Goal: Task Accomplishment & Management: Manage account settings

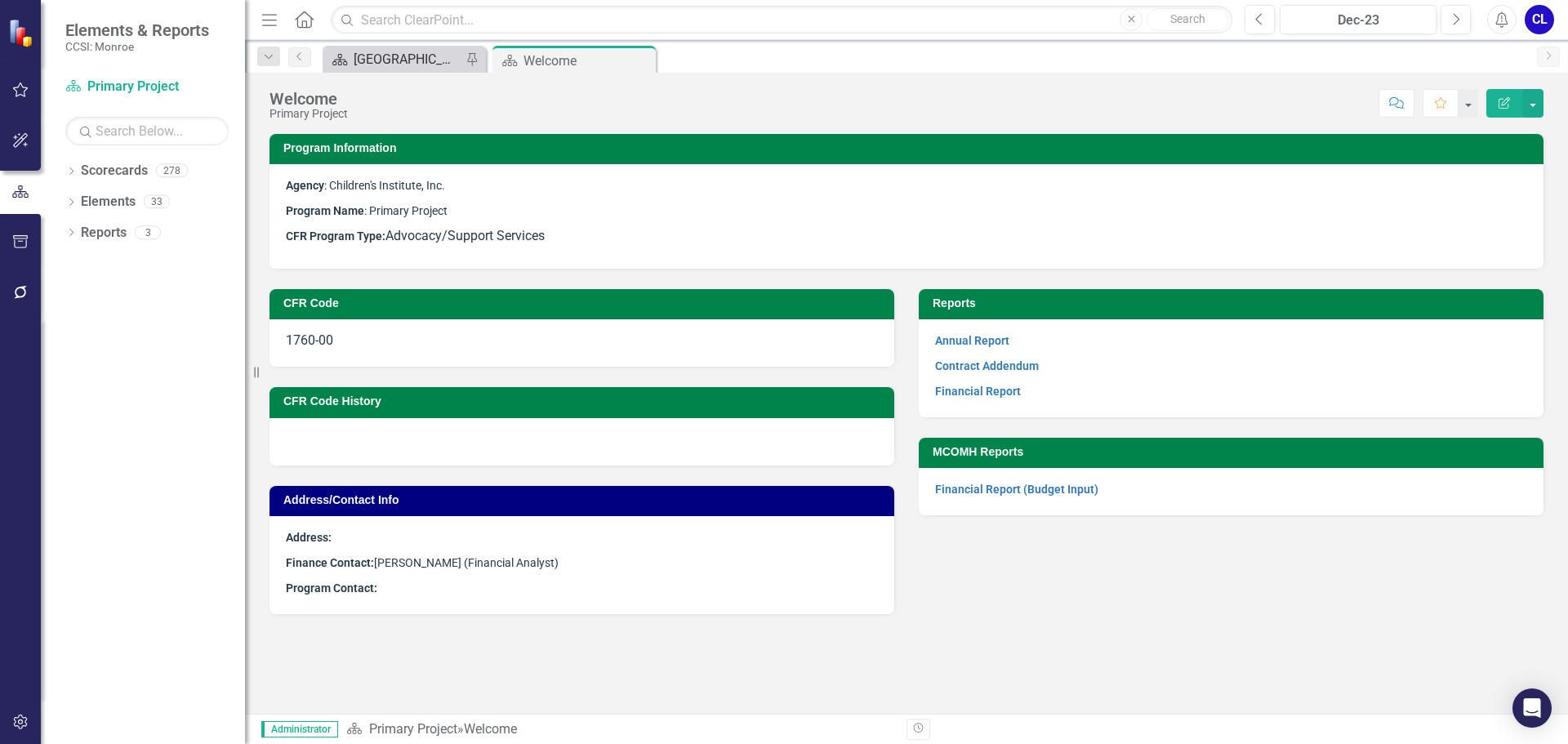
click at [422, 65] on div "[GEOGRAPHIC_DATA]" at bounding box center [408, 59] width 108 height 21
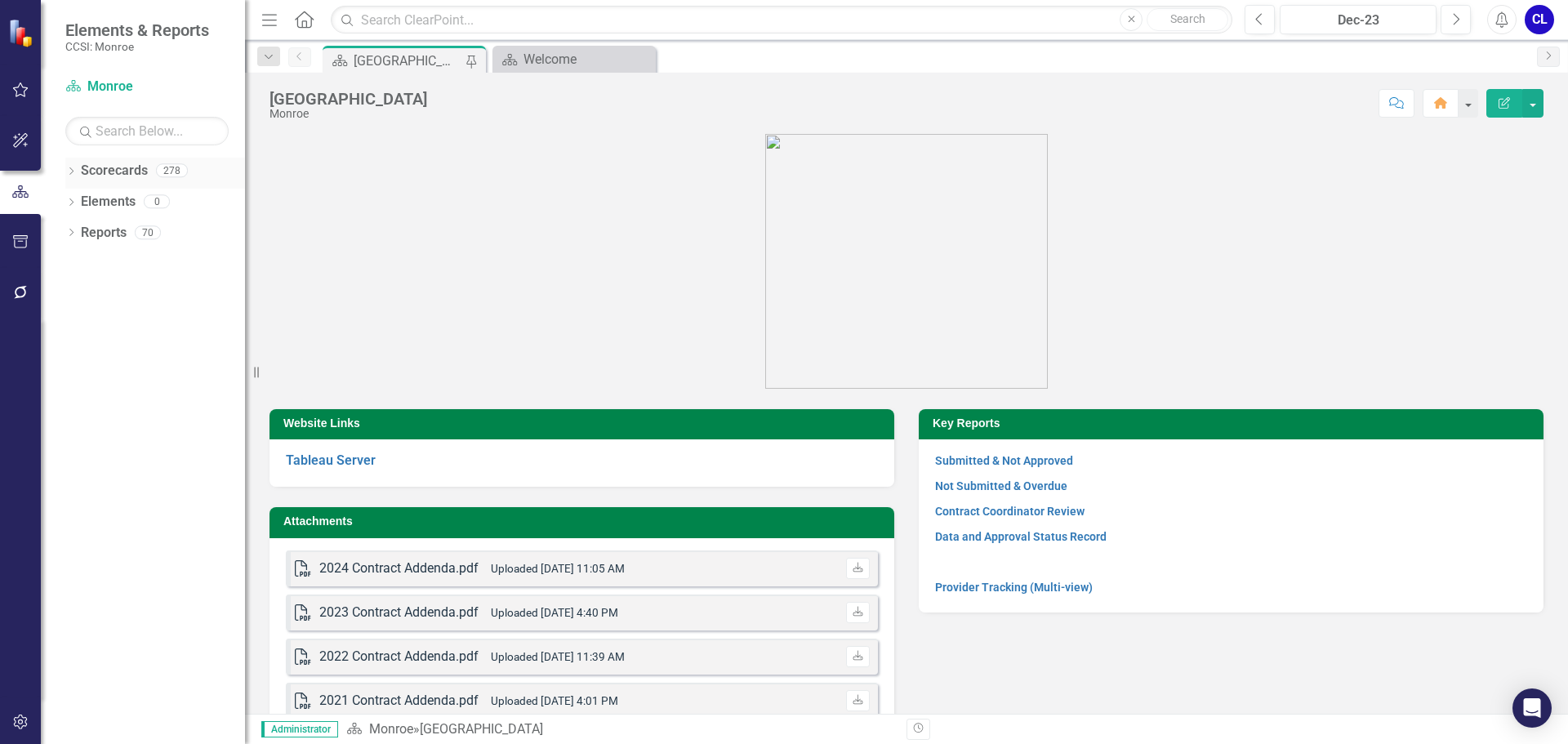
click at [71, 175] on icon "Dropdown" at bounding box center [70, 172] width 11 height 9
click at [75, 201] on icon "Dropdown" at bounding box center [80, 201] width 12 height 9
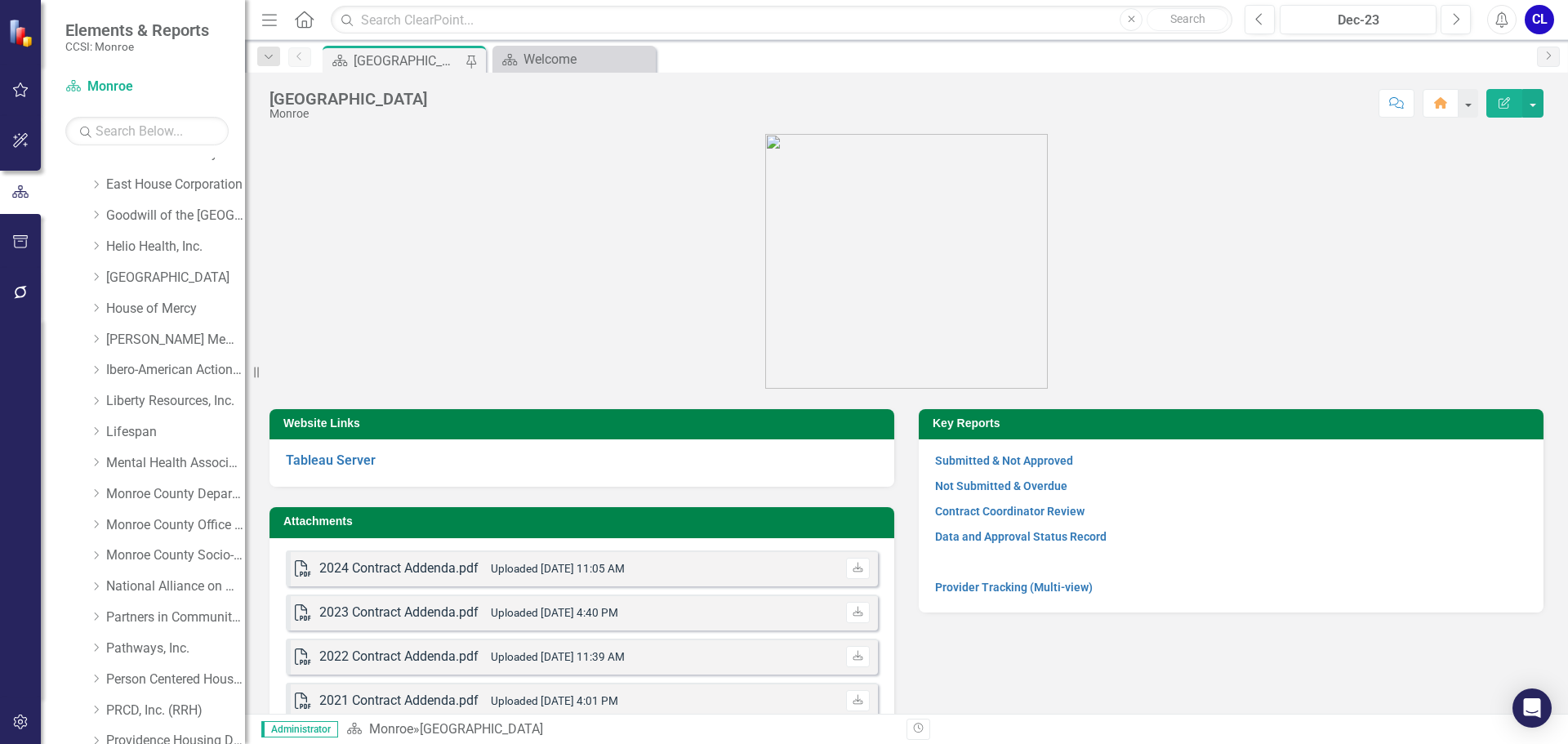
scroll to position [327, 0]
click at [123, 494] on link "Monroe County Department of Social Services" at bounding box center [176, 494] width 139 height 19
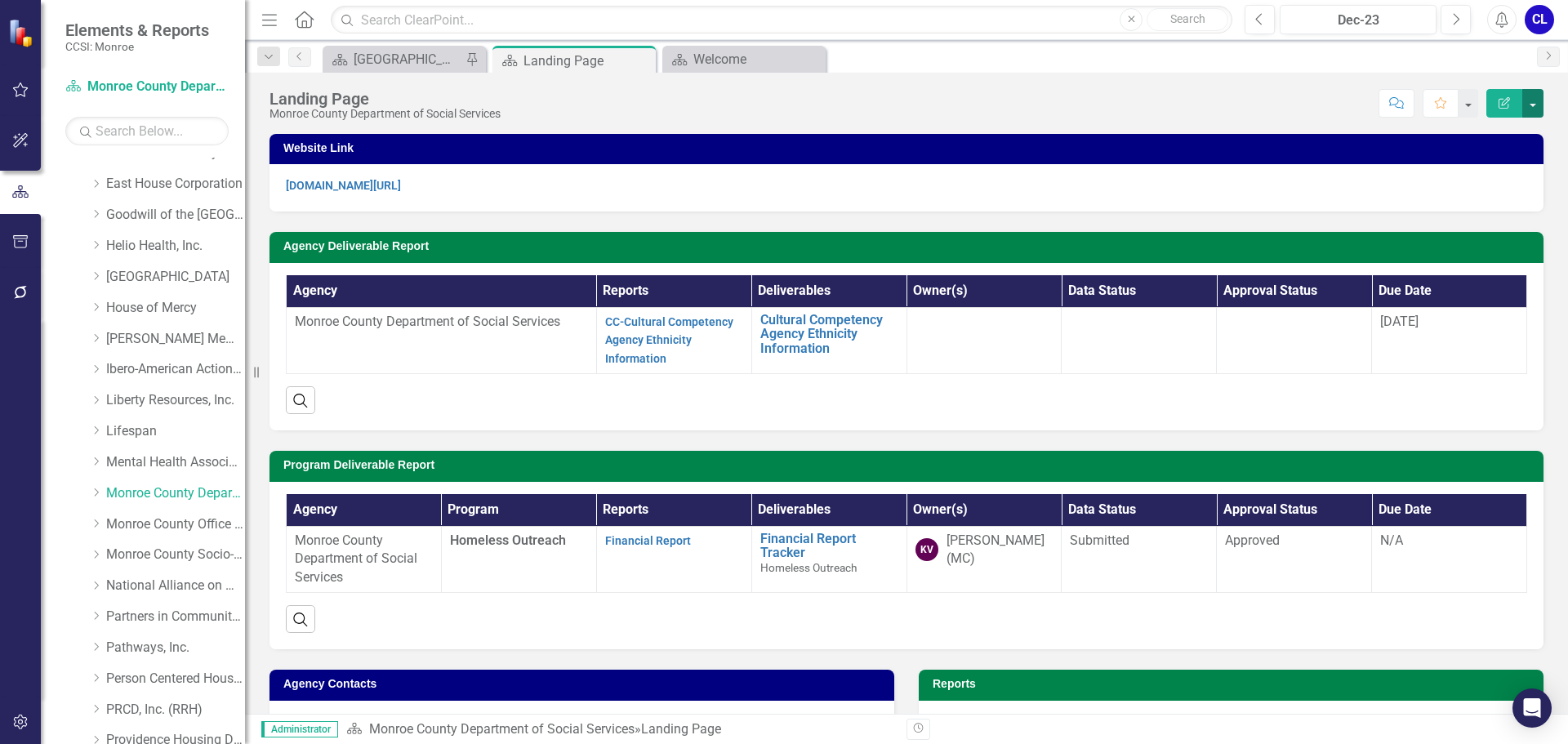
click at [1531, 99] on button "button" at bounding box center [1533, 103] width 21 height 28
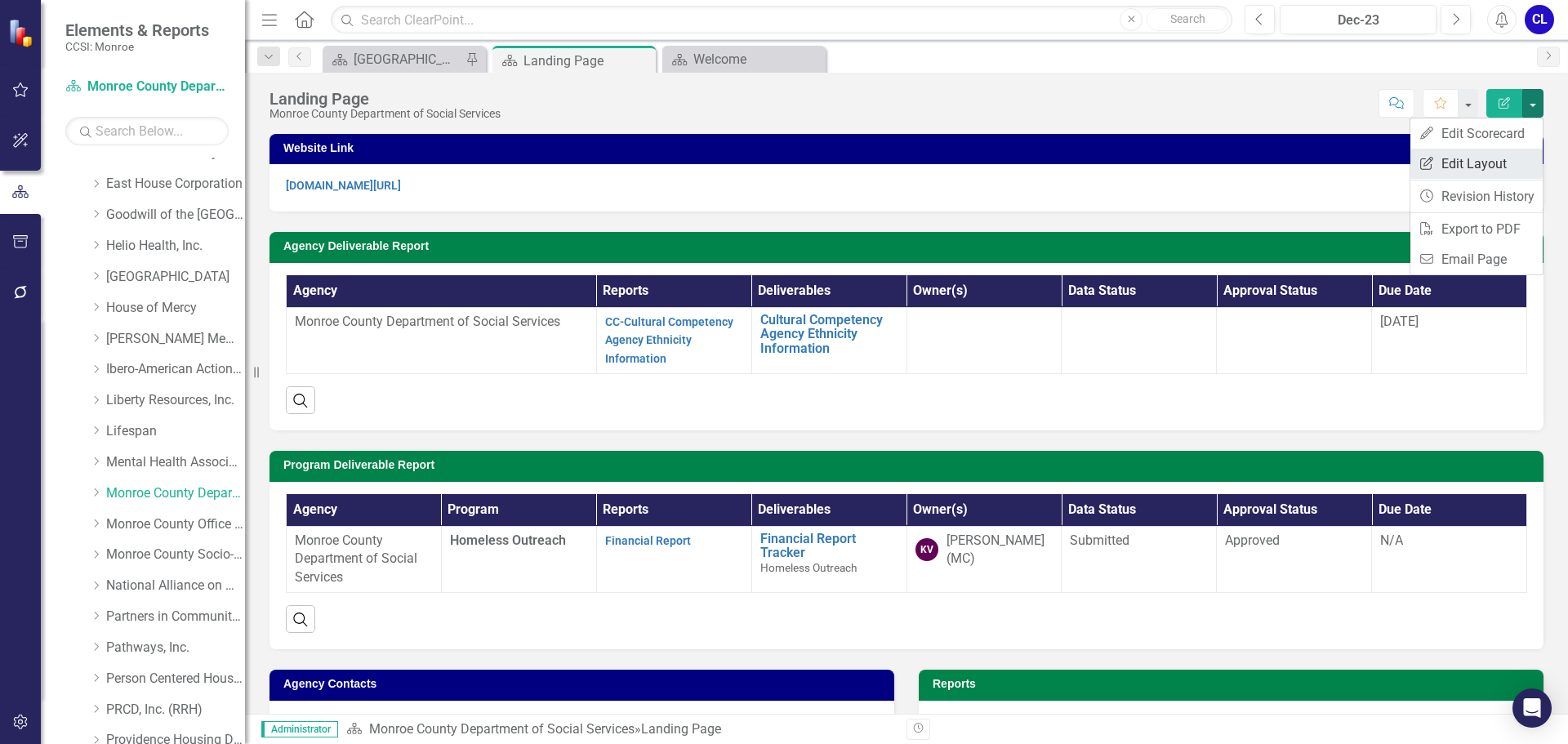
click at [1483, 165] on link "Edit Report Edit Layout" at bounding box center [1476, 164] width 132 height 30
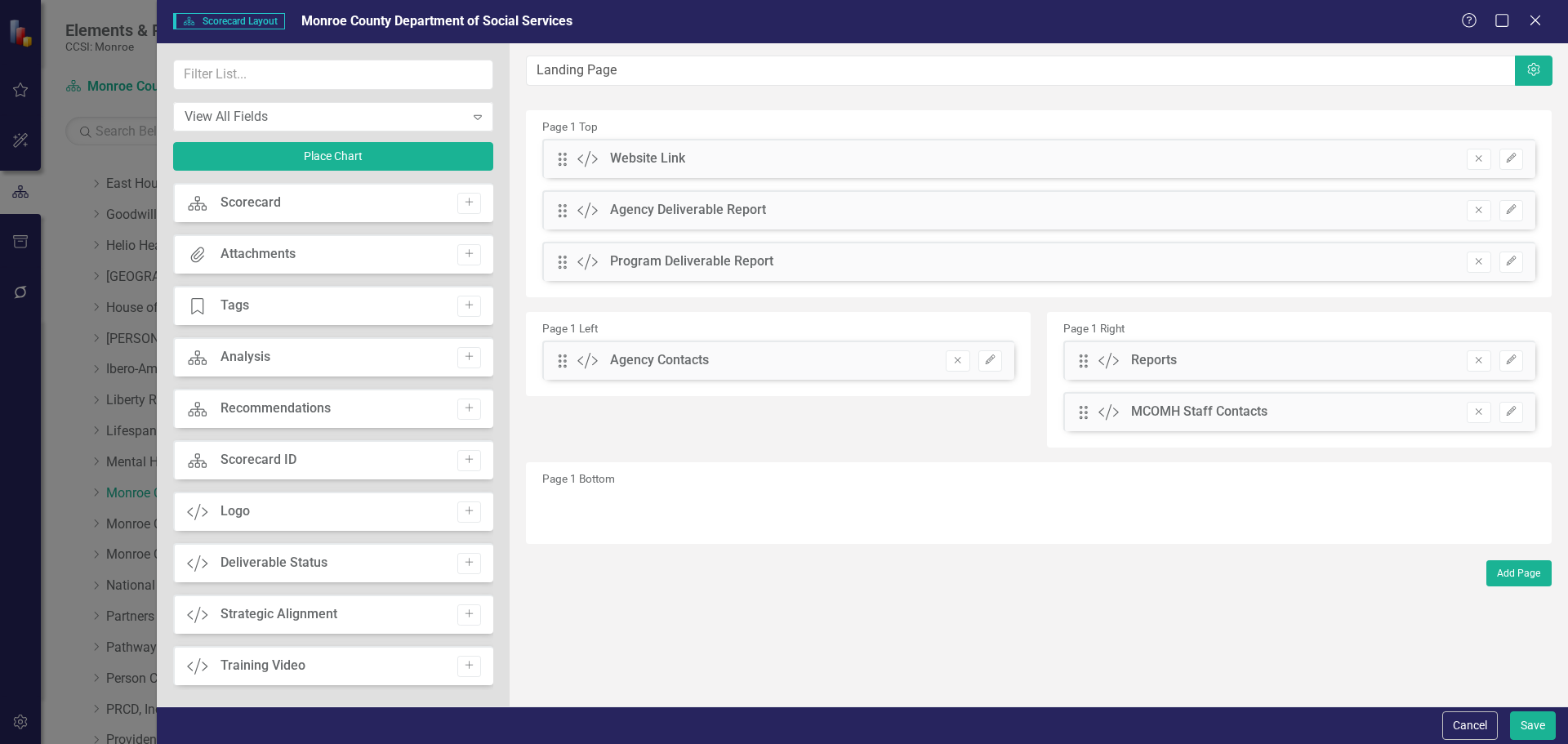
scroll to position [81, 0]
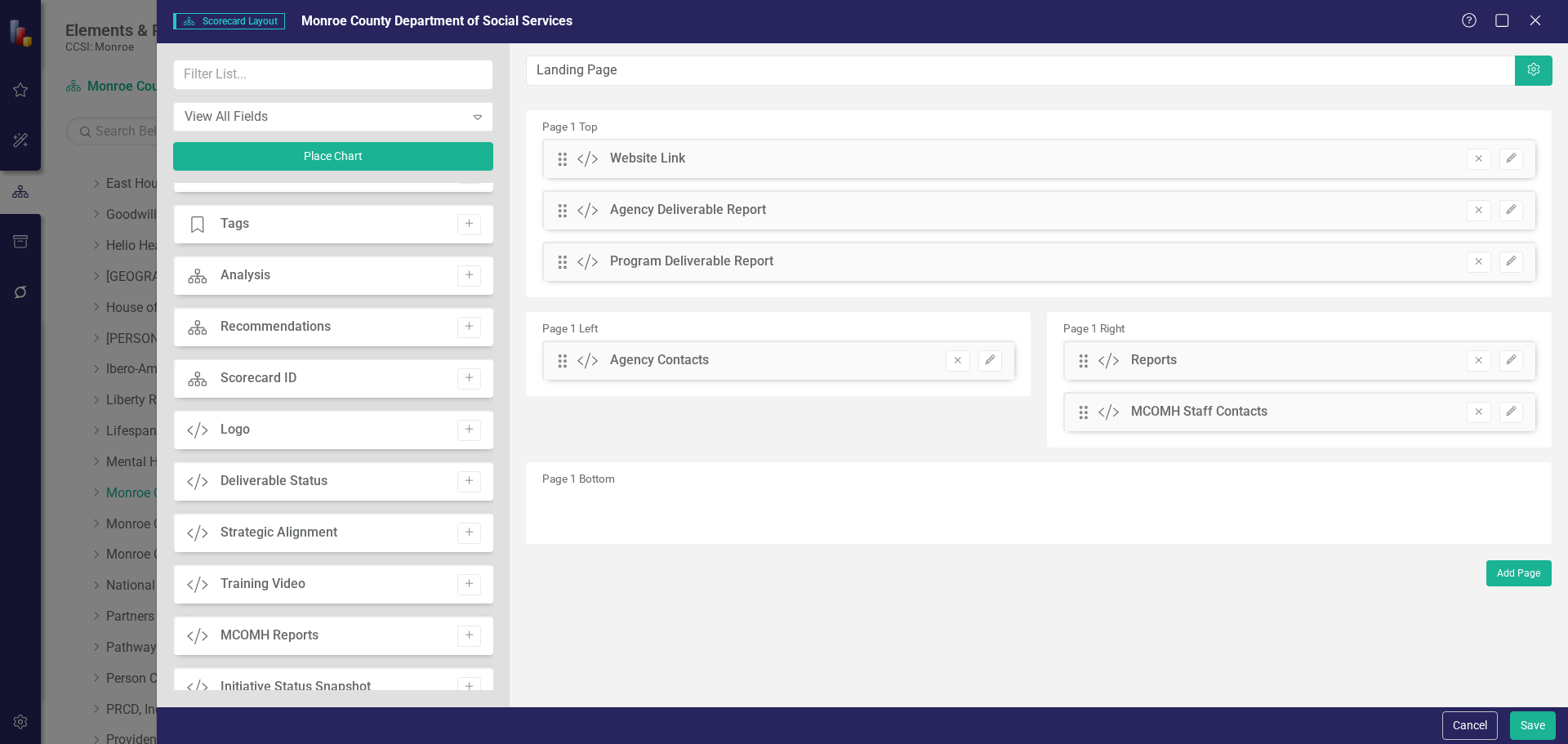
drag, startPoint x: 266, startPoint y: 429, endPoint x: 567, endPoint y: 273, distance: 339.0
click at [638, 201] on div "View All Fields Expand Place Chart Scorecard Scorecard Add Attachments Attachme…" at bounding box center [862, 375] width 1411 height 663
click at [458, 423] on button "Add" at bounding box center [470, 430] width 24 height 21
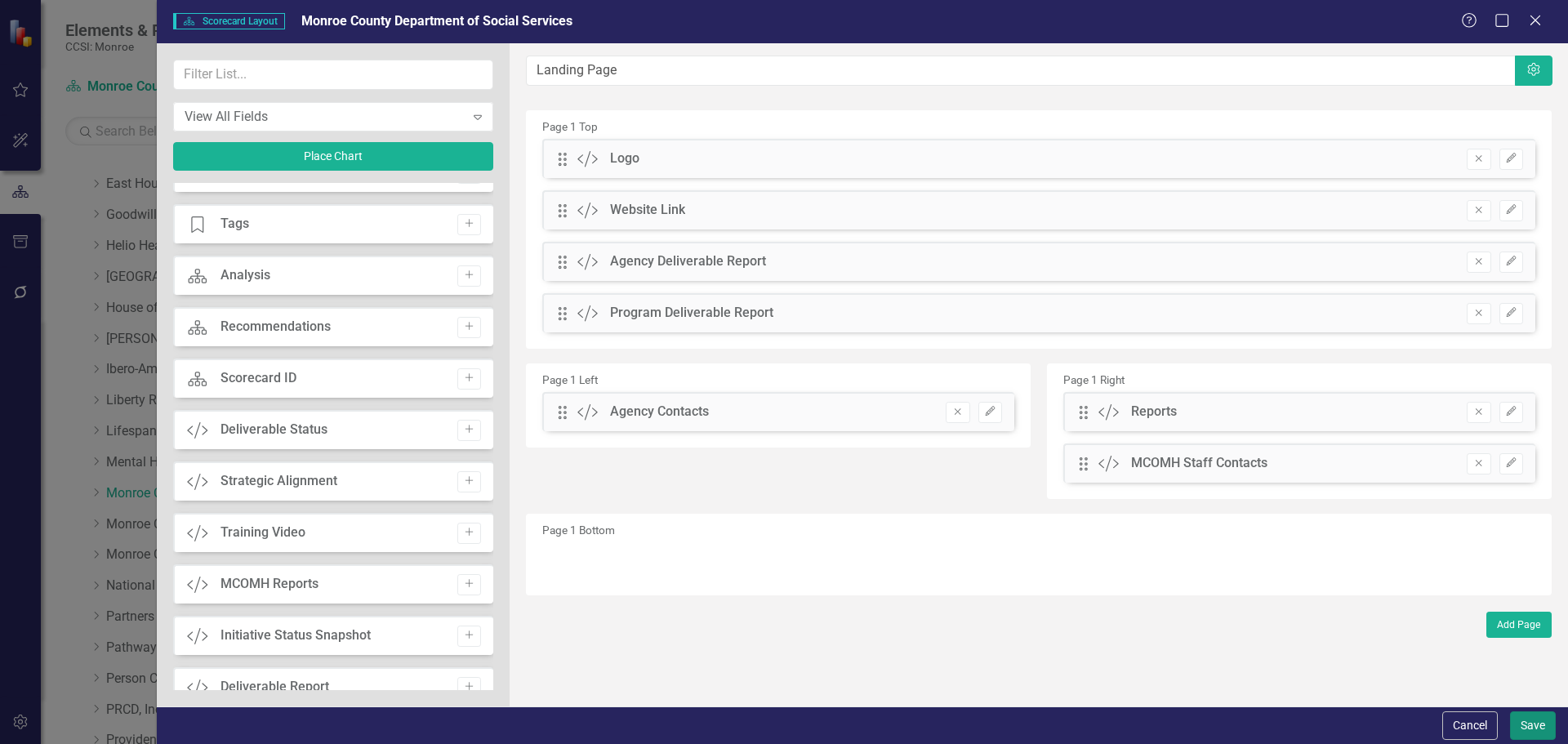
click at [1529, 730] on button "Save" at bounding box center [1533, 725] width 45 height 28
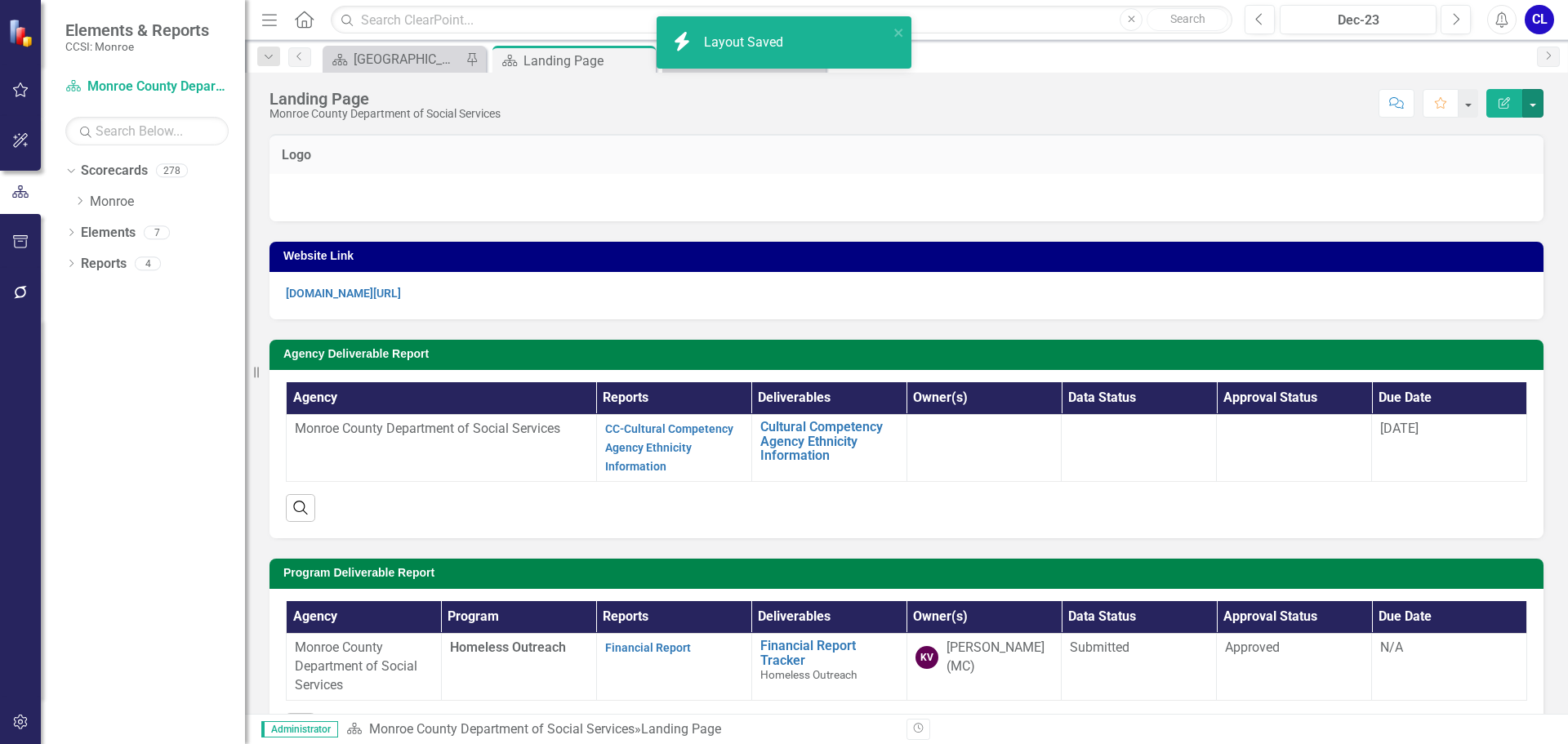
scroll to position [0, 0]
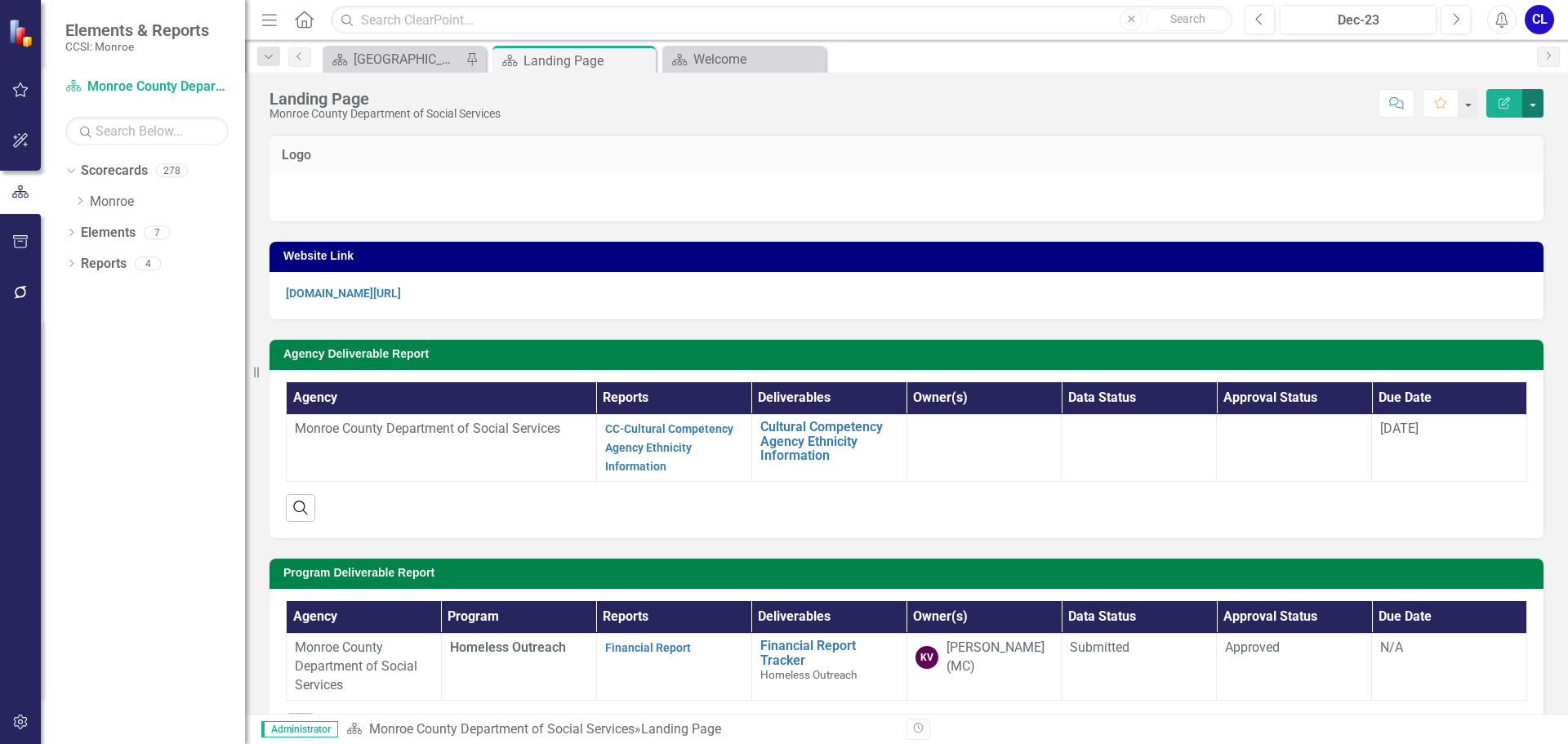
click at [1530, 107] on button "button" at bounding box center [1533, 103] width 21 height 28
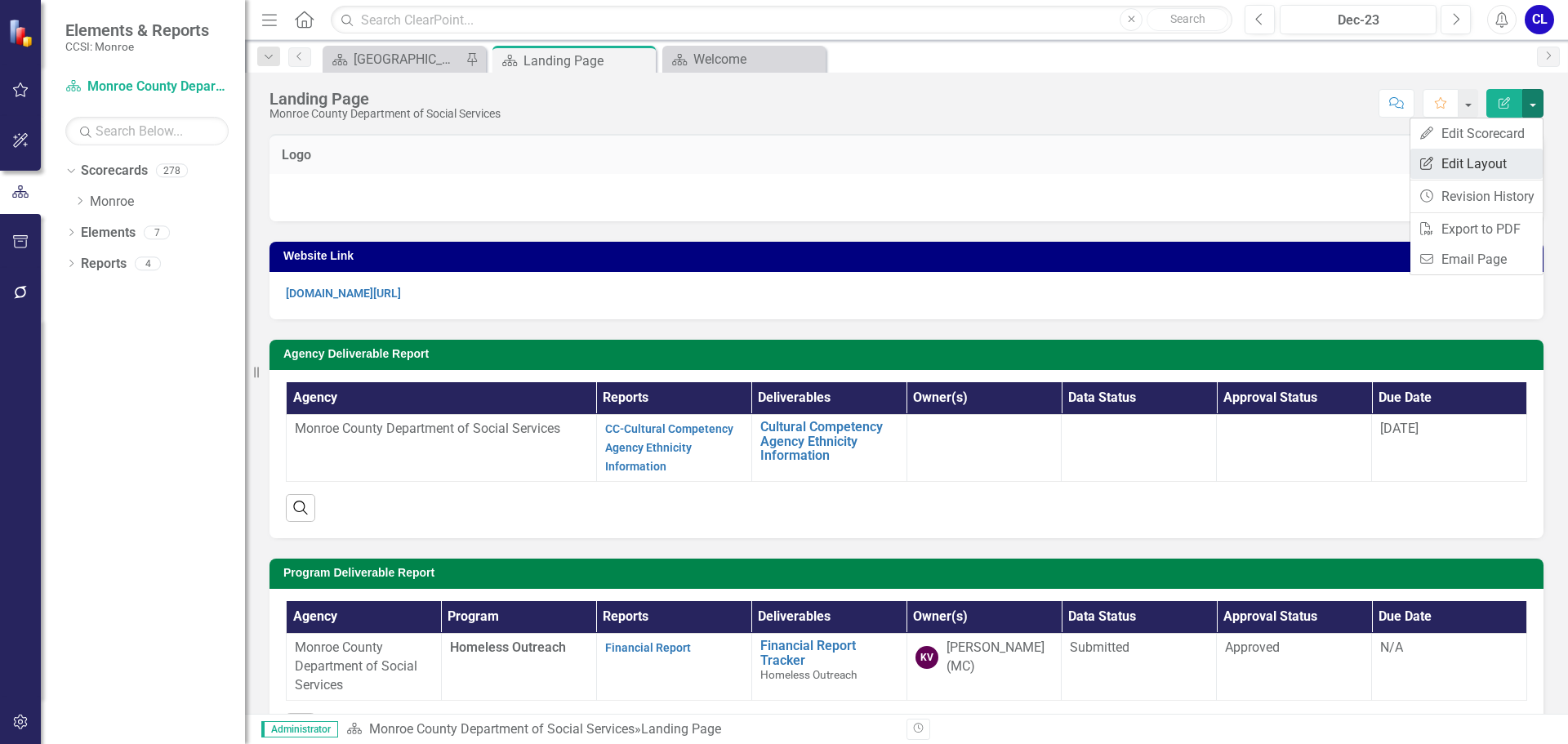
click at [1501, 158] on link "Edit Report Edit Layout" at bounding box center [1476, 164] width 132 height 30
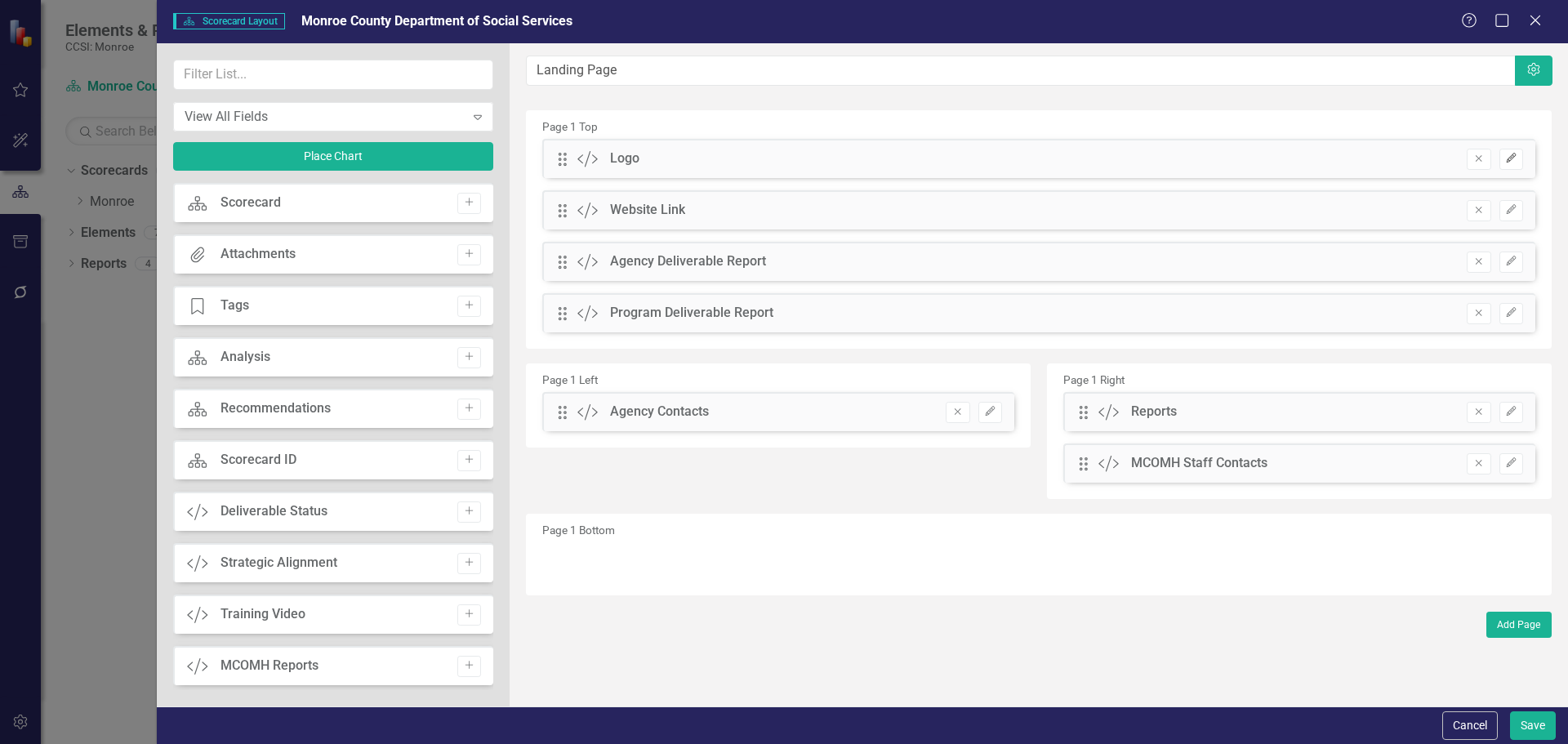
click at [1506, 162] on icon "Edit" at bounding box center [1511, 158] width 12 height 9
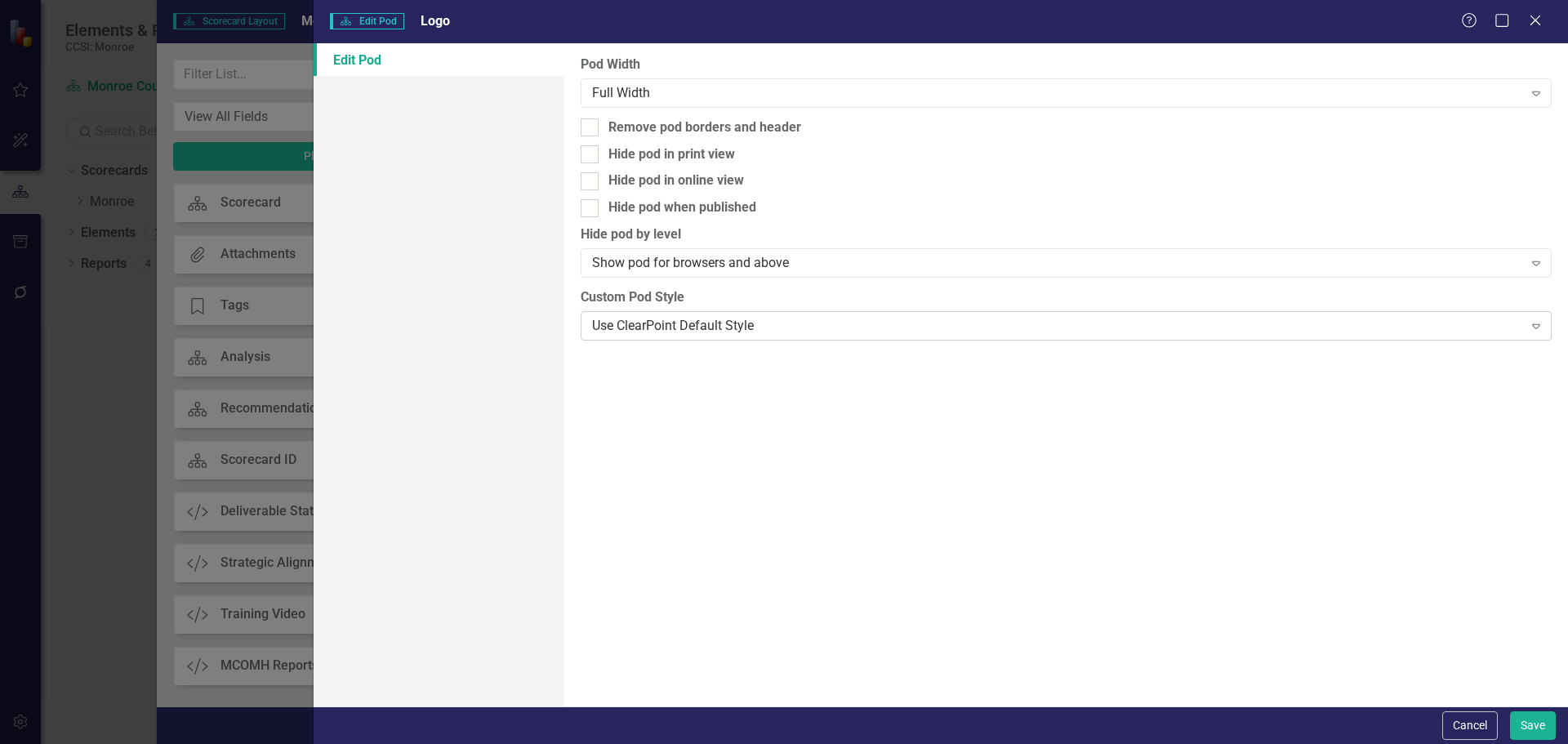
click at [646, 327] on div "Use ClearPoint Default Style" at bounding box center [1057, 326] width 931 height 19
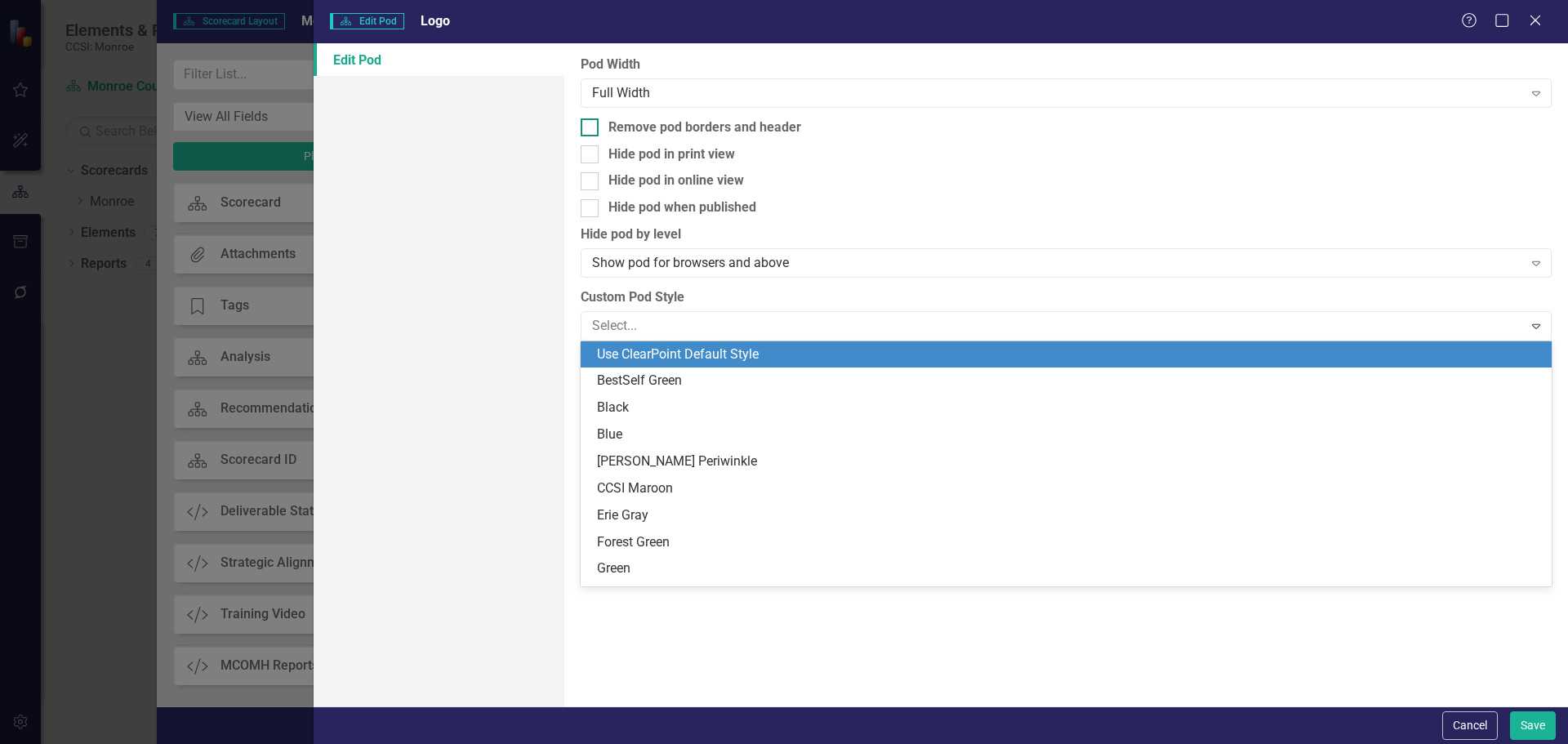
click at [591, 119] on input "Remove pod borders and header" at bounding box center [586, 123] width 10 height 10
checkbox input "true"
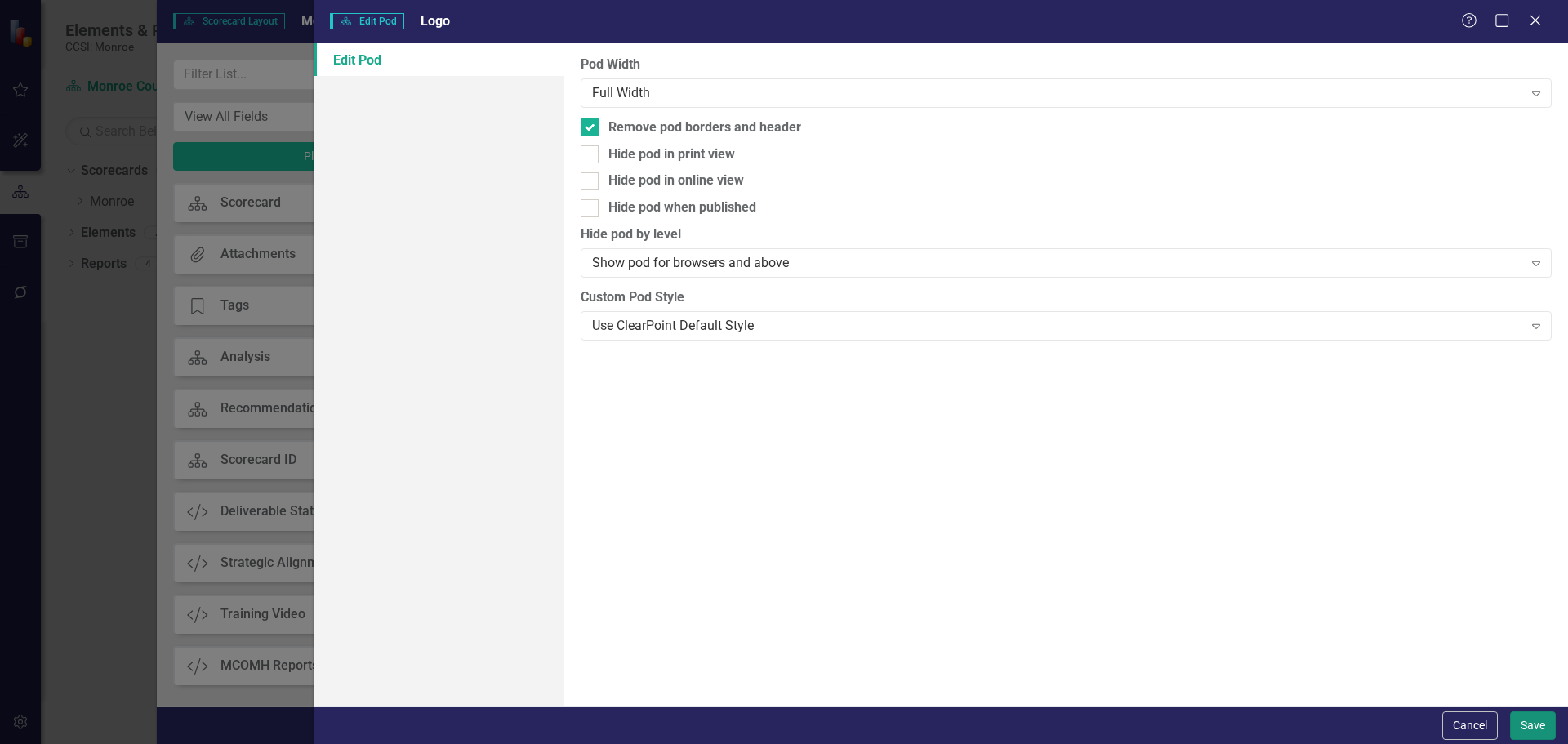
click at [1534, 717] on button "Save" at bounding box center [1533, 725] width 45 height 28
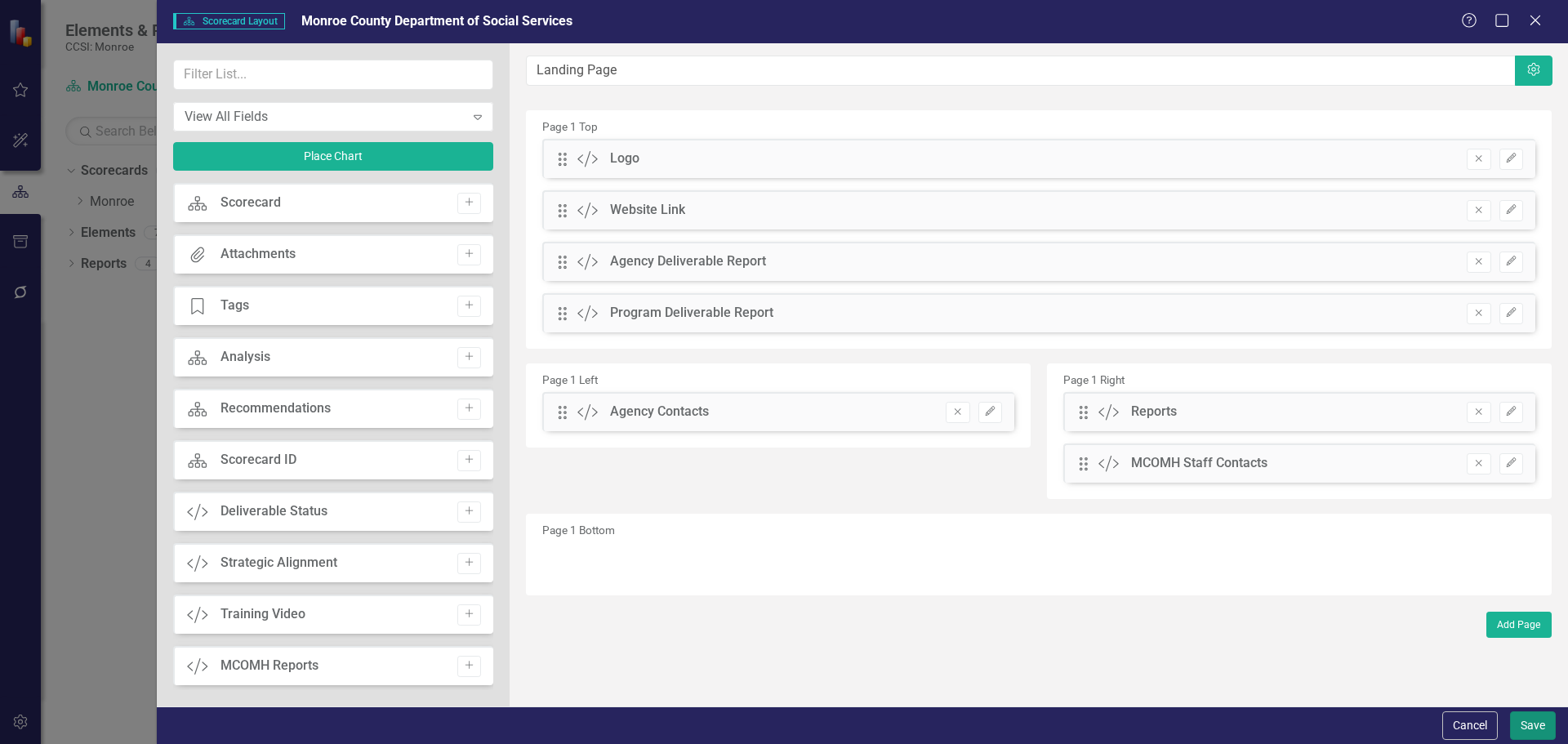
click at [1530, 717] on button "Save" at bounding box center [1533, 725] width 45 height 28
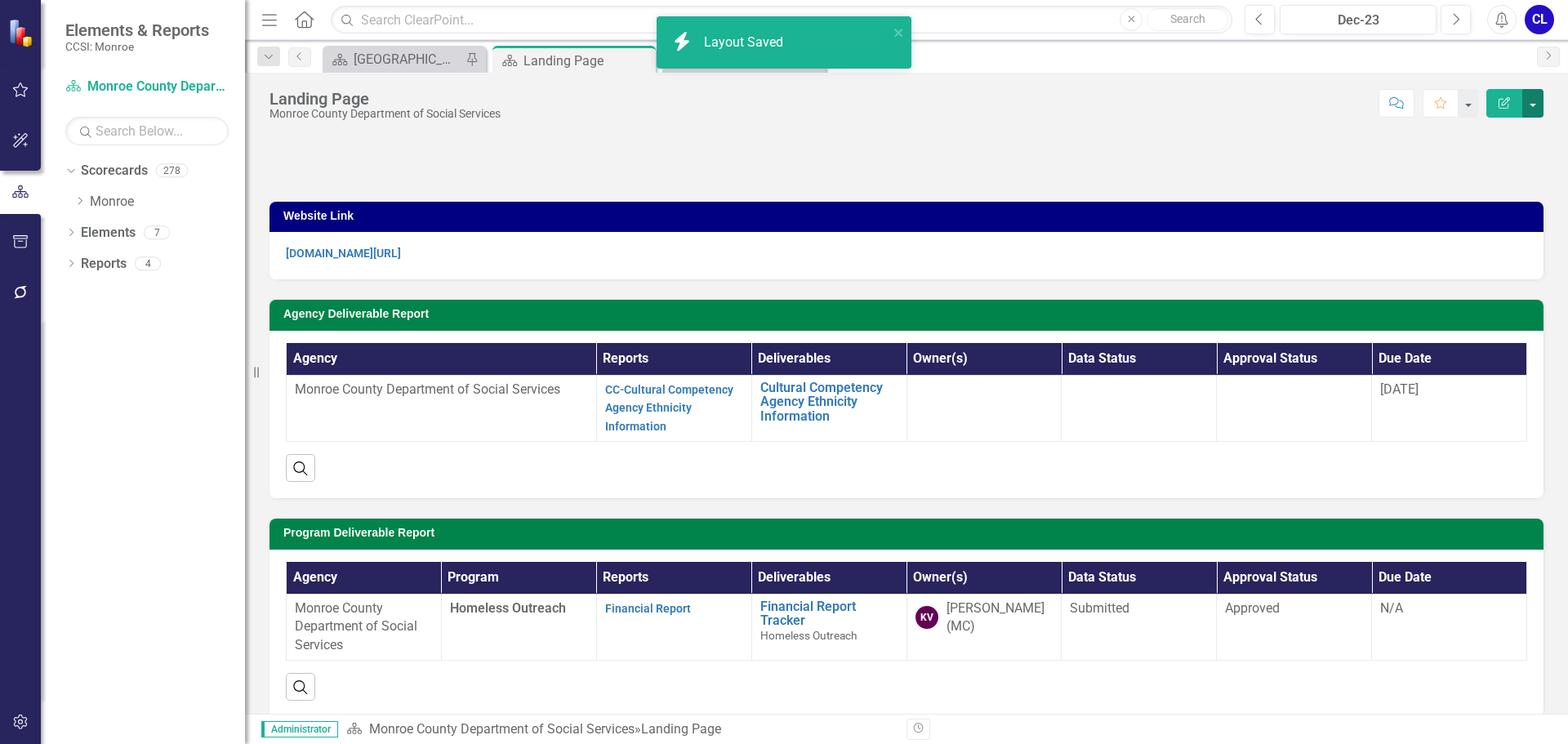
click at [1533, 111] on button "button" at bounding box center [1533, 103] width 21 height 28
click at [1061, 159] on div at bounding box center [907, 157] width 1274 height 47
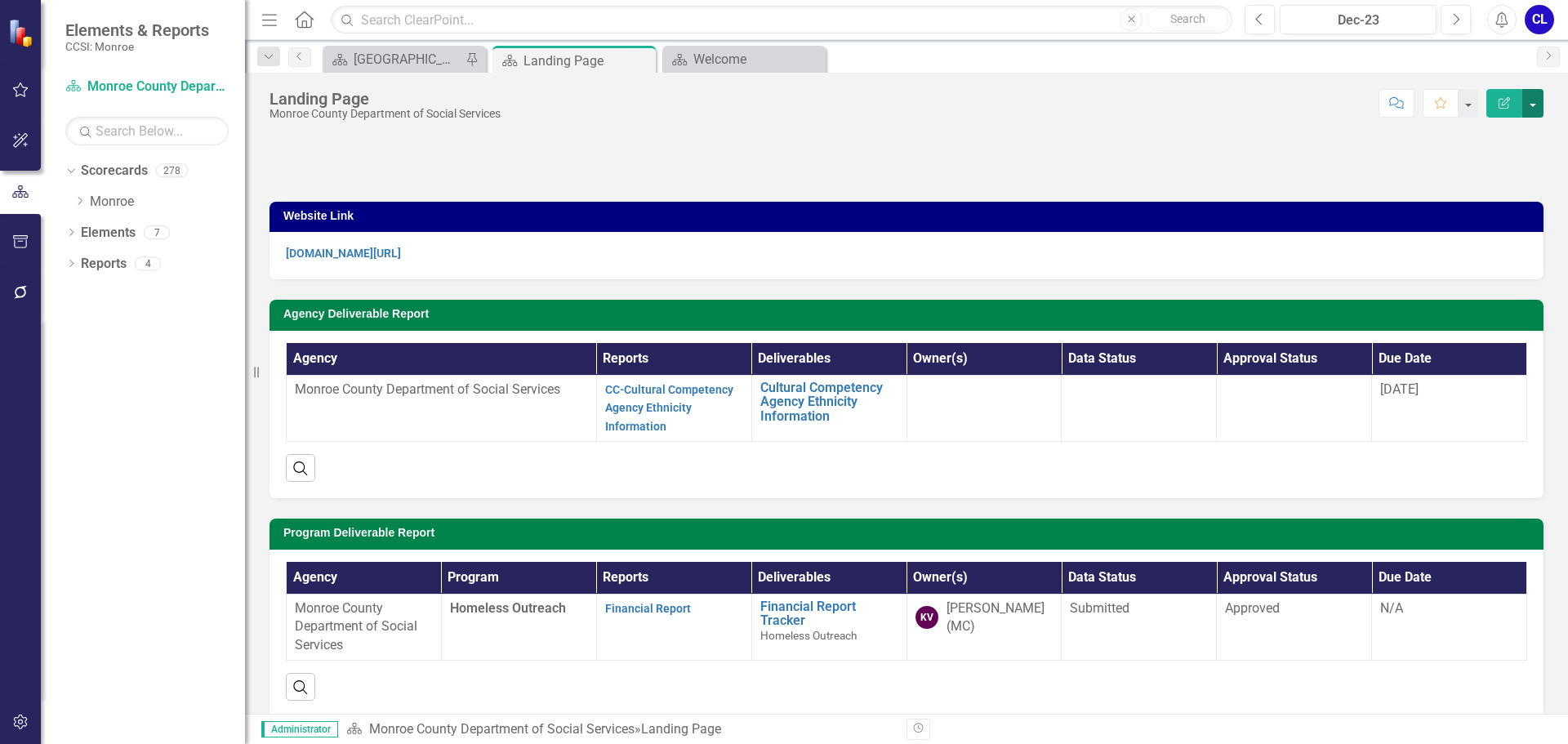
click at [1531, 105] on button "button" at bounding box center [1533, 103] width 21 height 28
click at [1526, 131] on link "Edit Edit Scorecard" at bounding box center [1476, 133] width 132 height 30
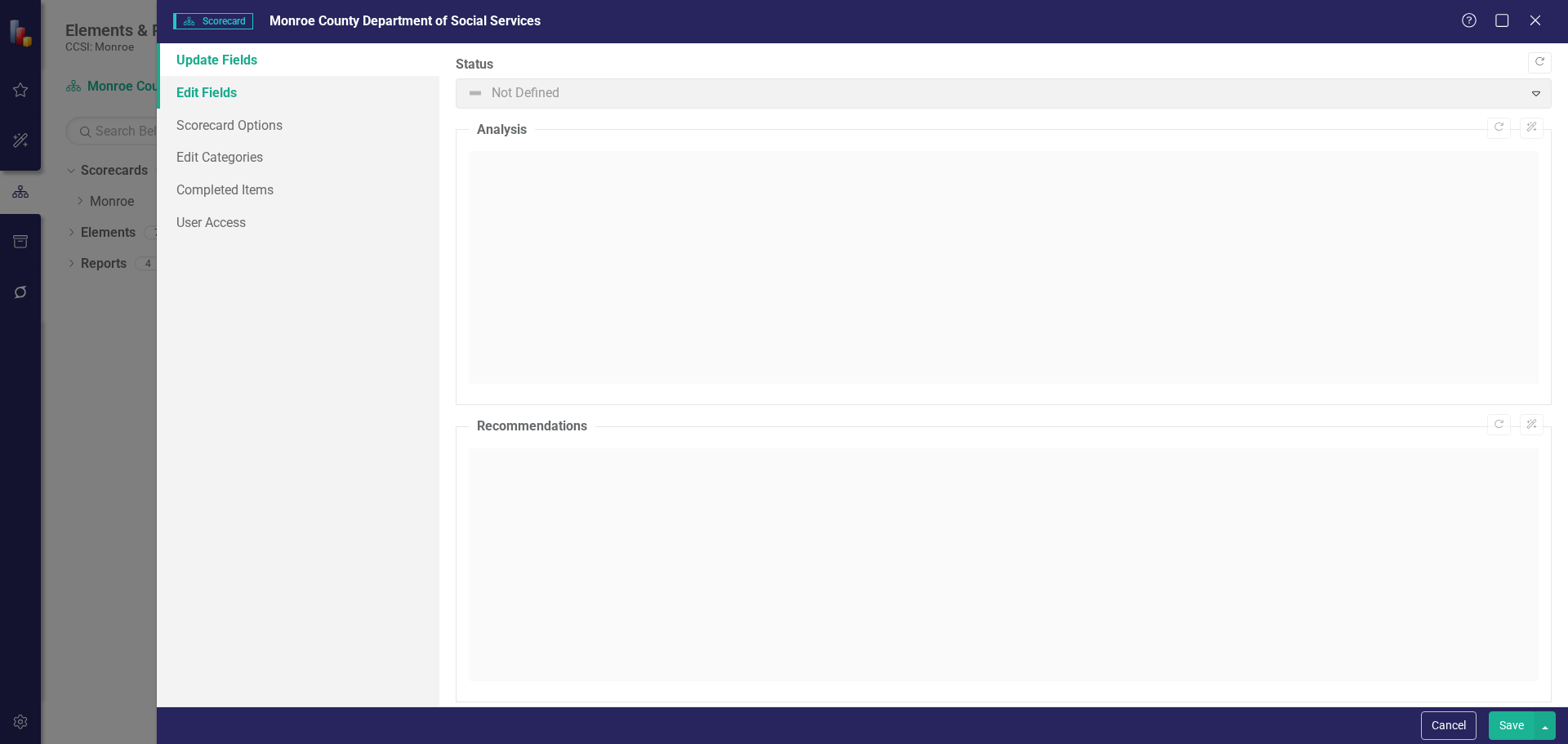
click at [216, 92] on link "Edit Fields" at bounding box center [298, 93] width 283 height 33
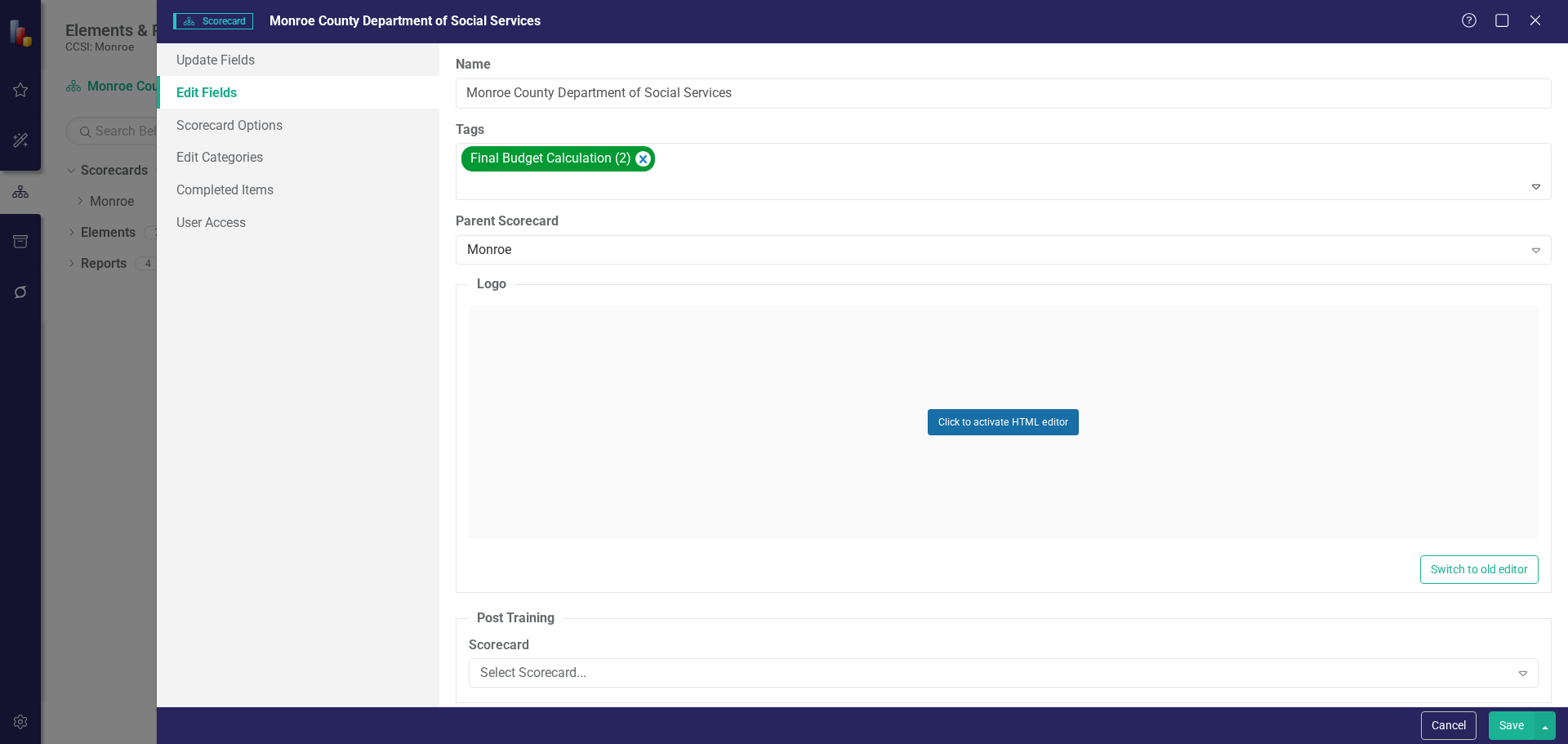
click at [1017, 414] on button "Click to activate HTML editor" at bounding box center [1003, 423] width 151 height 27
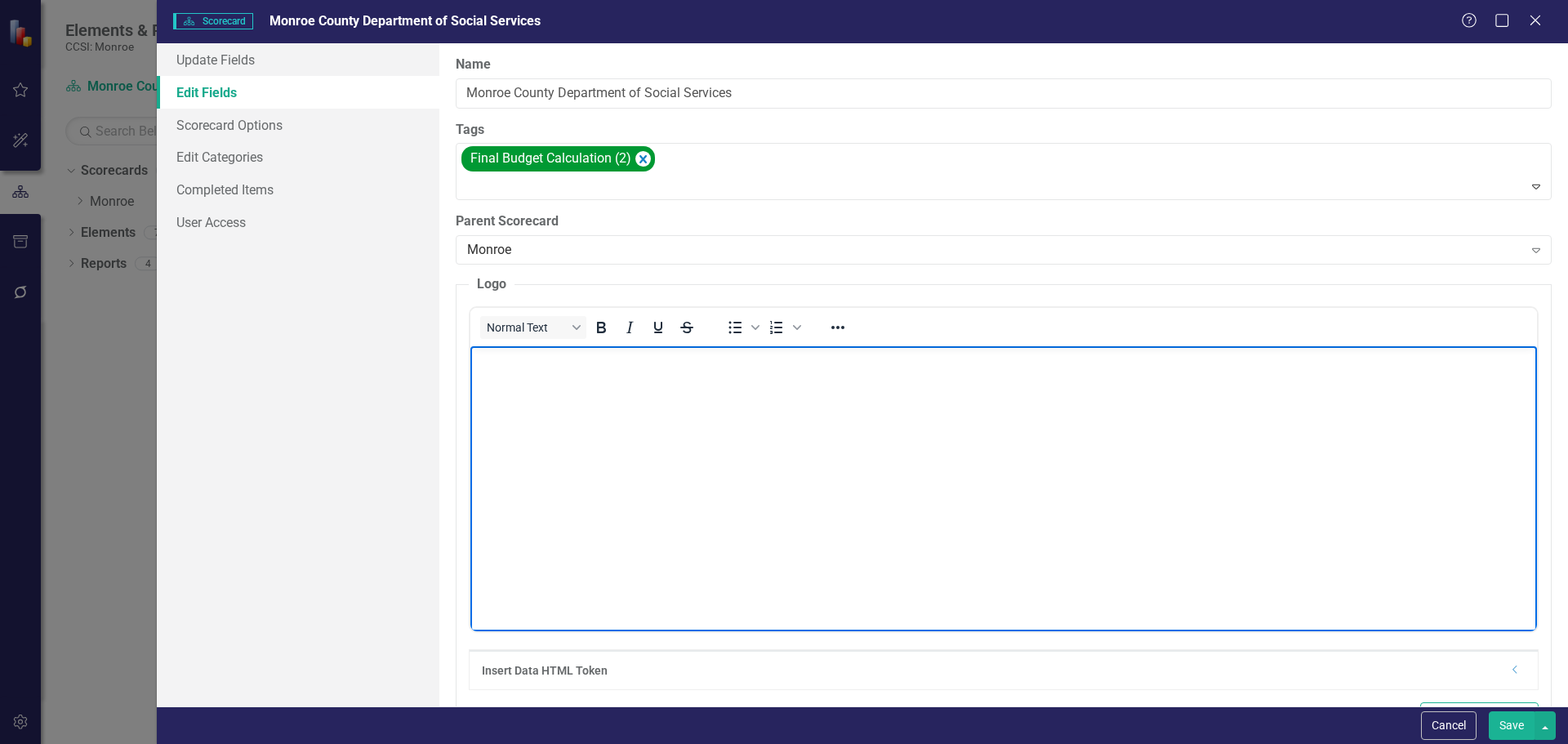
click at [836, 471] on body "Rich Text Area. Press ALT-0 for help." at bounding box center [1002, 468] width 1067 height 245
click at [841, 321] on icon "Reveal or hide additional toolbar items" at bounding box center [838, 327] width 20 height 20
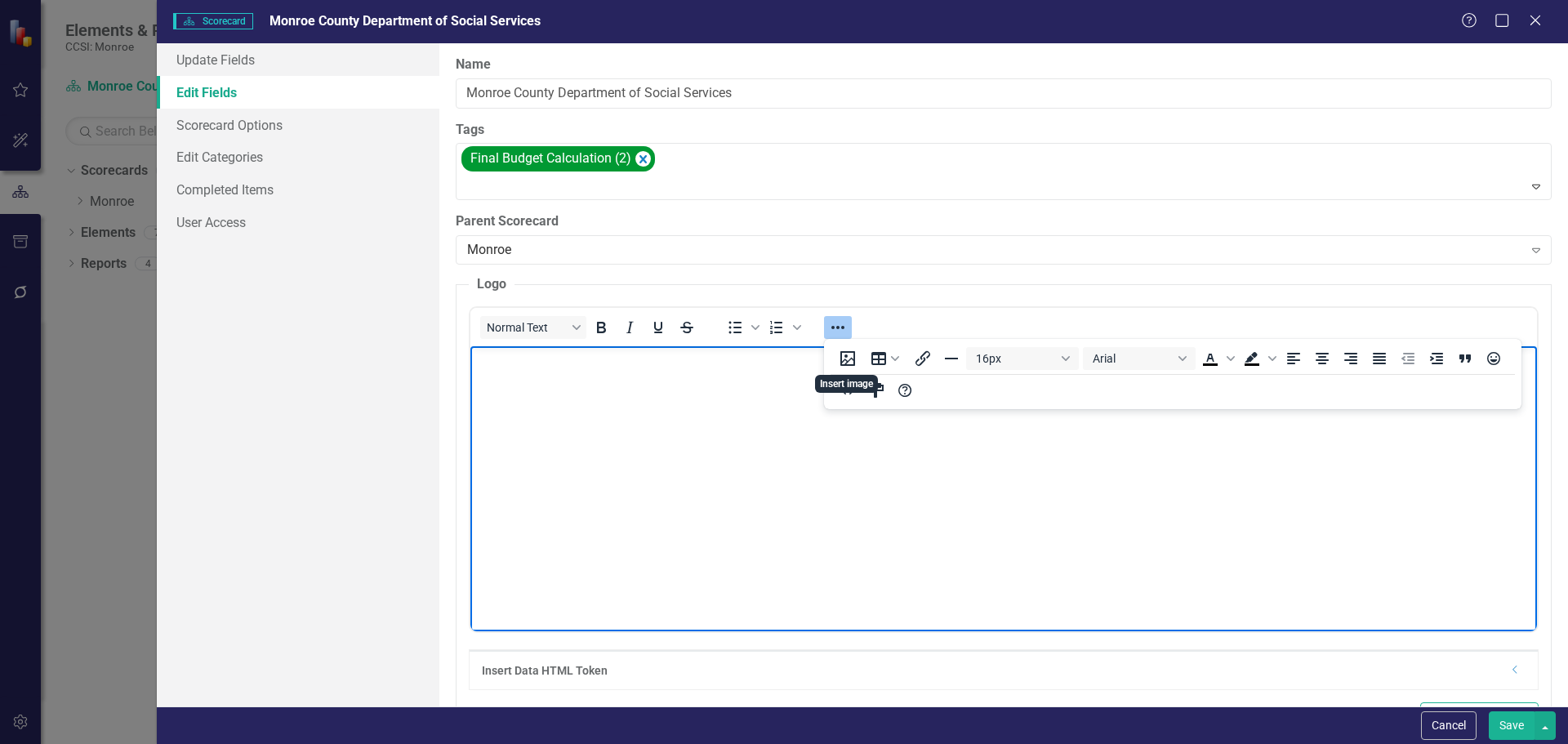
click at [796, 465] on body "Rich Text Area. Press ALT-0 for help." at bounding box center [1002, 468] width 1067 height 245
click at [846, 358] on icon "Insert image" at bounding box center [847, 358] width 20 height 20
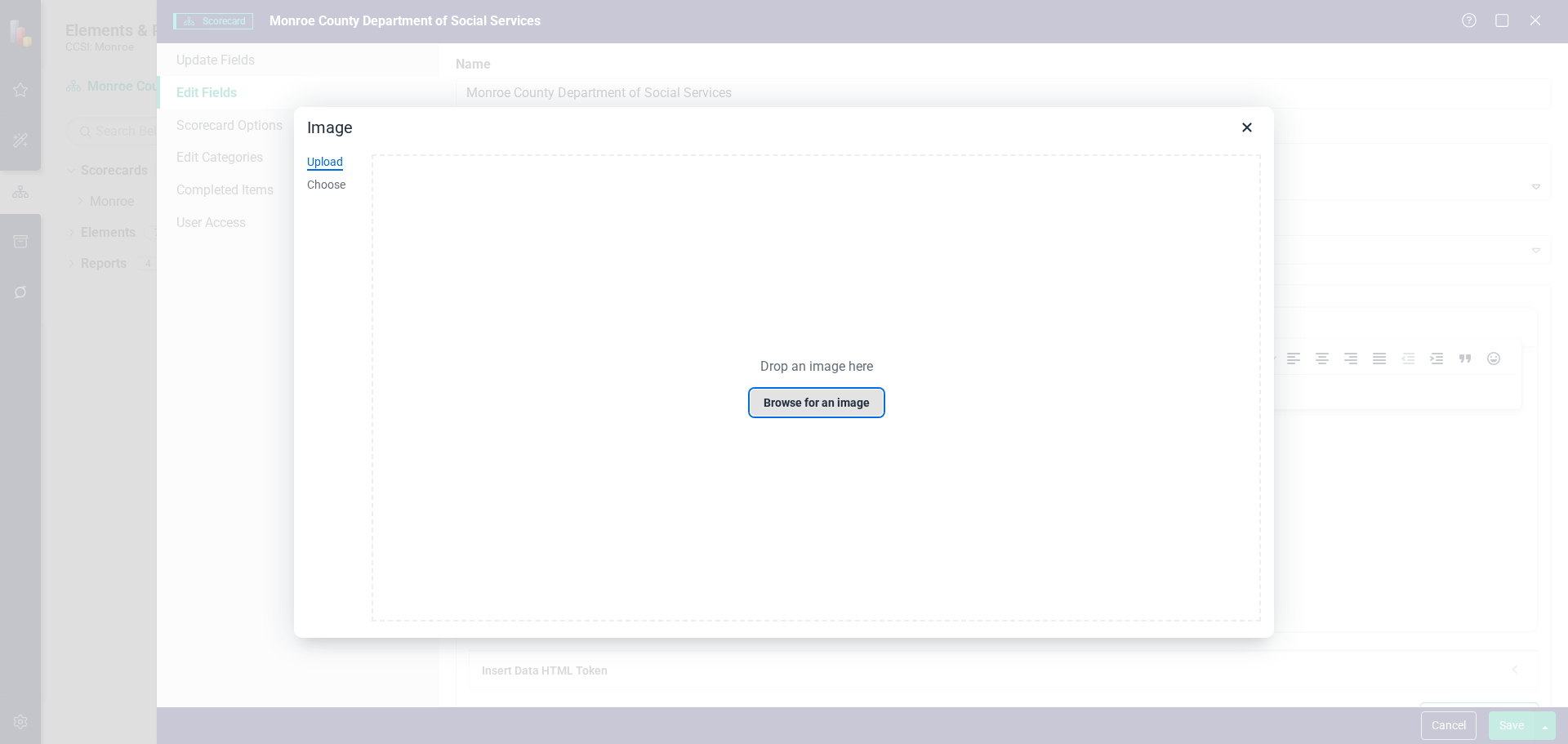
click at [778, 399] on button "Browse for an image" at bounding box center [817, 403] width 134 height 27
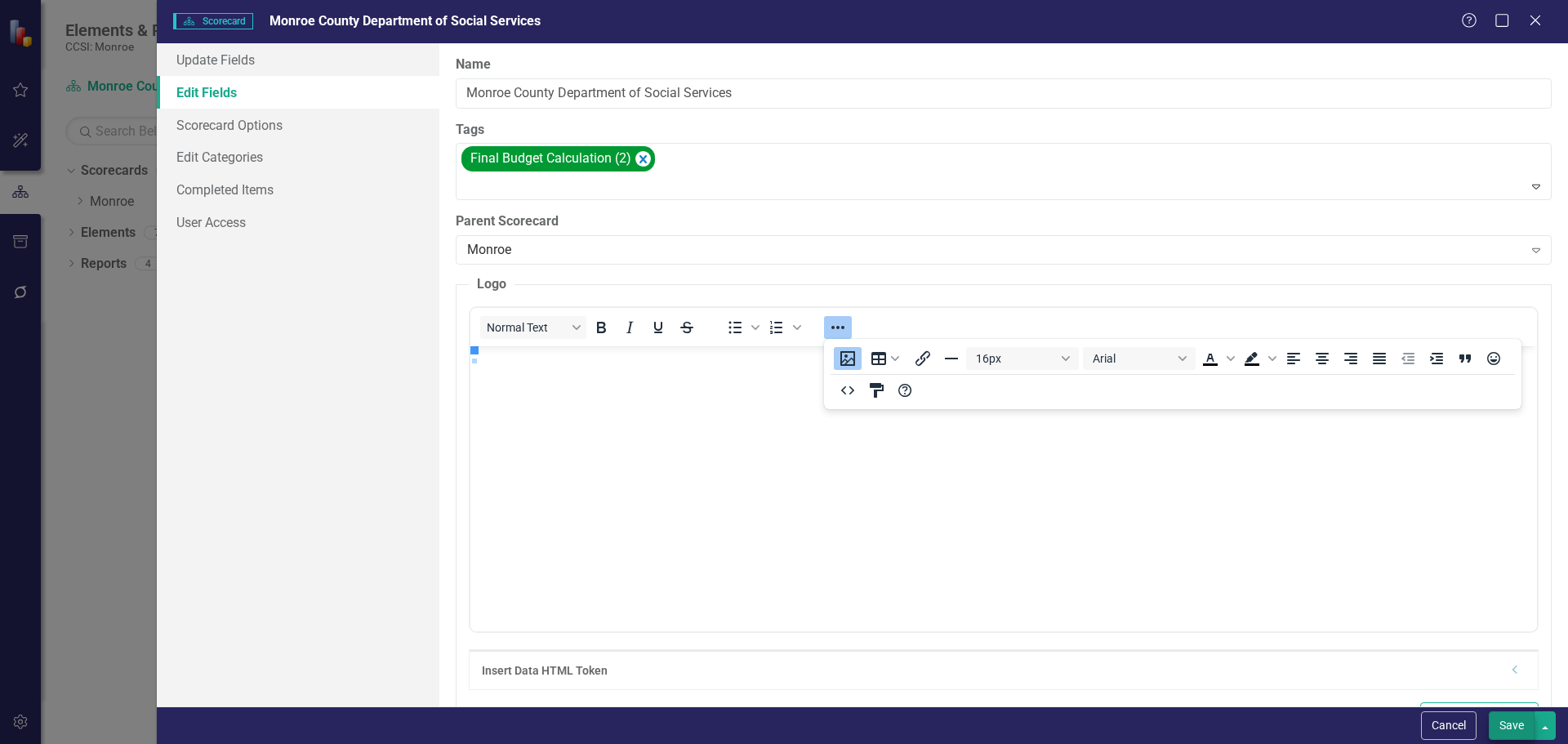
click at [1510, 723] on button "Save" at bounding box center [1511, 725] width 45 height 28
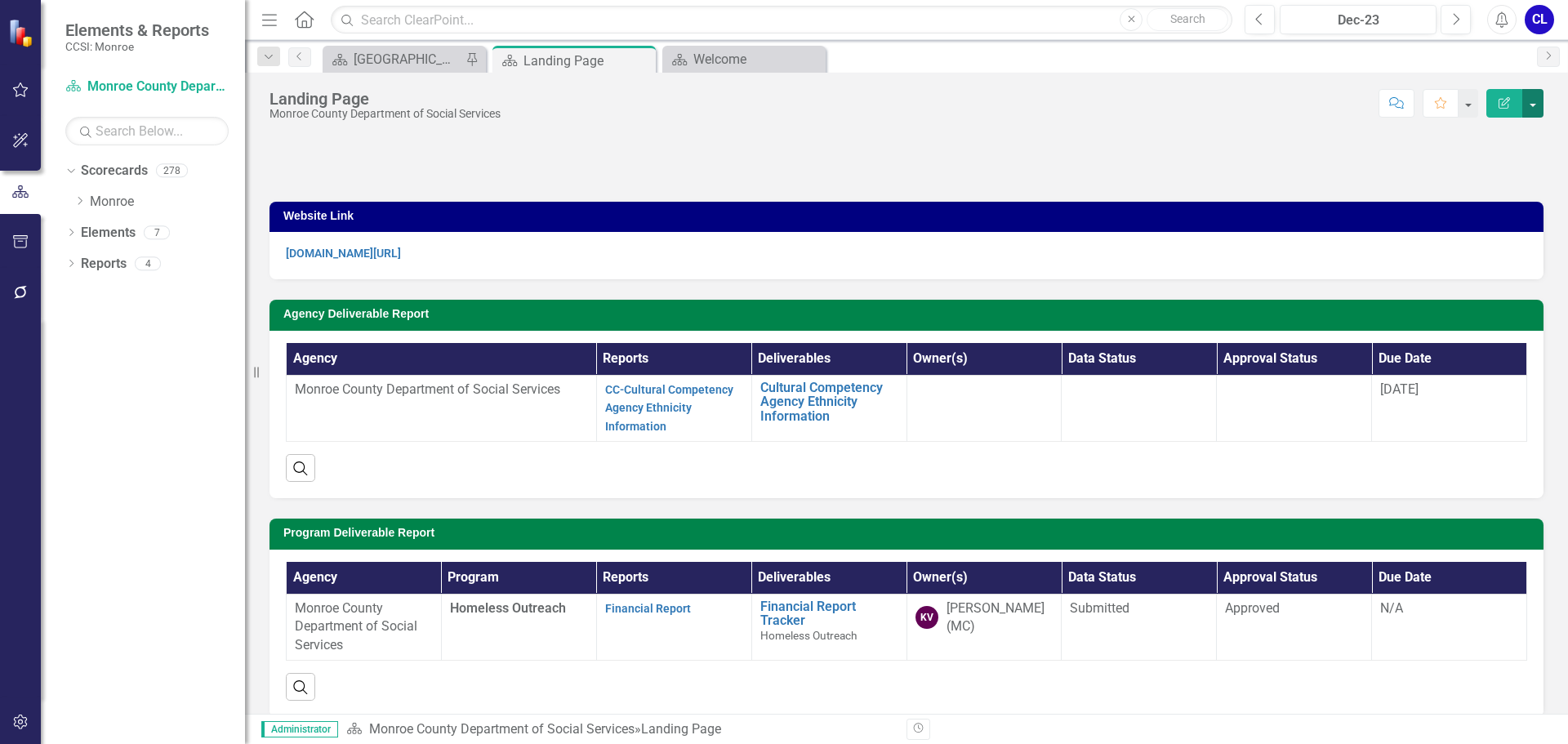
click at [1535, 103] on button "button" at bounding box center [1533, 103] width 21 height 28
click at [1470, 135] on link "Edit Edit Scorecard" at bounding box center [1476, 133] width 132 height 30
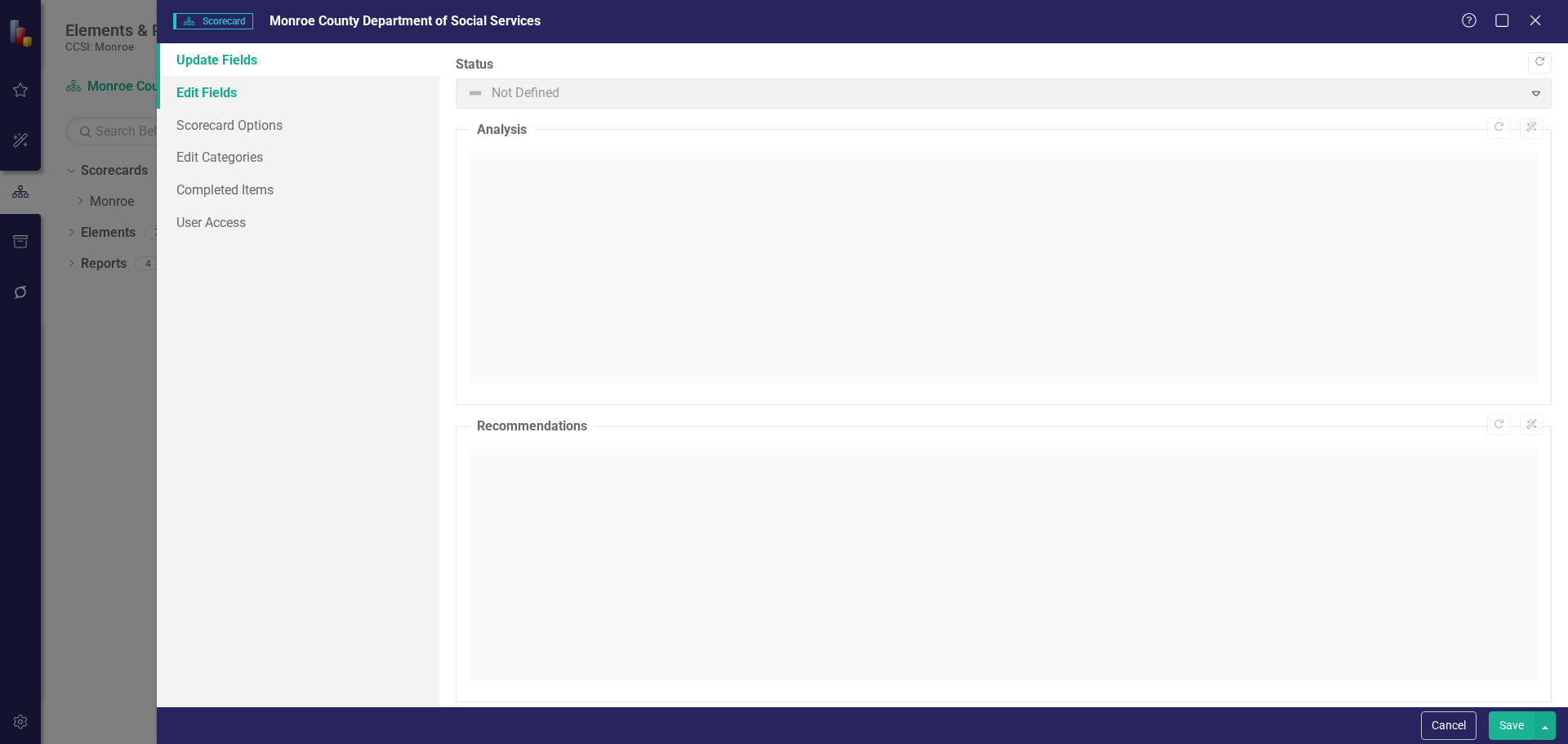
click at [207, 101] on link "Edit Fields" at bounding box center [298, 93] width 283 height 33
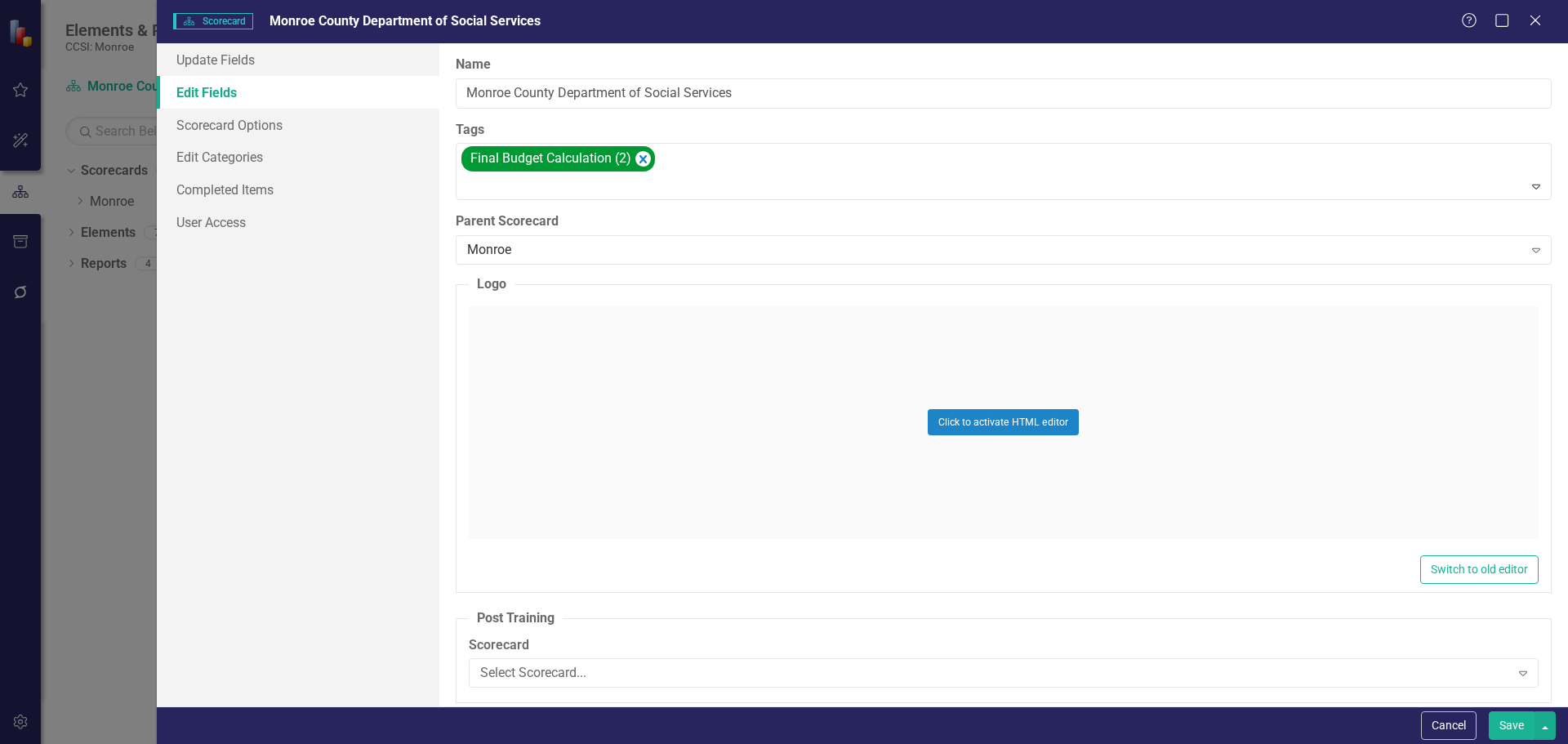
click at [1271, 490] on div "Click to activate HTML editor" at bounding box center [1003, 423] width 1070 height 233
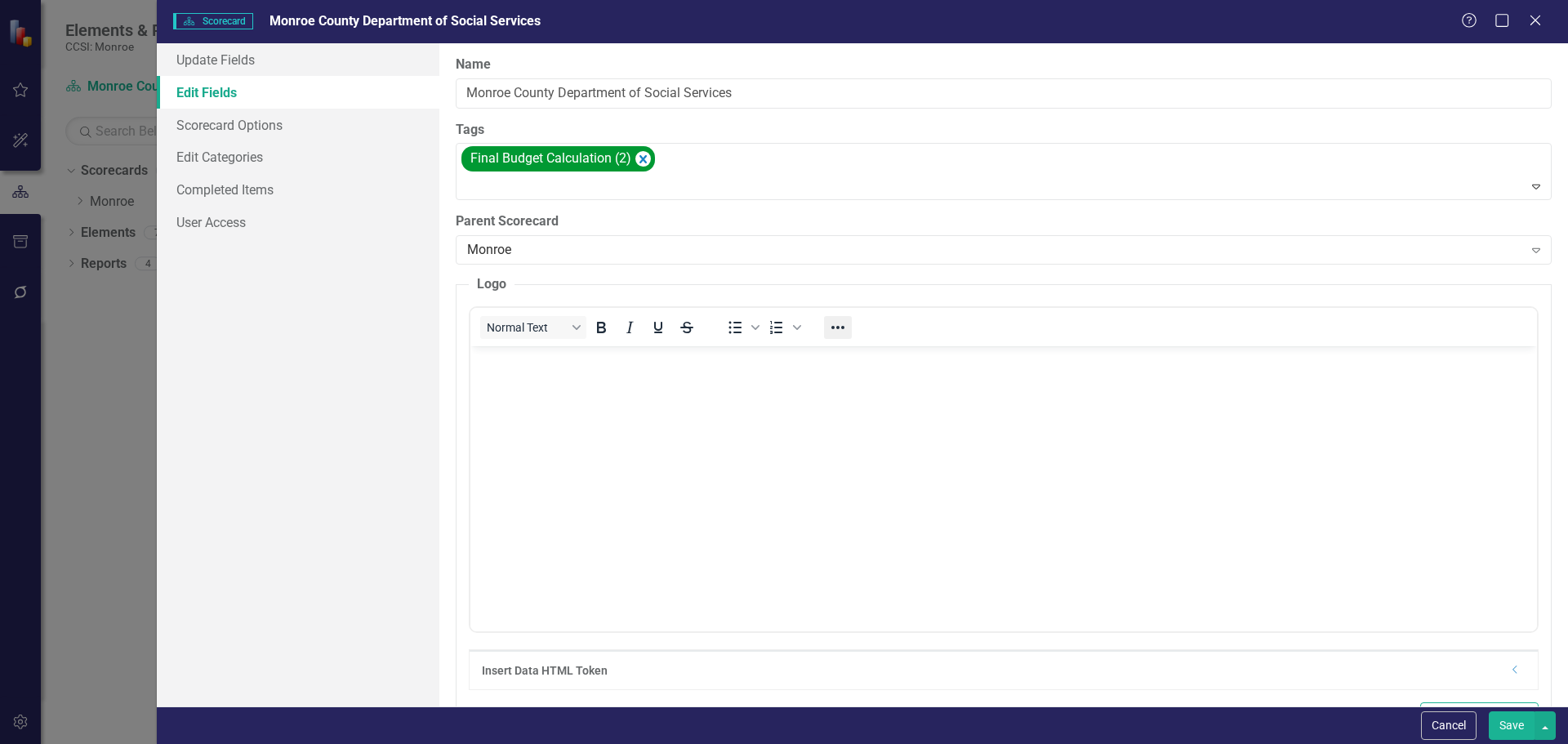
click at [833, 324] on icon "Reveal or hide additional toolbar items" at bounding box center [838, 327] width 20 height 20
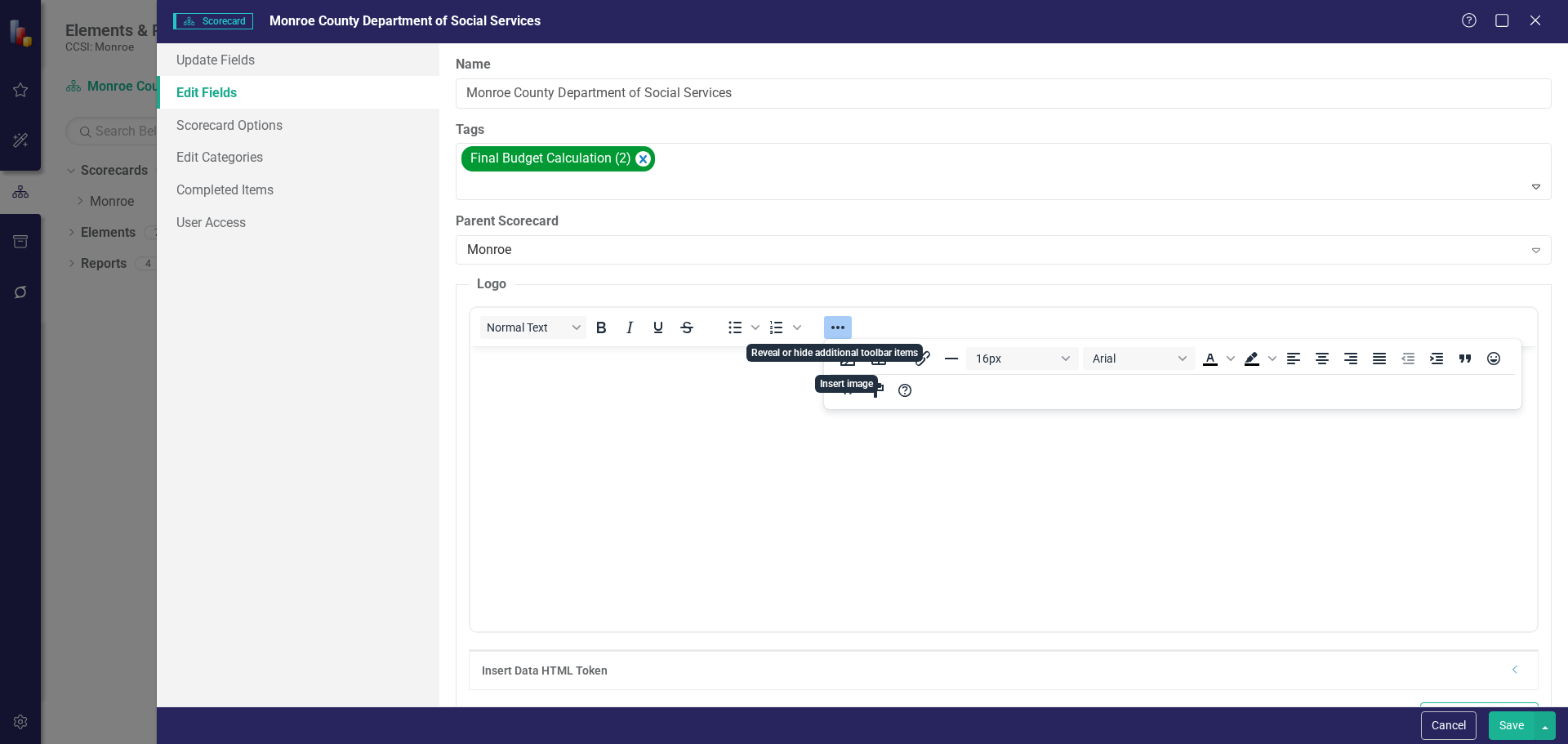
click at [474, 360] on img "Rich Text Area. Press ALT-0 for help." at bounding box center [474, 360] width 0 height 0
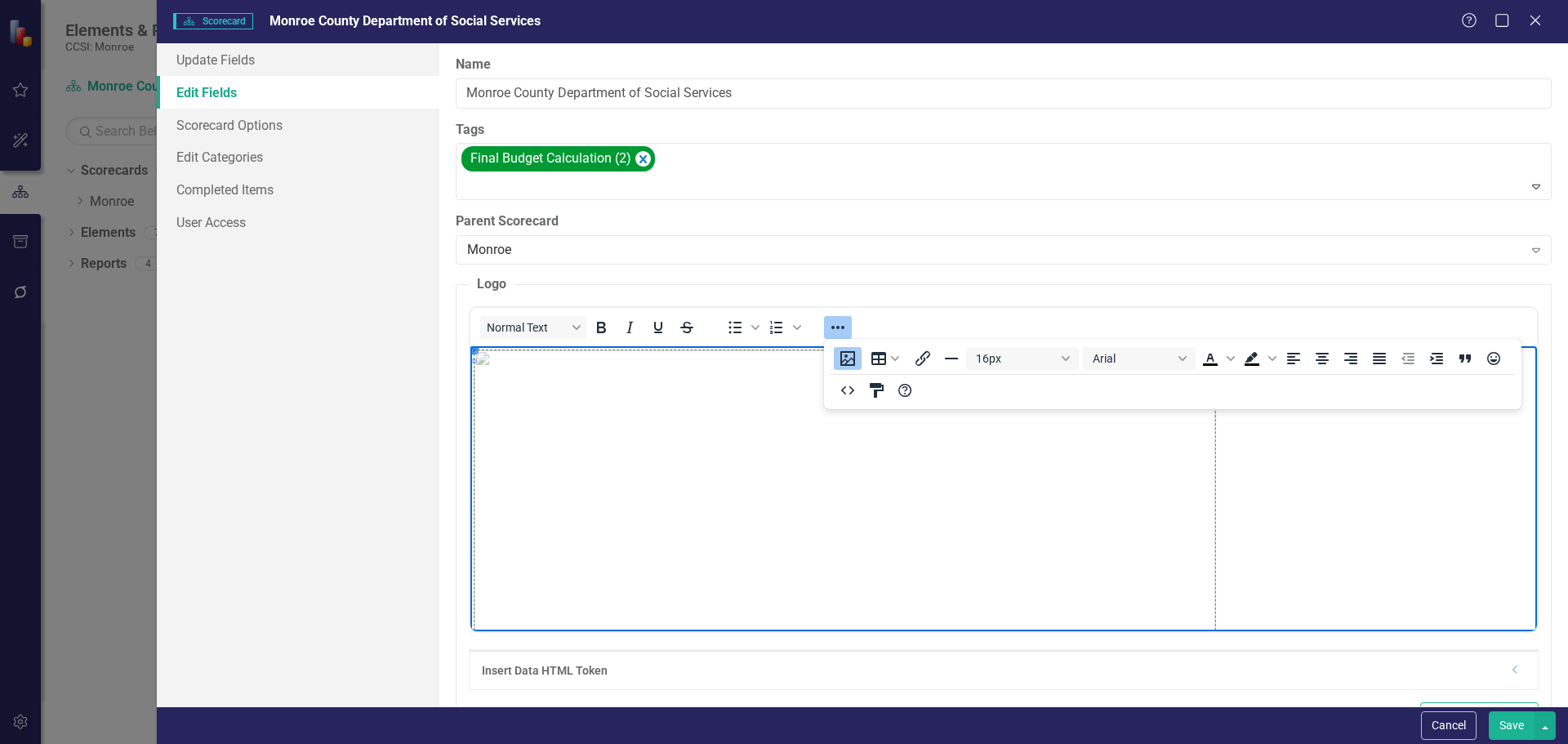
drag, startPoint x: 476, startPoint y: 350, endPoint x: 1447, endPoint y: 782, distance: 1062.8
drag, startPoint x: 474, startPoint y: 351, endPoint x: 745, endPoint y: 525, distance: 322.1
click at [1525, 725] on button "Save" at bounding box center [1511, 725] width 45 height 28
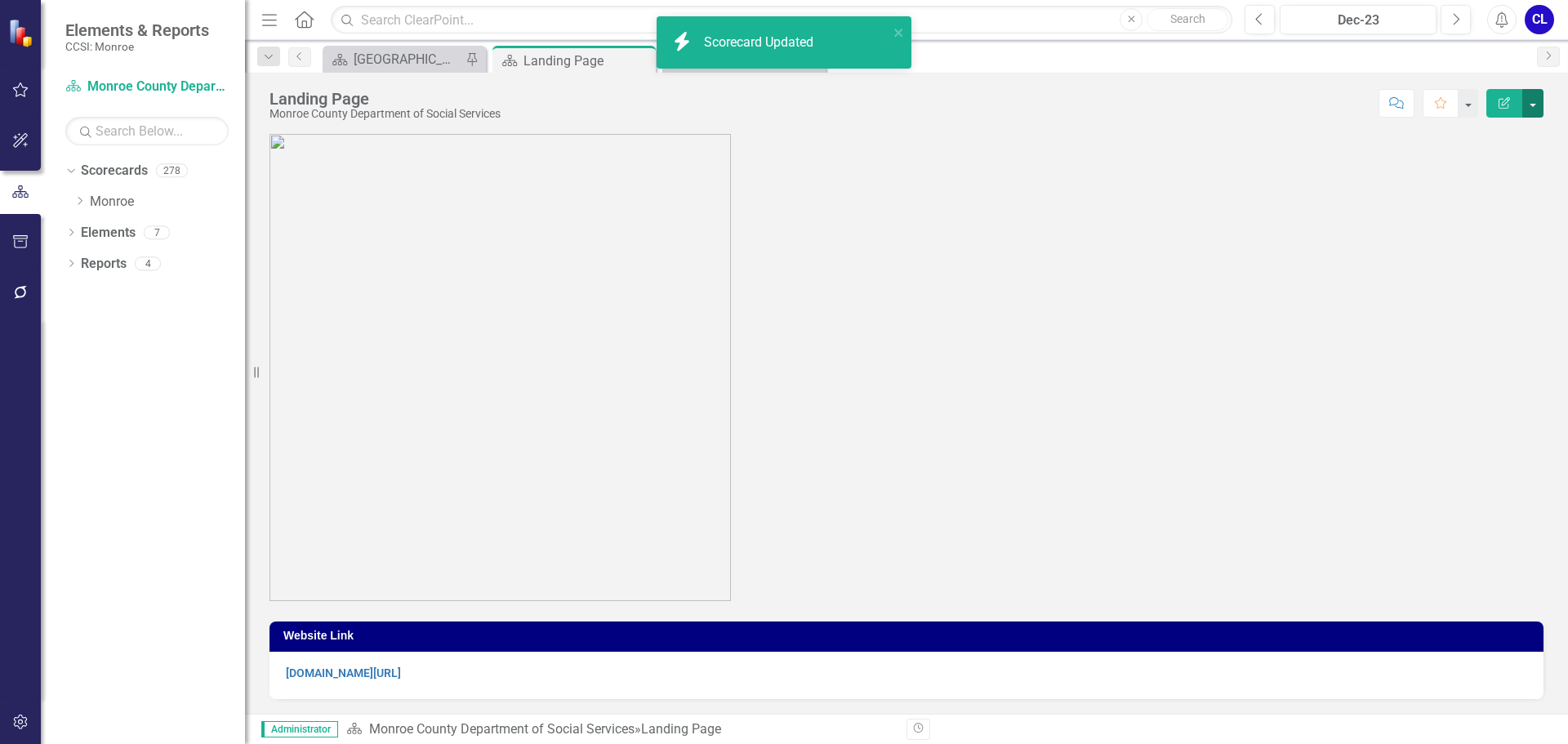
click at [1533, 99] on button "button" at bounding box center [1533, 103] width 21 height 28
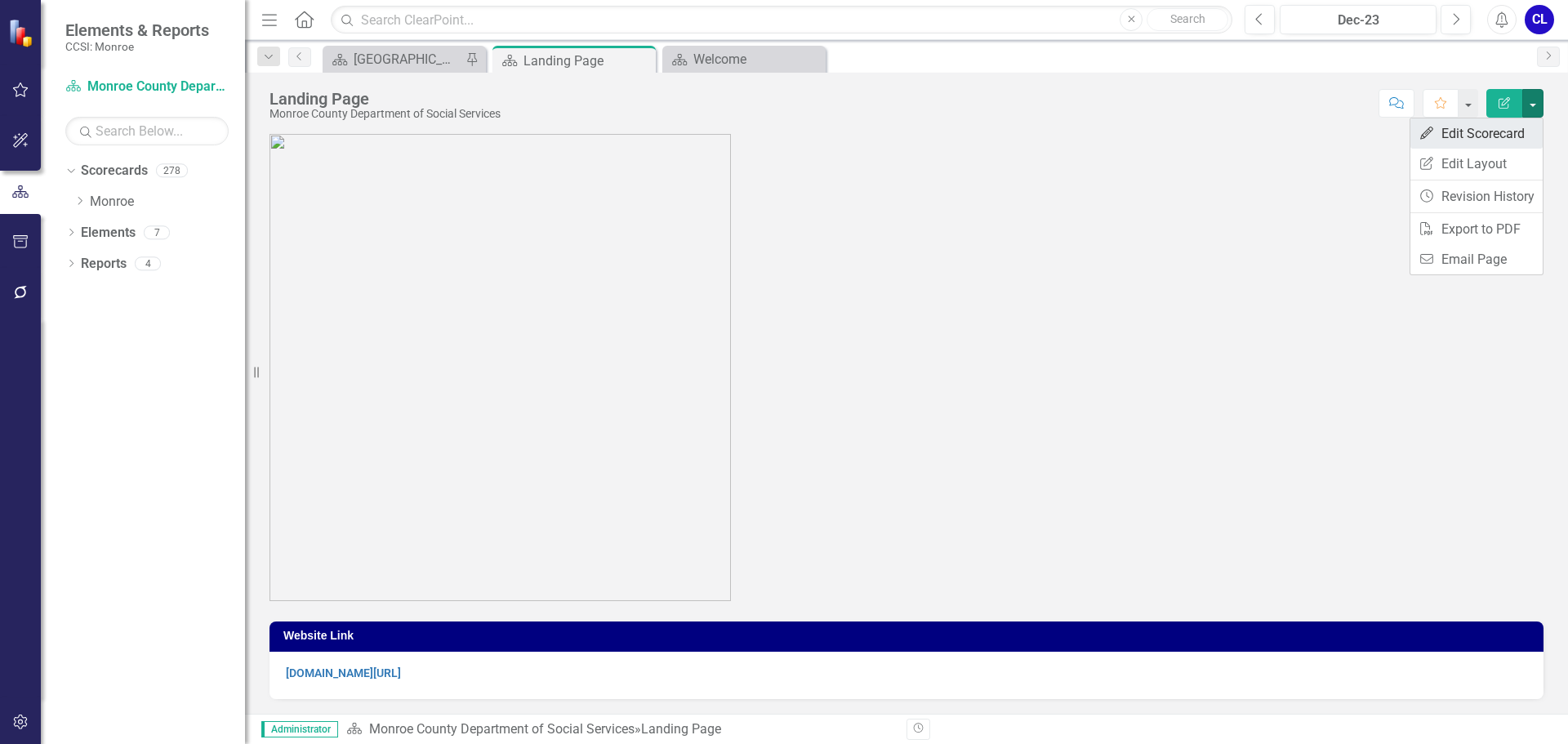
click at [1490, 137] on link "Edit Edit Scorecard" at bounding box center [1476, 133] width 132 height 30
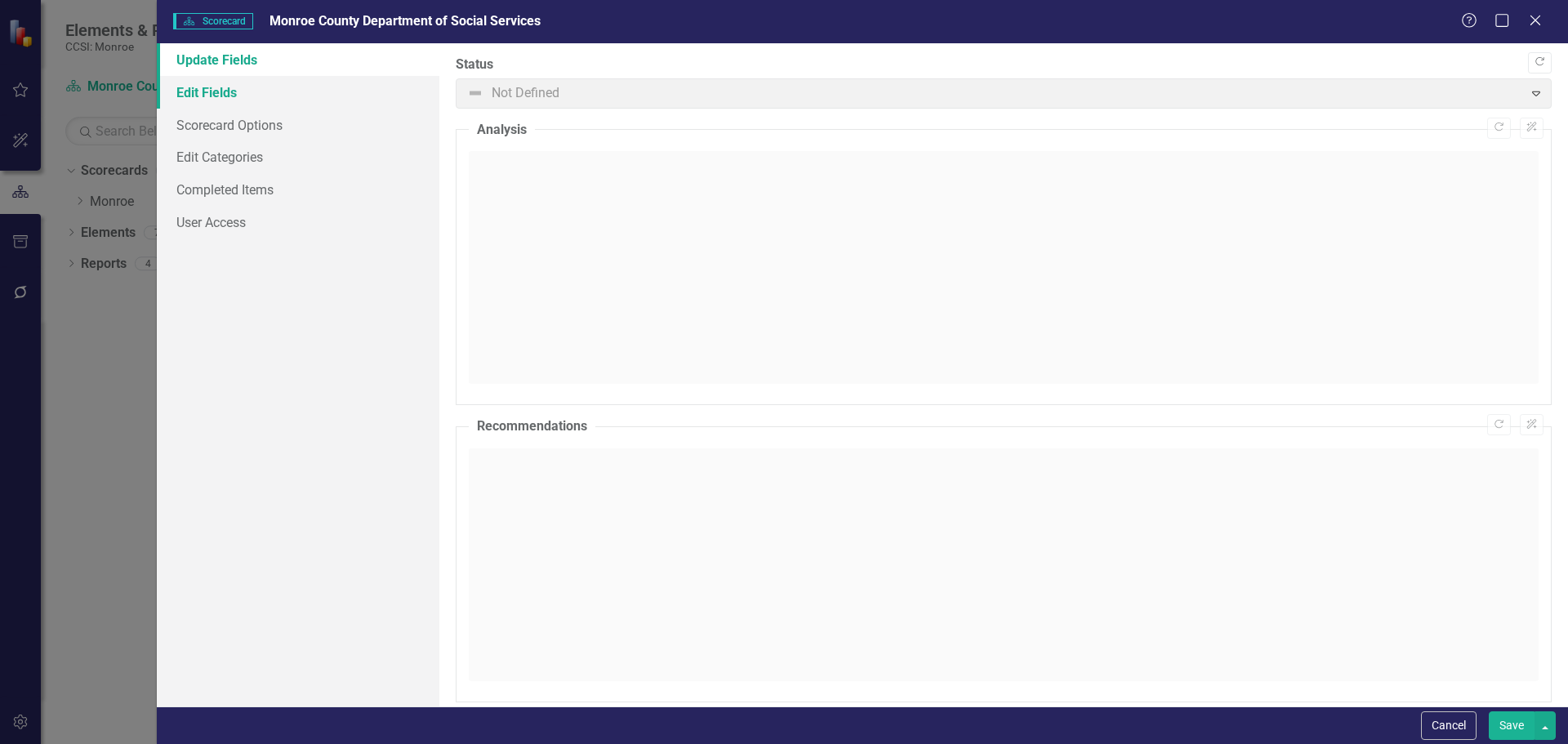
click at [201, 94] on link "Edit Fields" at bounding box center [298, 93] width 283 height 33
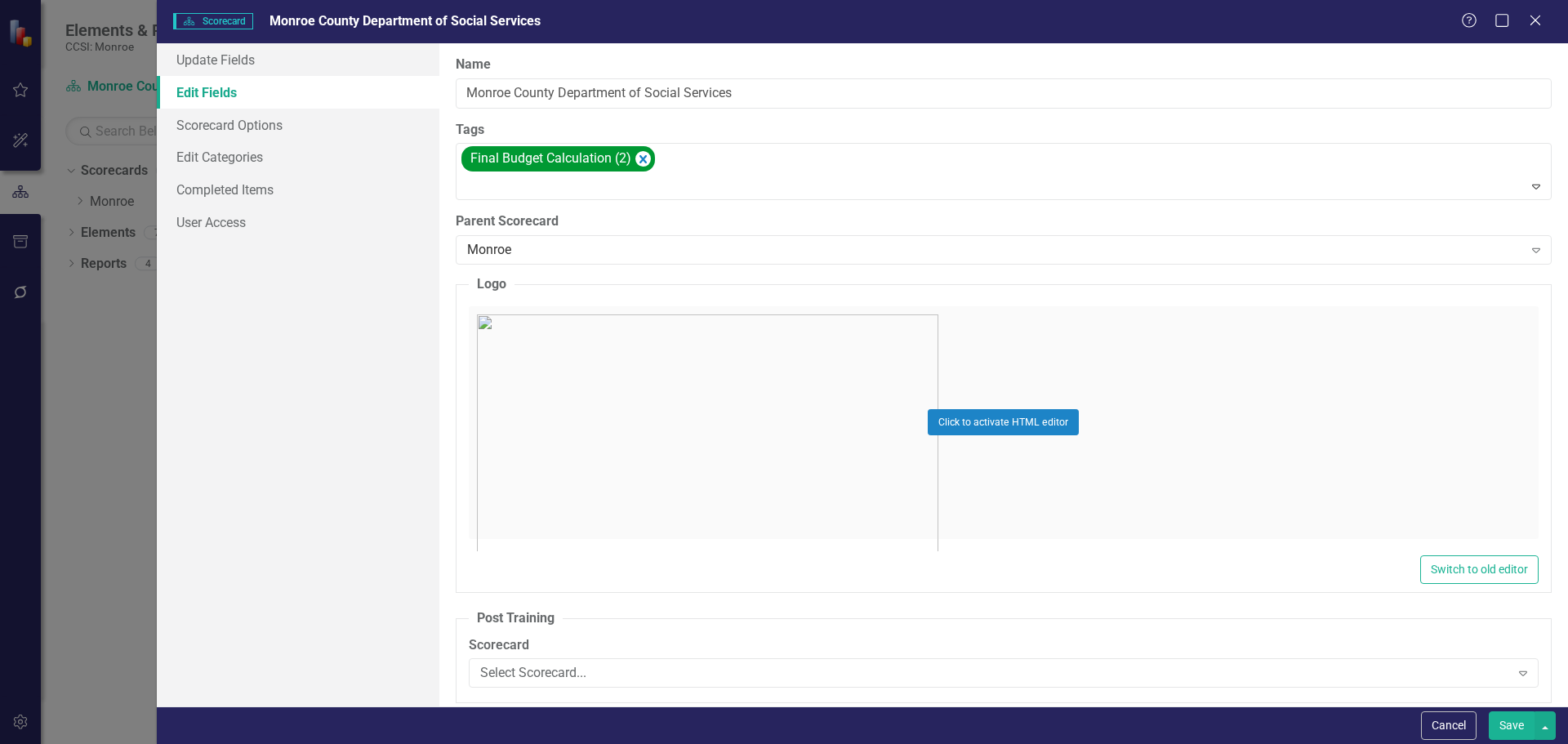
click at [626, 437] on div "Click to activate HTML editor" at bounding box center [1003, 423] width 1070 height 233
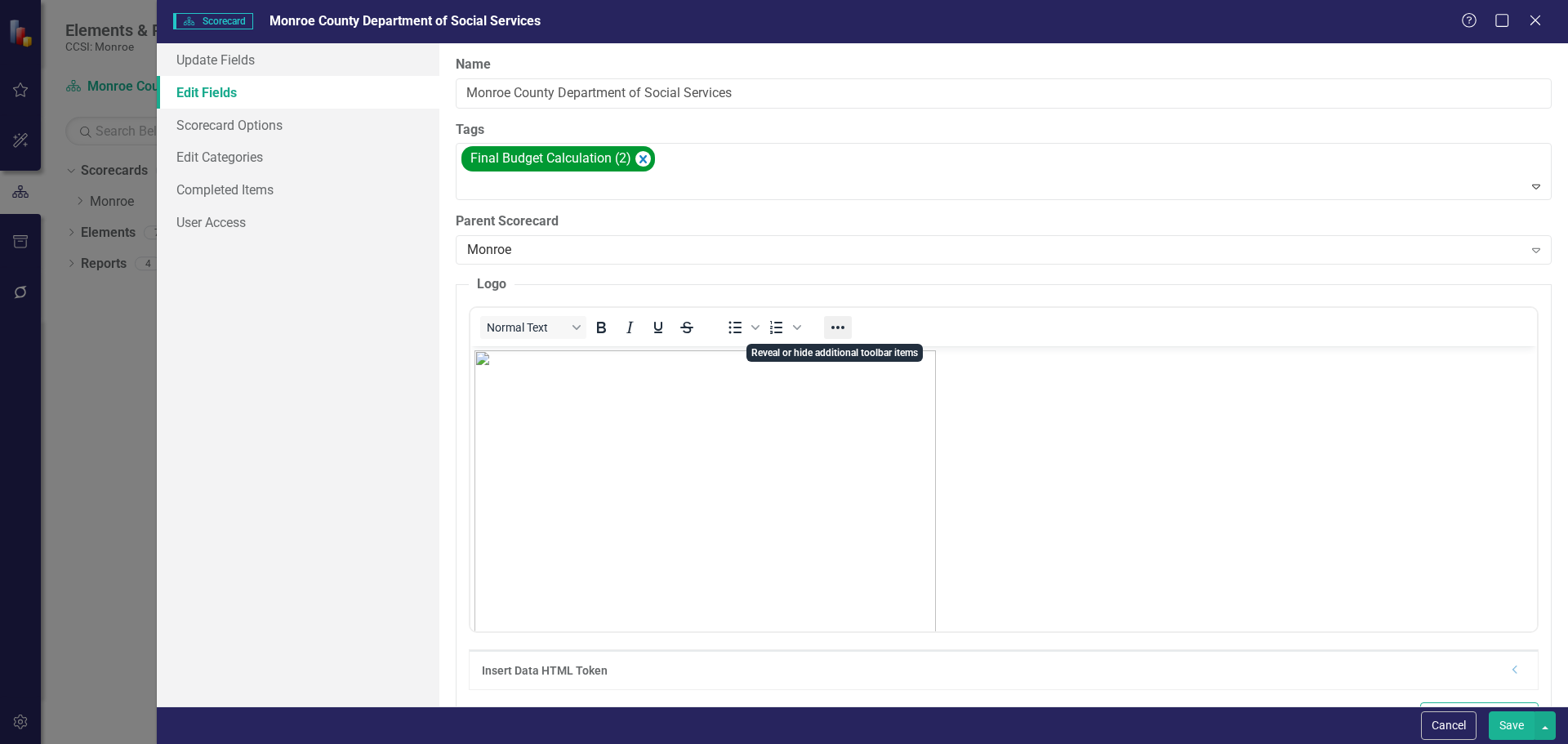
click at [837, 327] on icon "Reveal or hide additional toolbar items" at bounding box center [838, 327] width 20 height 20
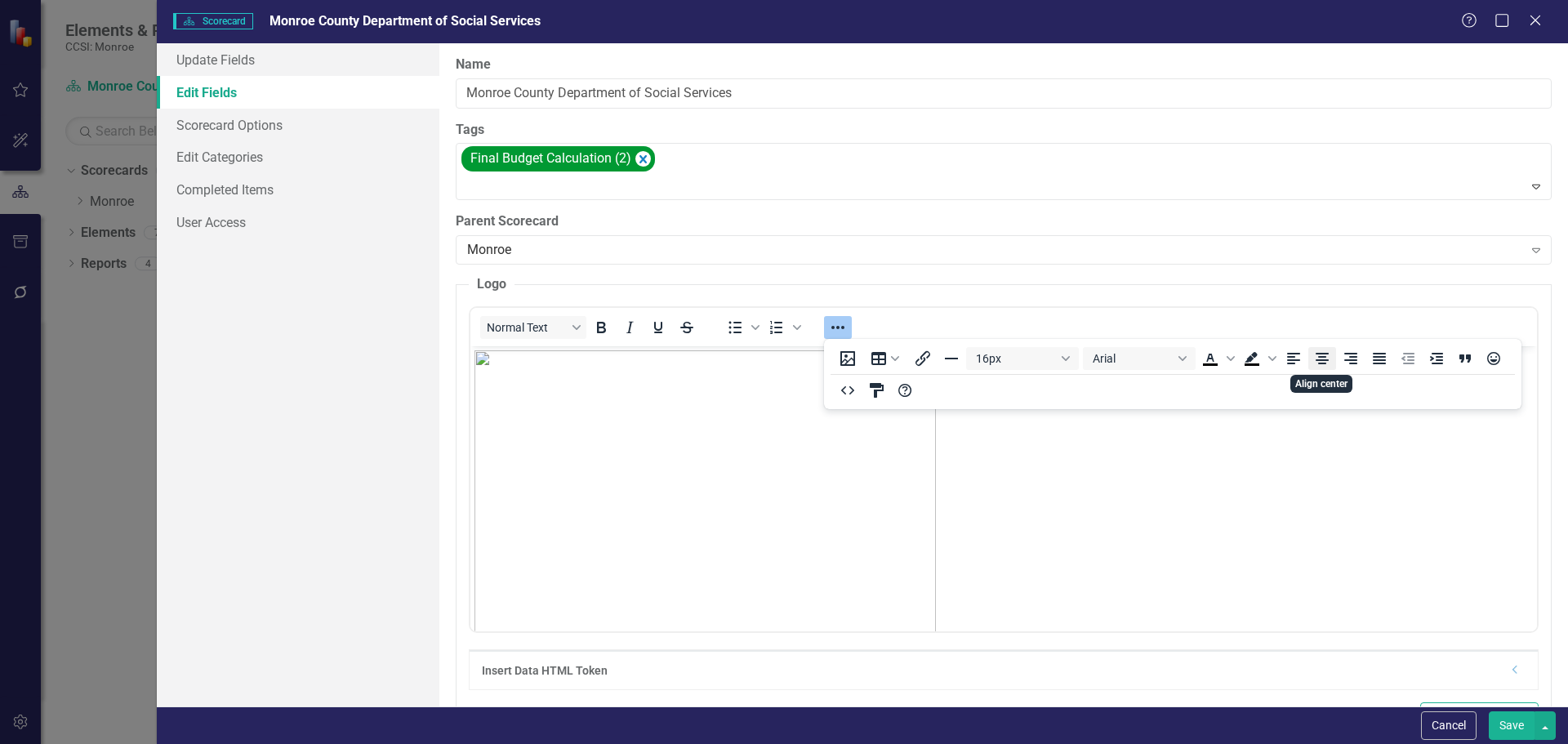
click at [1318, 361] on icon "Align center" at bounding box center [1322, 358] width 13 height 11
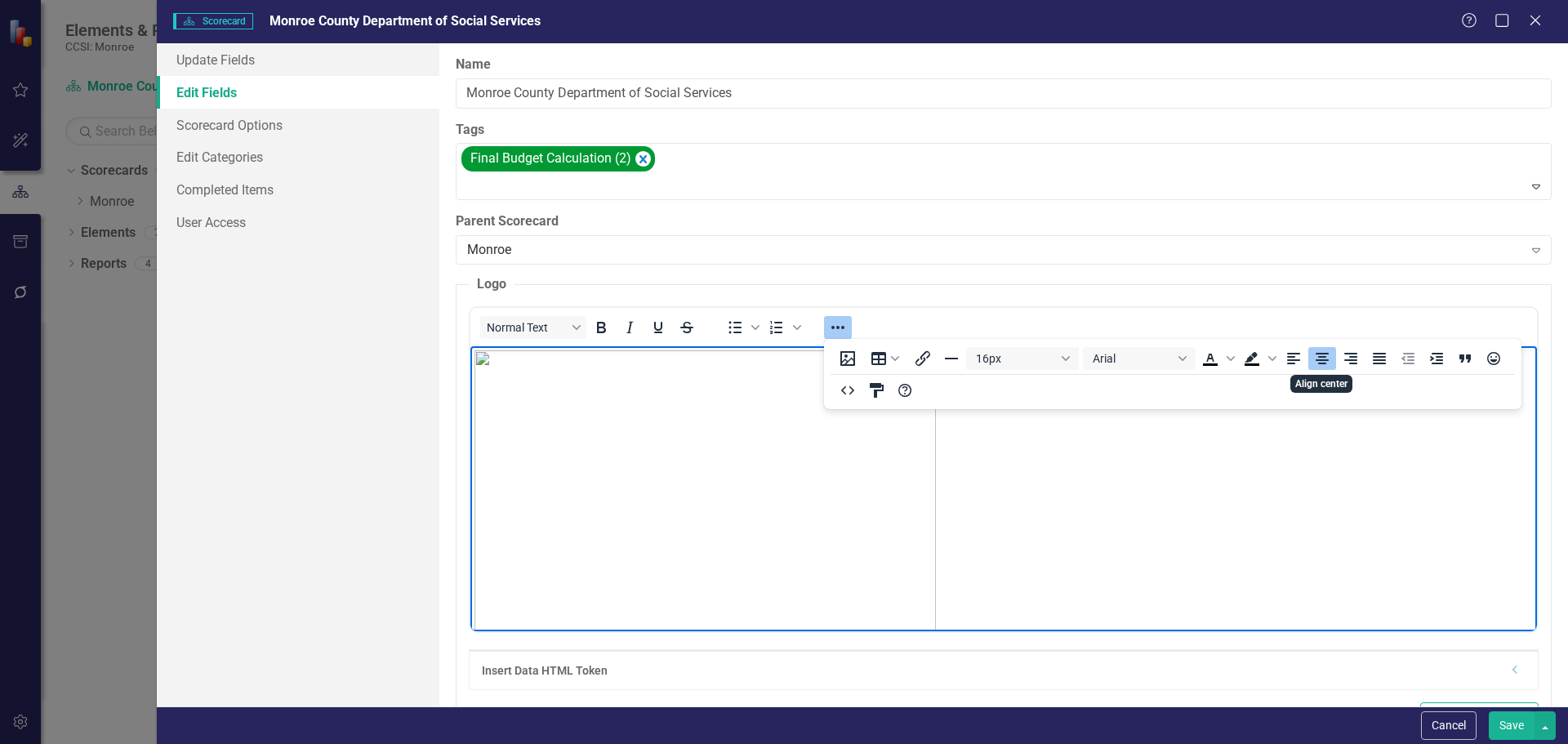
scroll to position [4, 0]
click at [821, 465] on img "Rich Text Area. Press ALT-0 for help." at bounding box center [1003, 579] width 462 height 467
drag, startPoint x: 757, startPoint y: 348, endPoint x: 954, endPoint y: 555, distance: 285.8
click at [1511, 727] on button "Save" at bounding box center [1511, 725] width 45 height 28
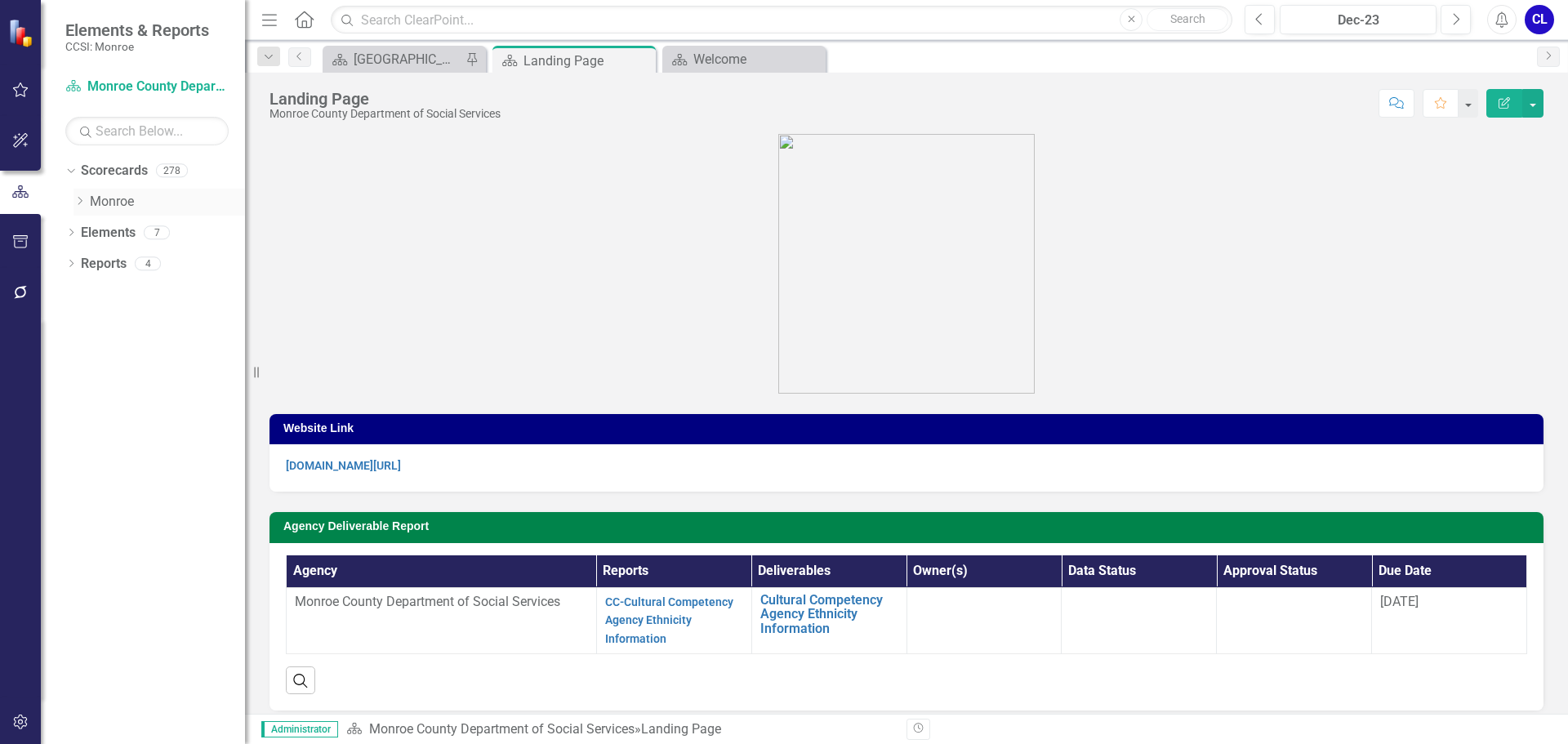
click at [89, 204] on div "Dropdown" at bounding box center [81, 202] width 16 height 14
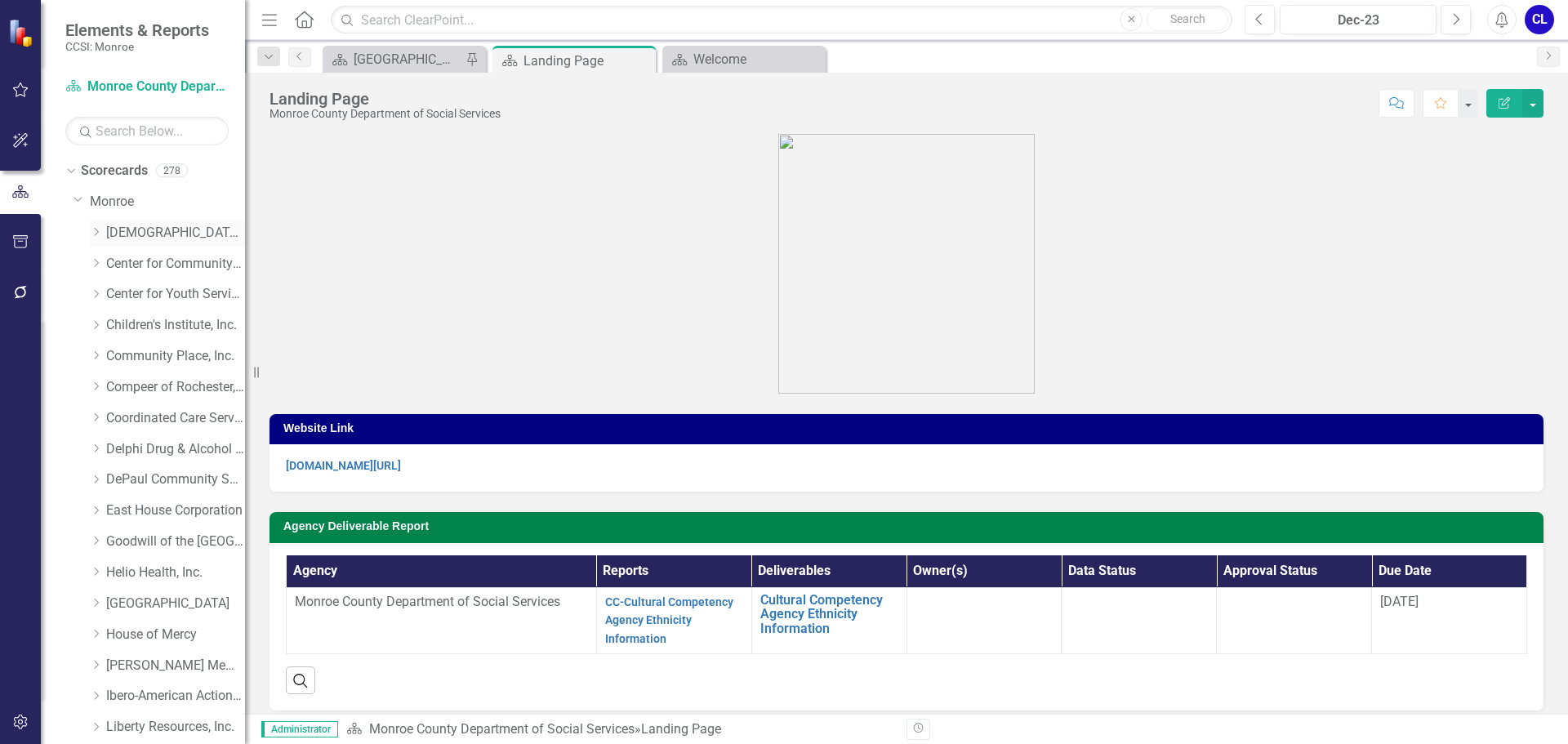
click at [154, 225] on link "[DEMOGRAPHIC_DATA] Charities Family & Community Services" at bounding box center [176, 233] width 139 height 19
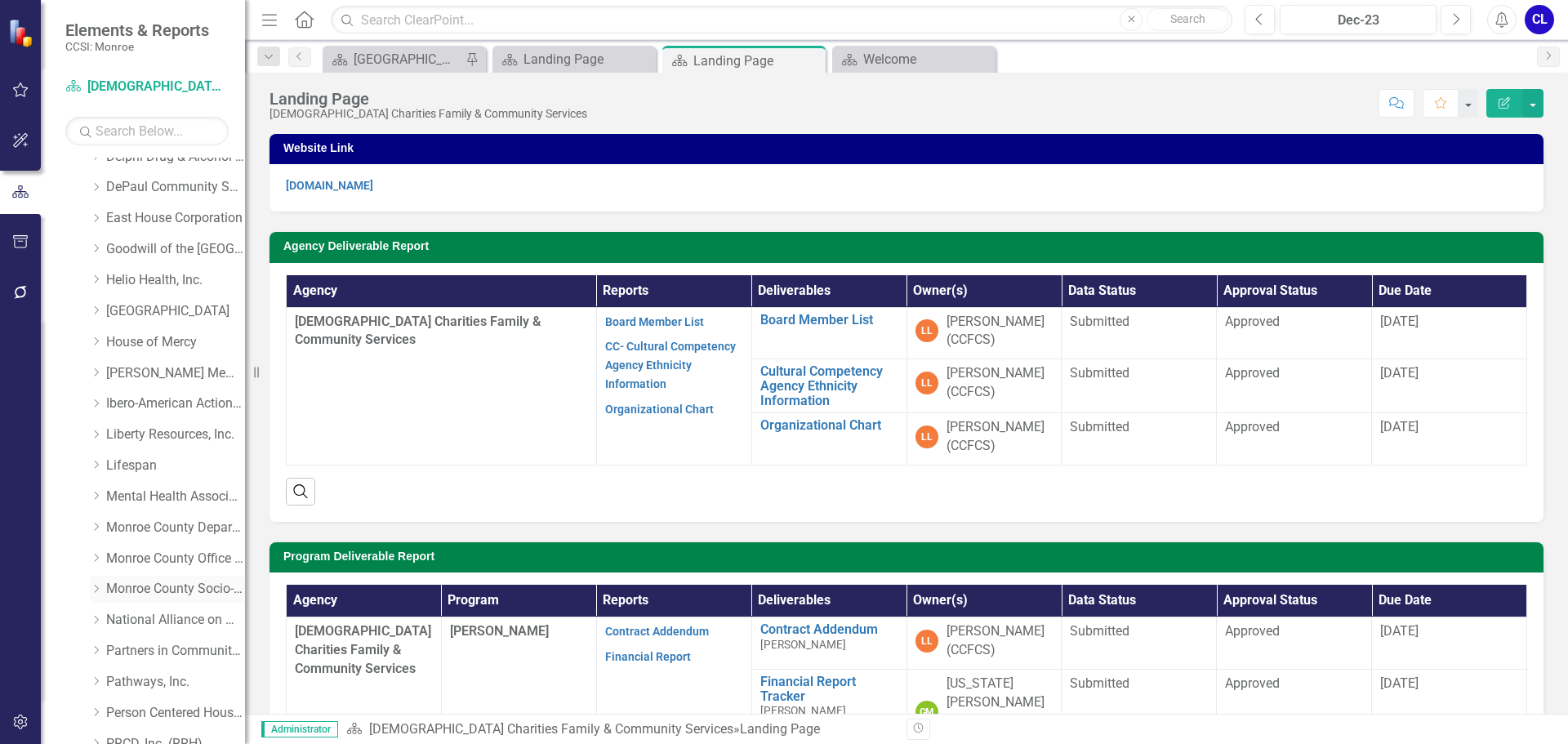
scroll to position [327, 0]
click at [140, 489] on link "Monroe County Department of Social Services" at bounding box center [176, 494] width 139 height 19
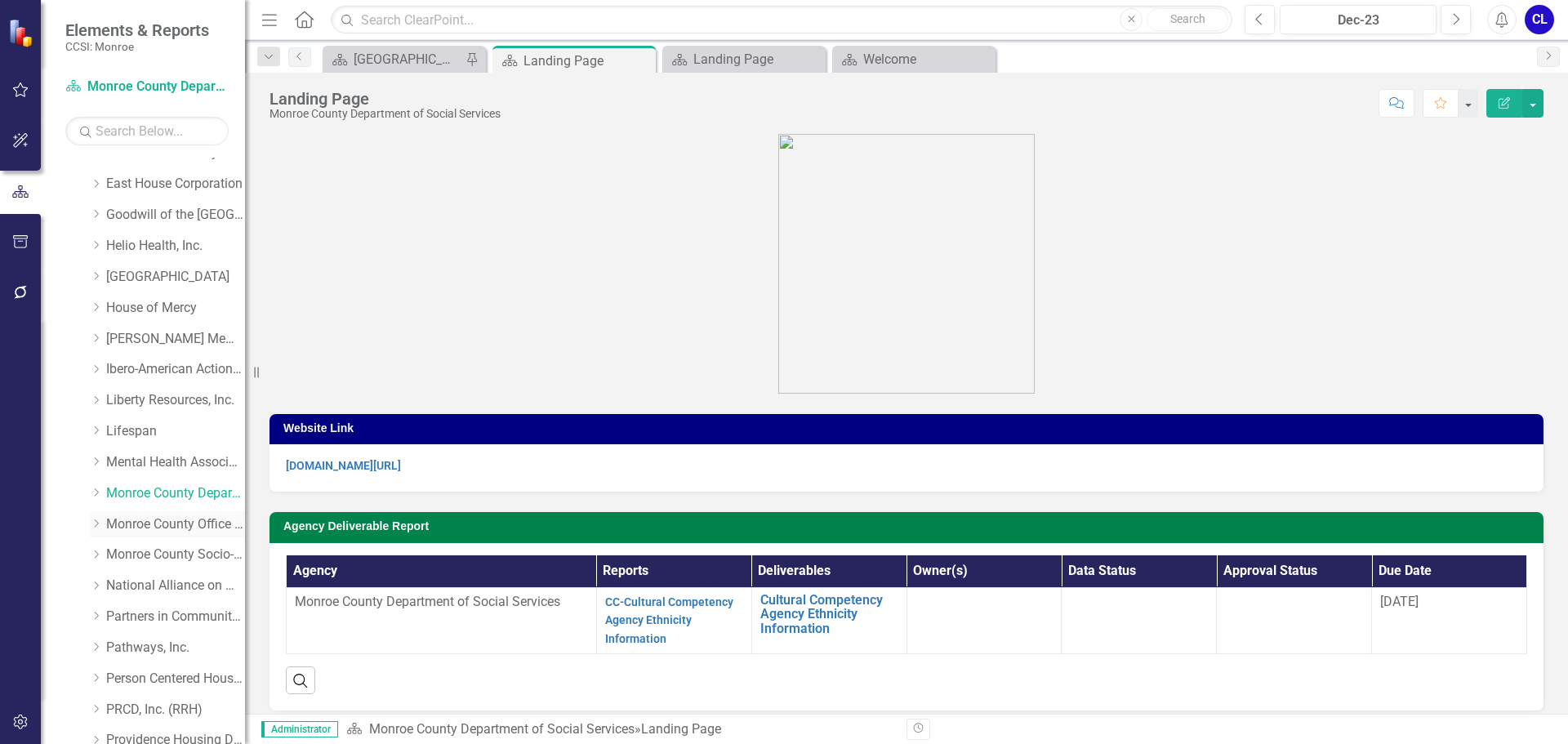
click at [166, 530] on link "Monroe County Office of Mental Health" at bounding box center [176, 525] width 139 height 19
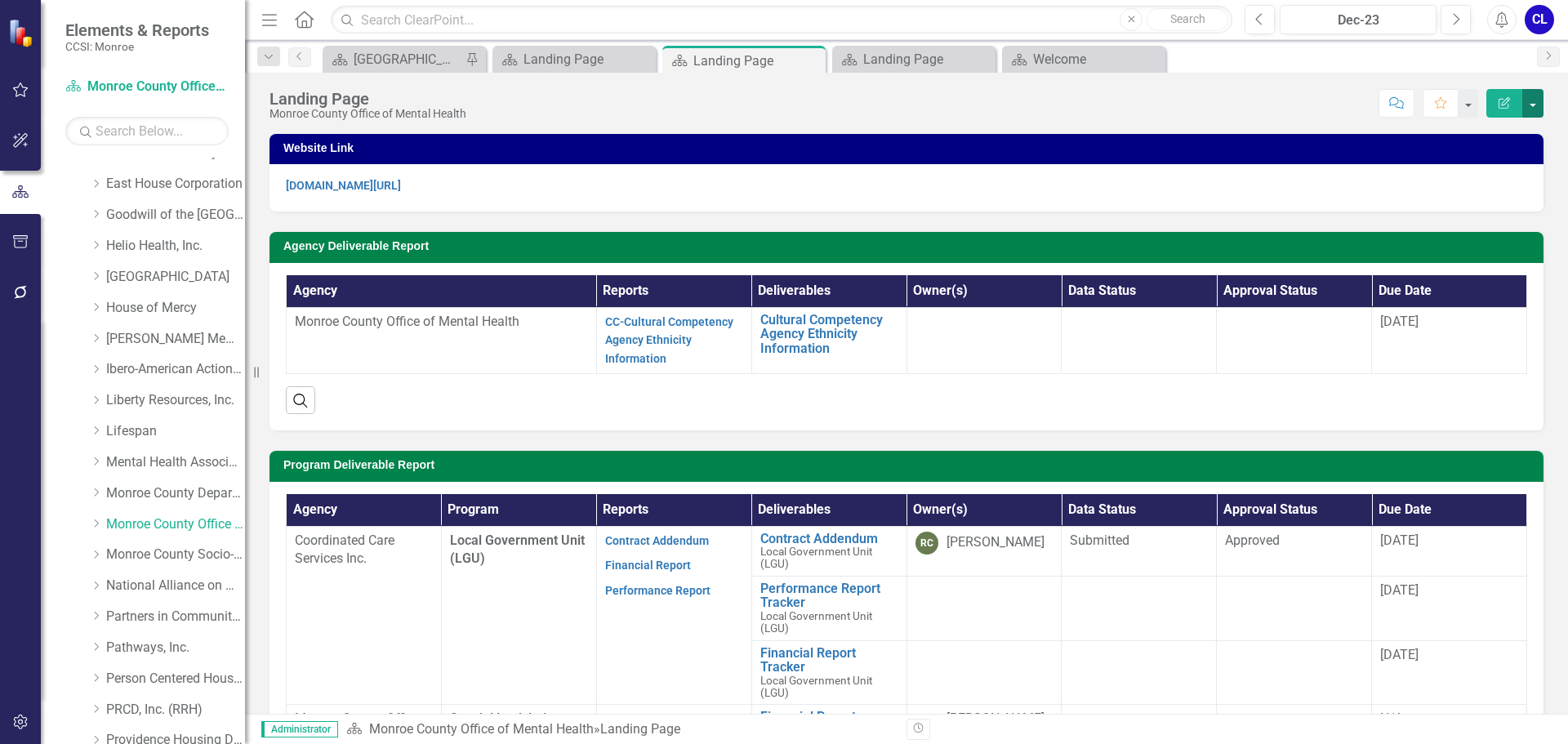
click at [1532, 111] on button "button" at bounding box center [1533, 103] width 21 height 28
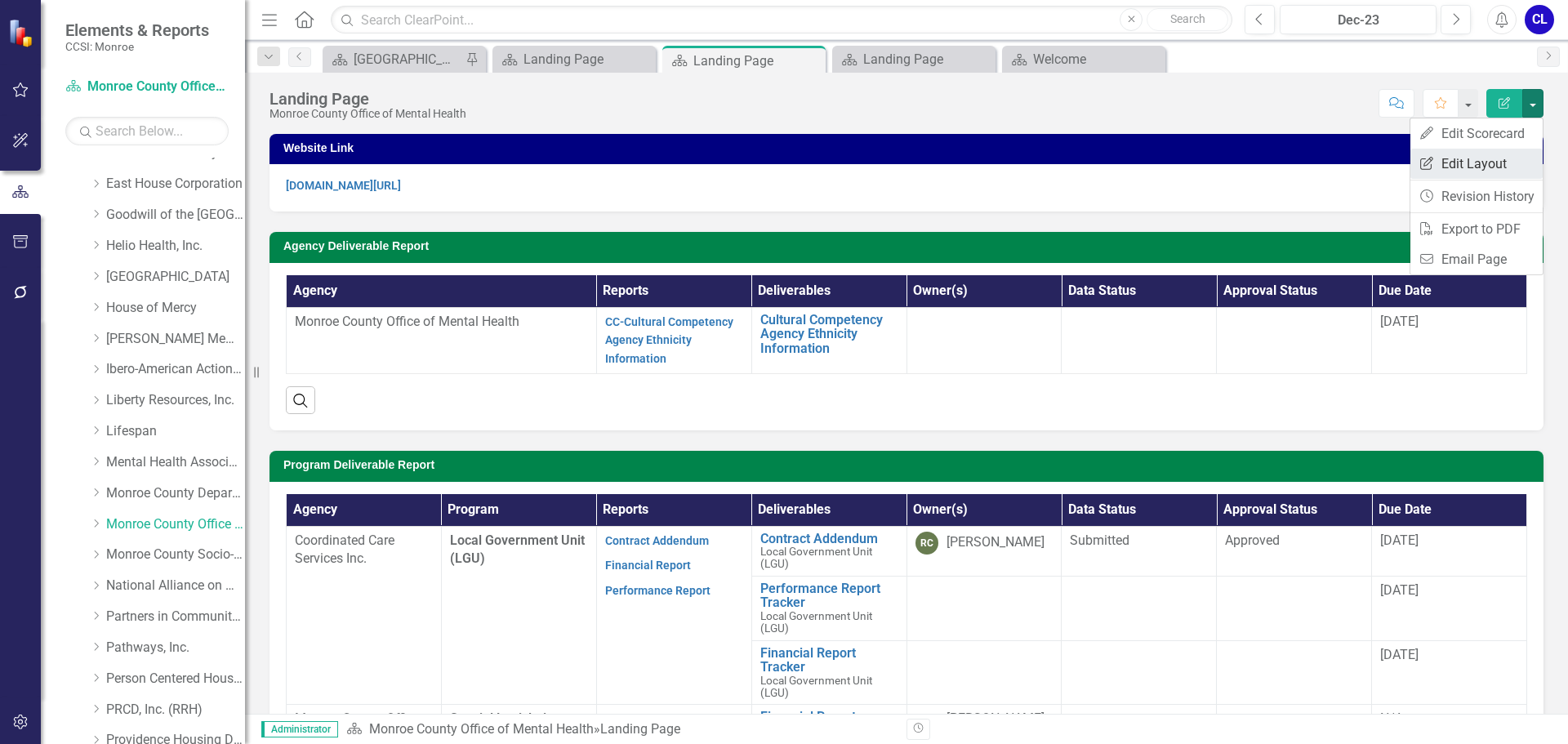
click at [1478, 163] on link "Edit Report Edit Layout" at bounding box center [1476, 164] width 132 height 30
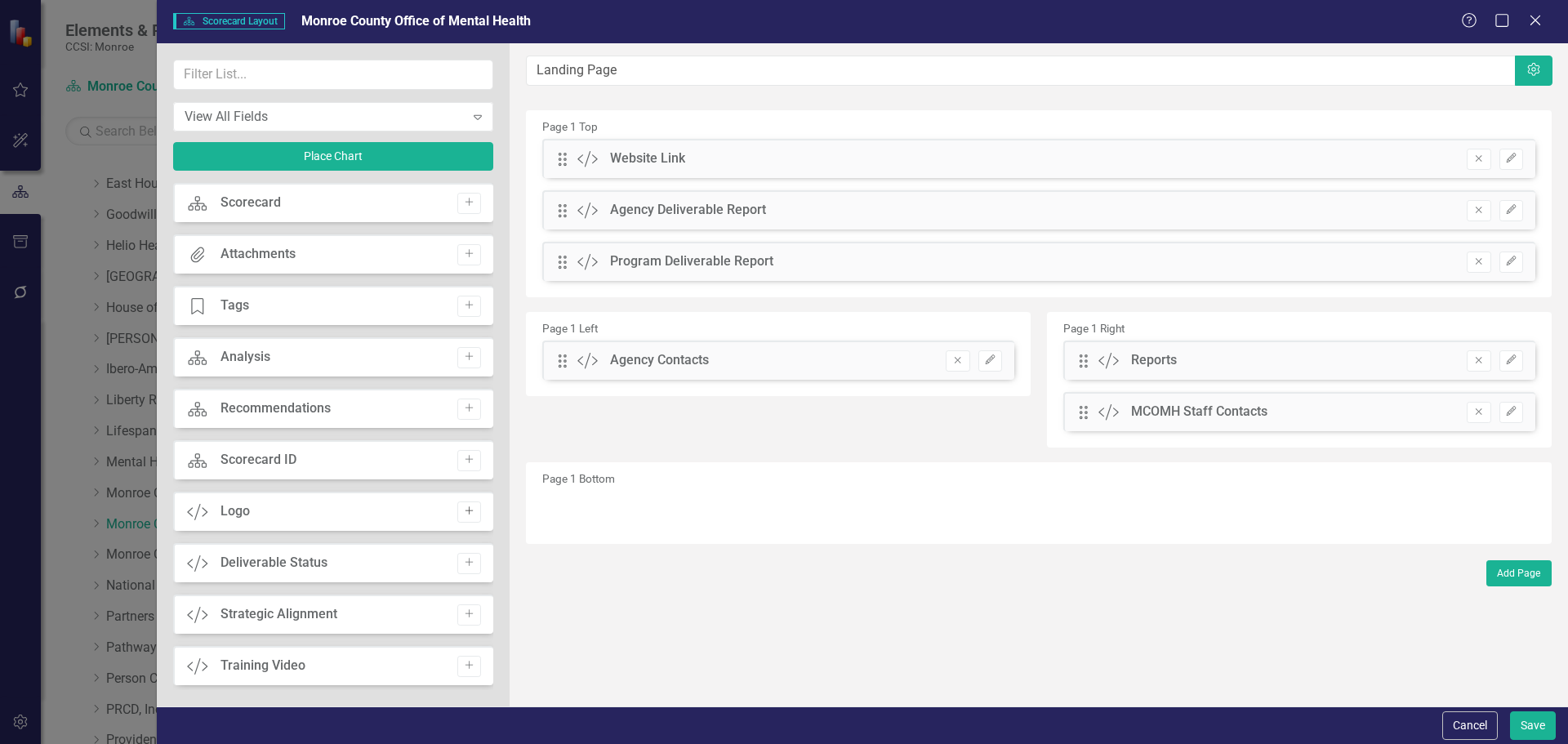
click at [464, 515] on icon "Add" at bounding box center [470, 511] width 12 height 9
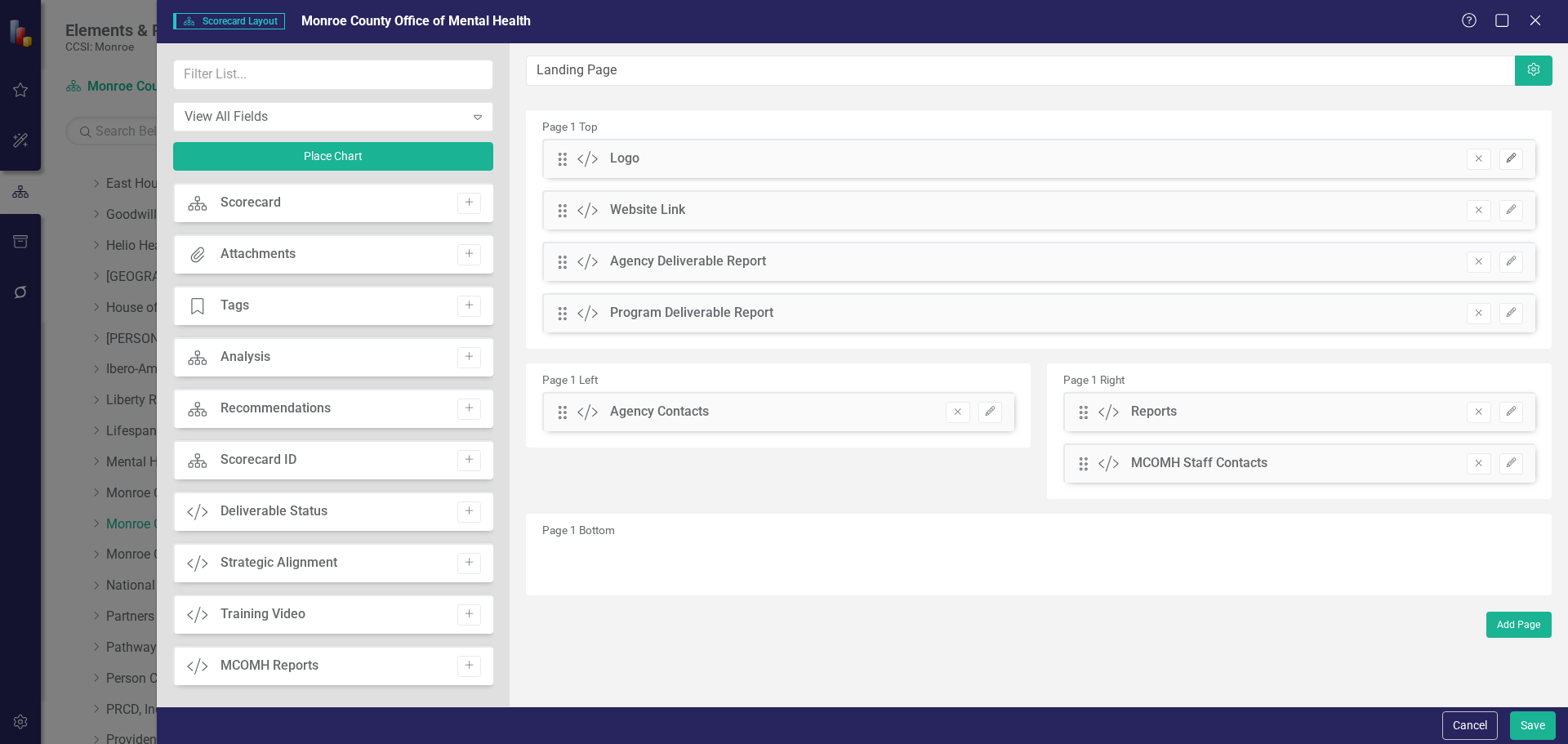
click at [1517, 157] on icon "Edit" at bounding box center [1511, 158] width 12 height 9
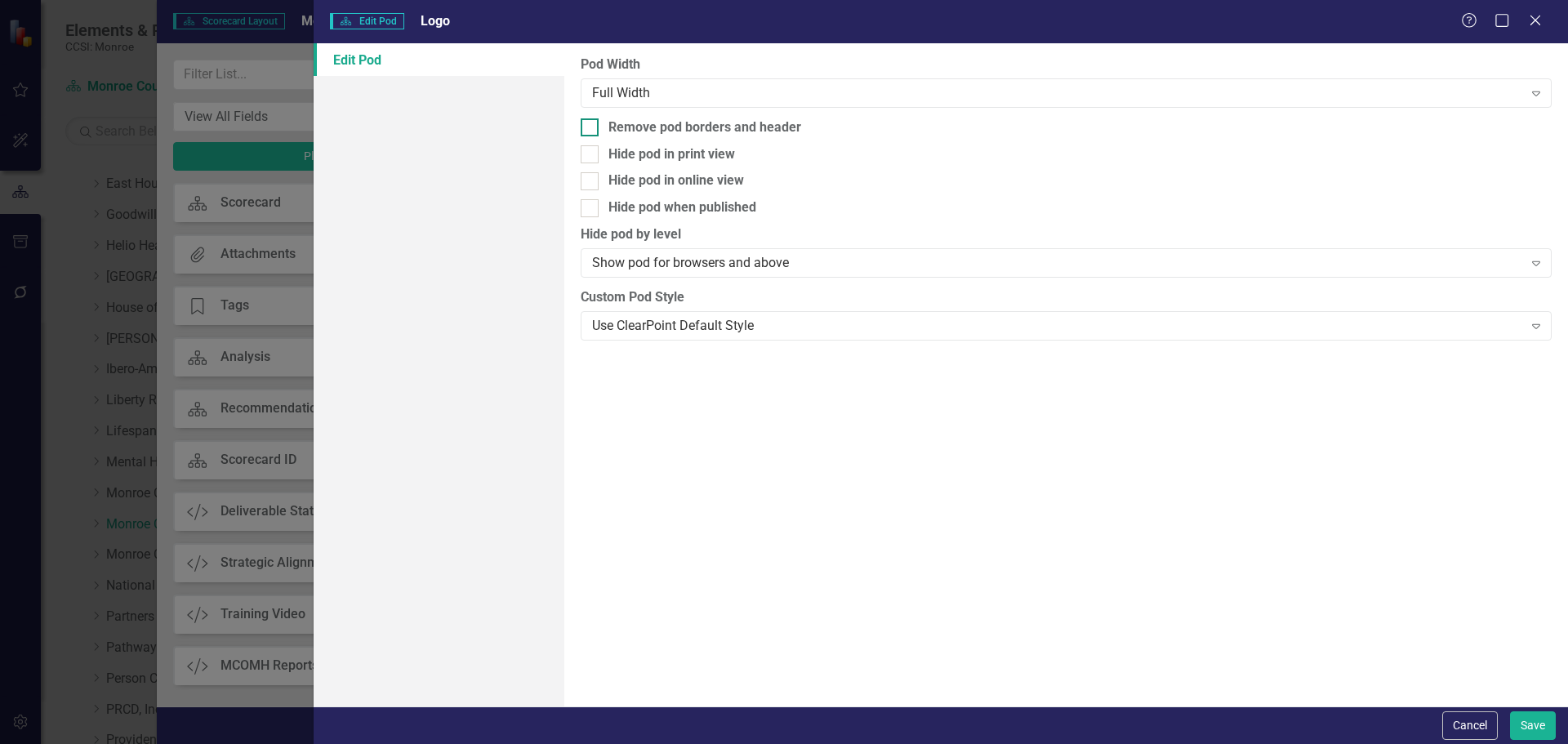
click at [599, 125] on div at bounding box center [589, 127] width 18 height 18
click at [591, 125] on input "Remove pod borders and header" at bounding box center [586, 123] width 10 height 10
checkbox input "true"
click at [1537, 726] on button "Save" at bounding box center [1533, 725] width 45 height 28
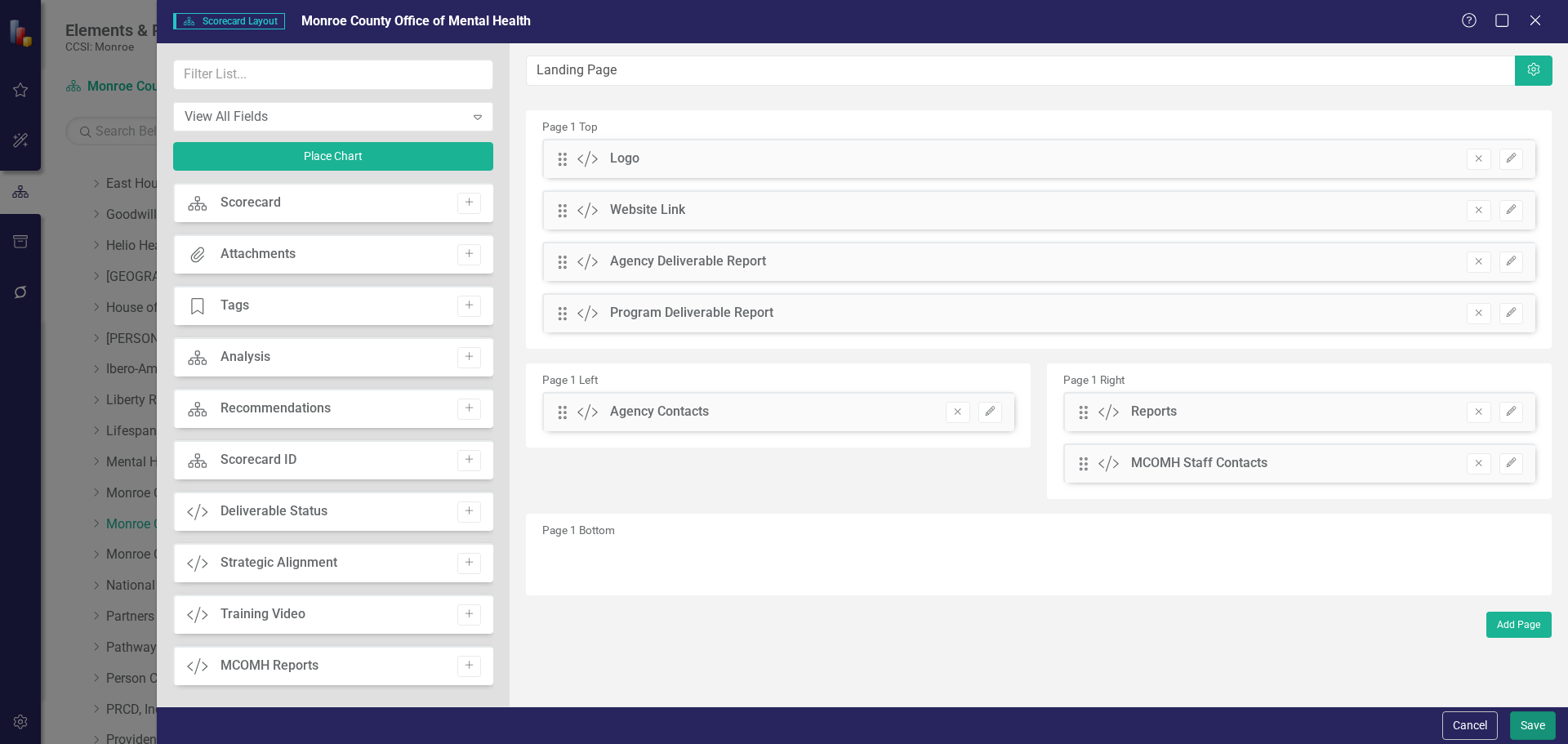
click at [1539, 726] on button "Save" at bounding box center [1533, 725] width 45 height 28
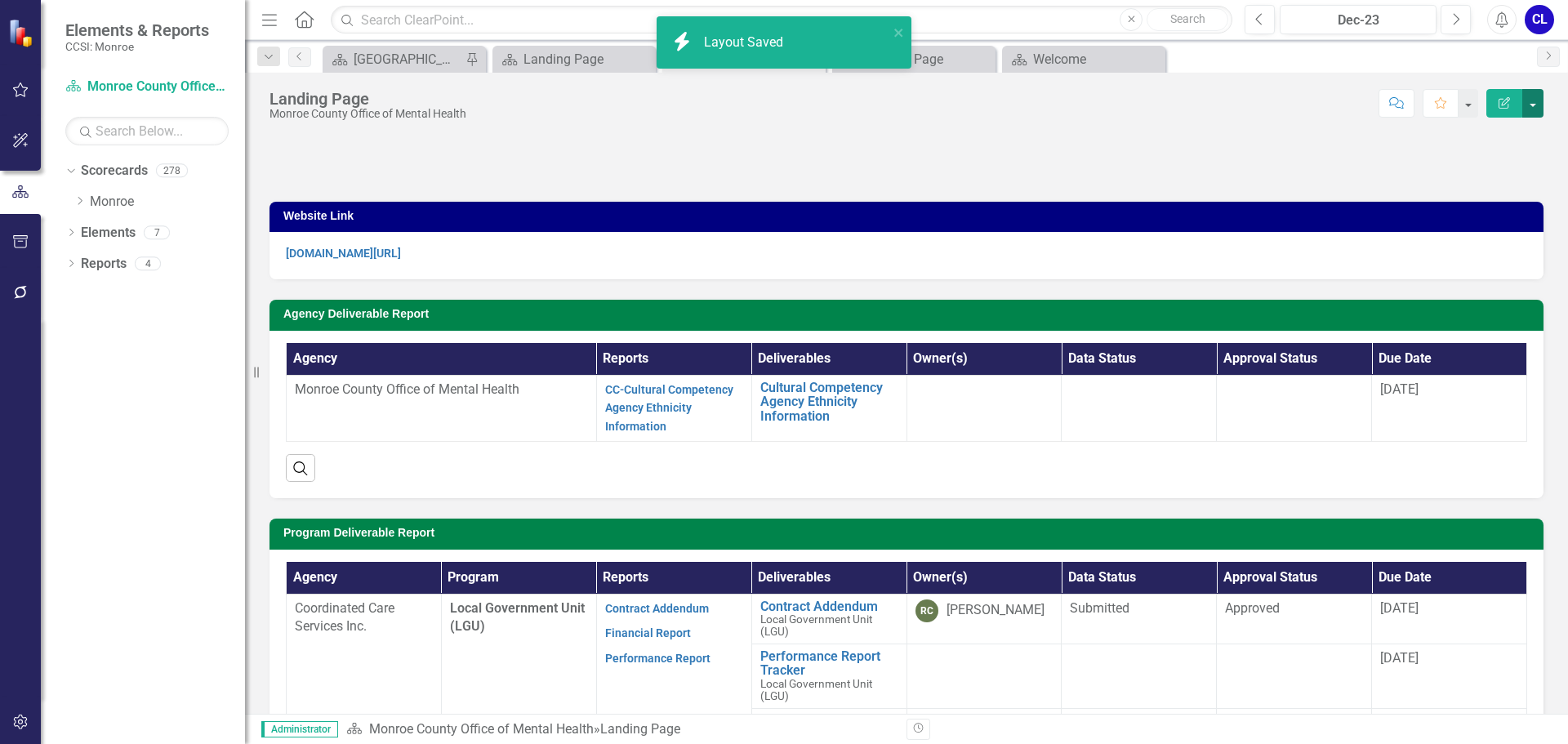
click at [1531, 96] on button "button" at bounding box center [1533, 103] width 21 height 28
click at [1511, 137] on link "Edit Edit Scorecard" at bounding box center [1476, 133] width 132 height 30
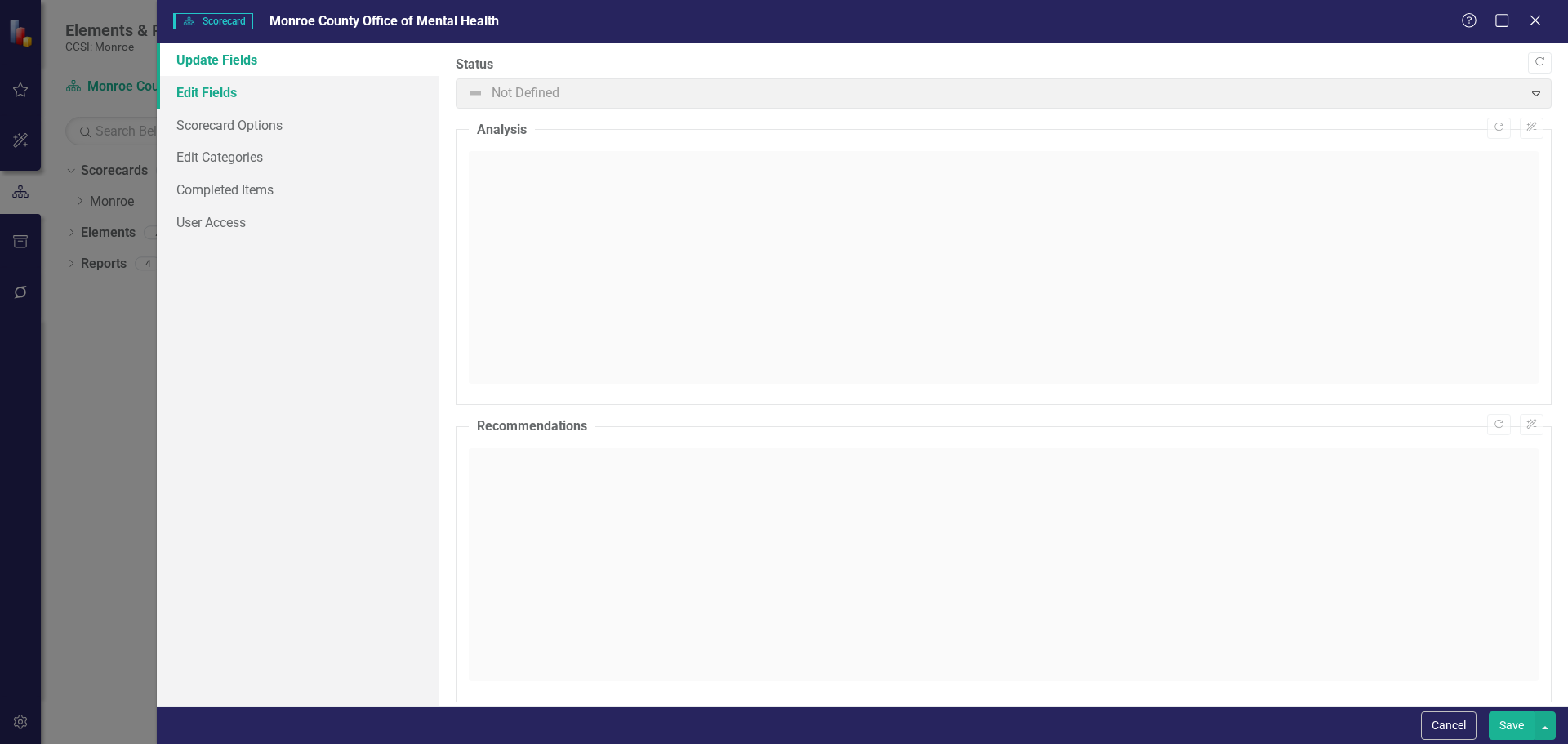
click at [209, 87] on link "Edit Fields" at bounding box center [298, 93] width 283 height 33
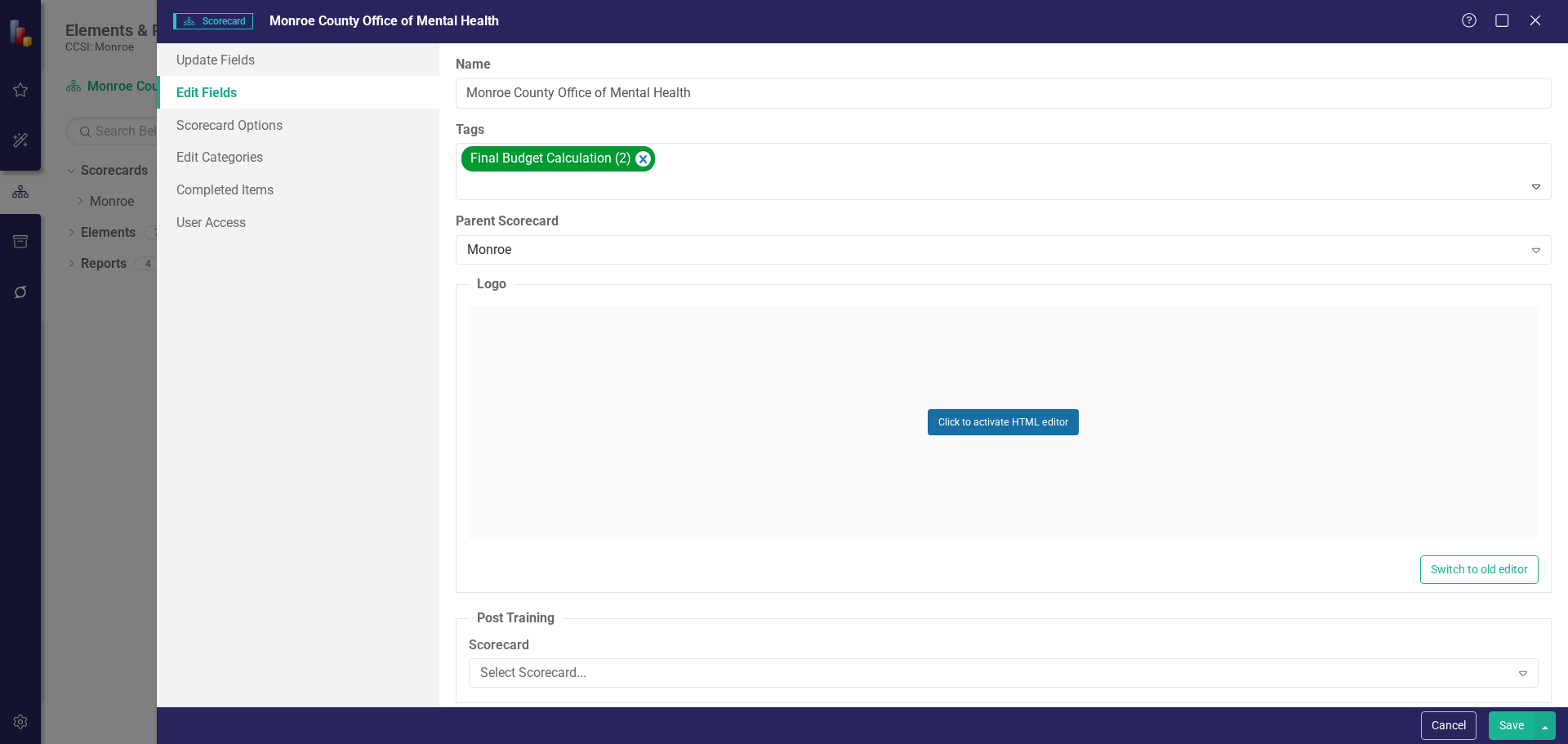
click at [1018, 421] on button "Click to activate HTML editor" at bounding box center [1003, 423] width 151 height 27
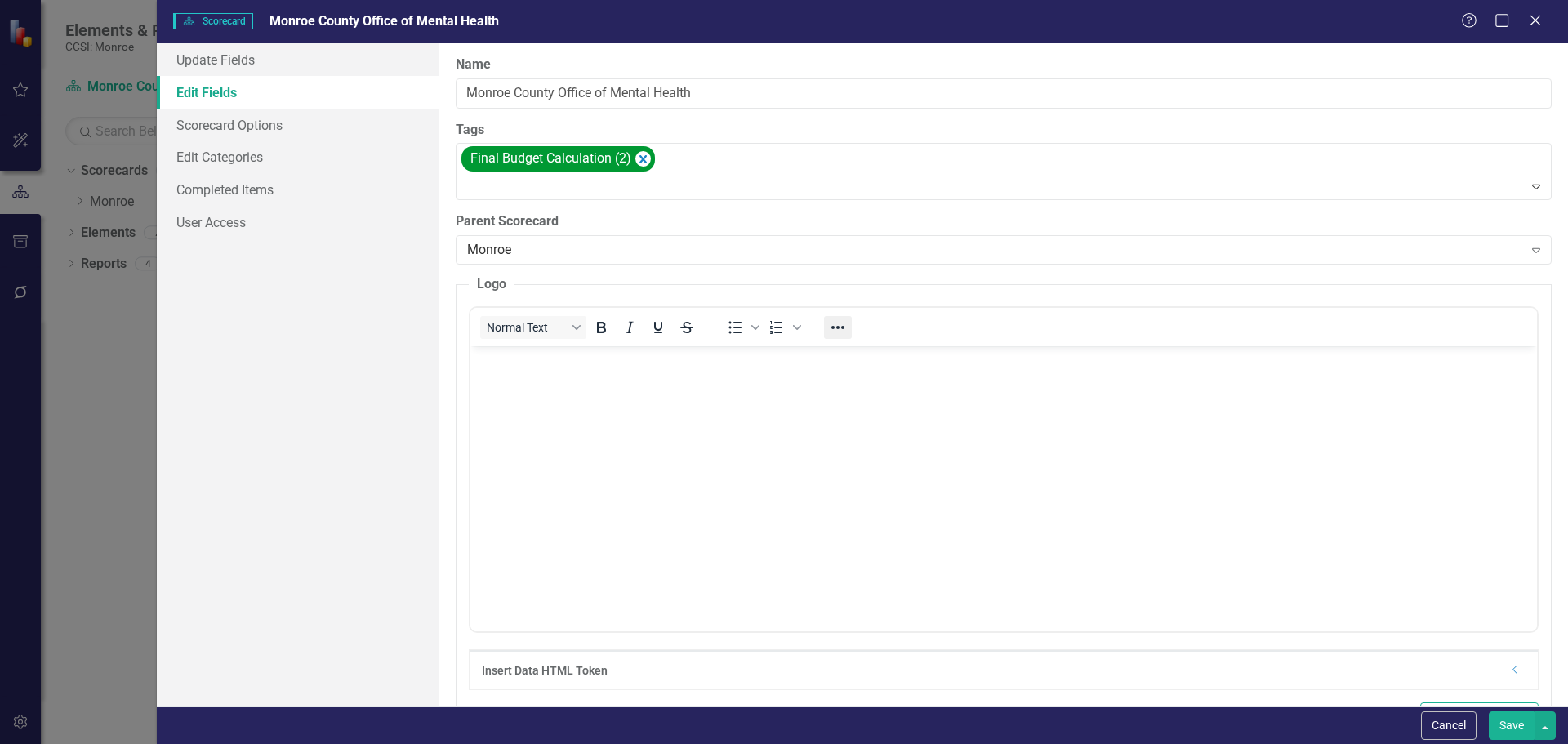
click at [835, 329] on icon "Reveal or hide additional toolbar items" at bounding box center [838, 327] width 20 height 20
click at [844, 366] on button "Insert image" at bounding box center [847, 358] width 27 height 23
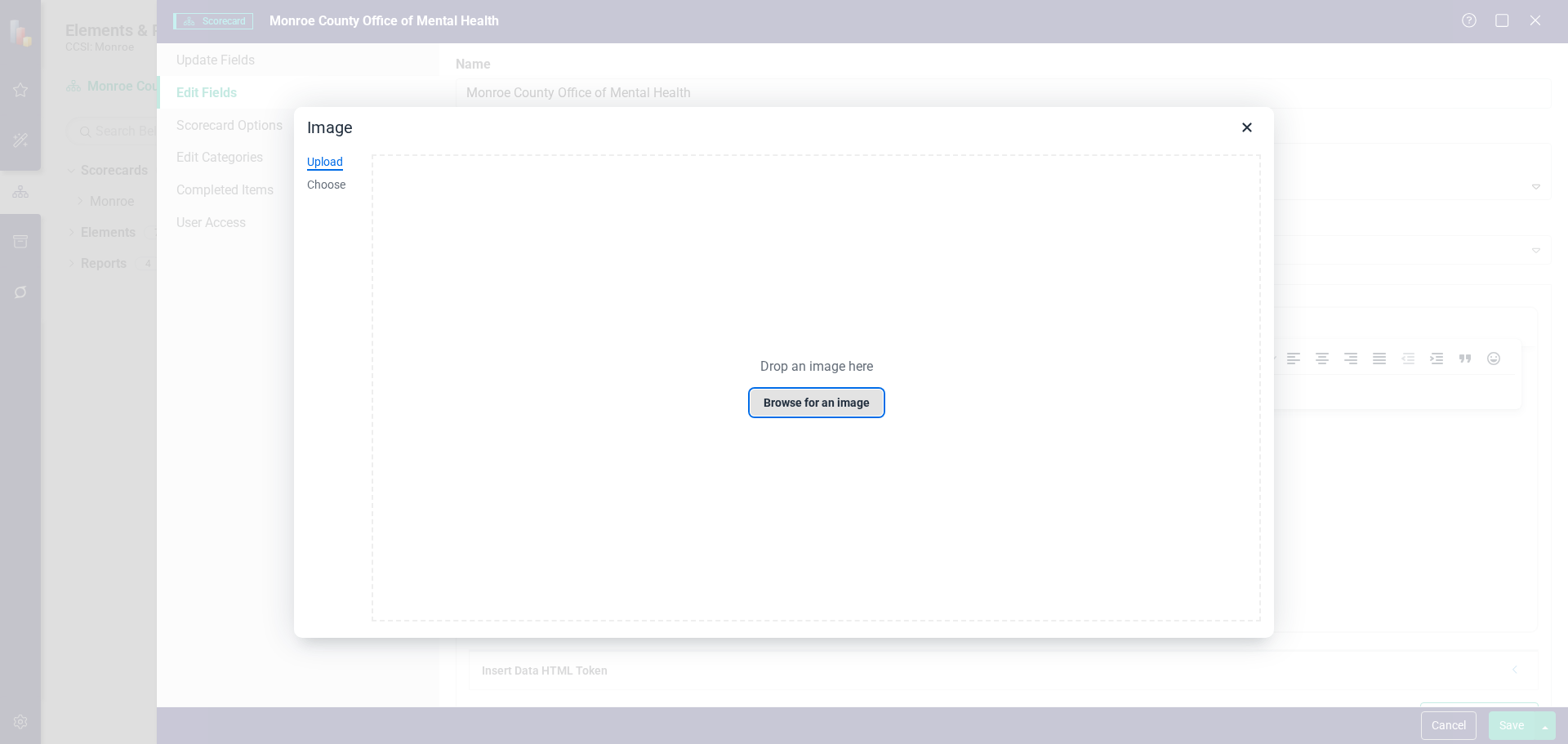
click at [796, 409] on button "Browse for an image" at bounding box center [817, 403] width 134 height 27
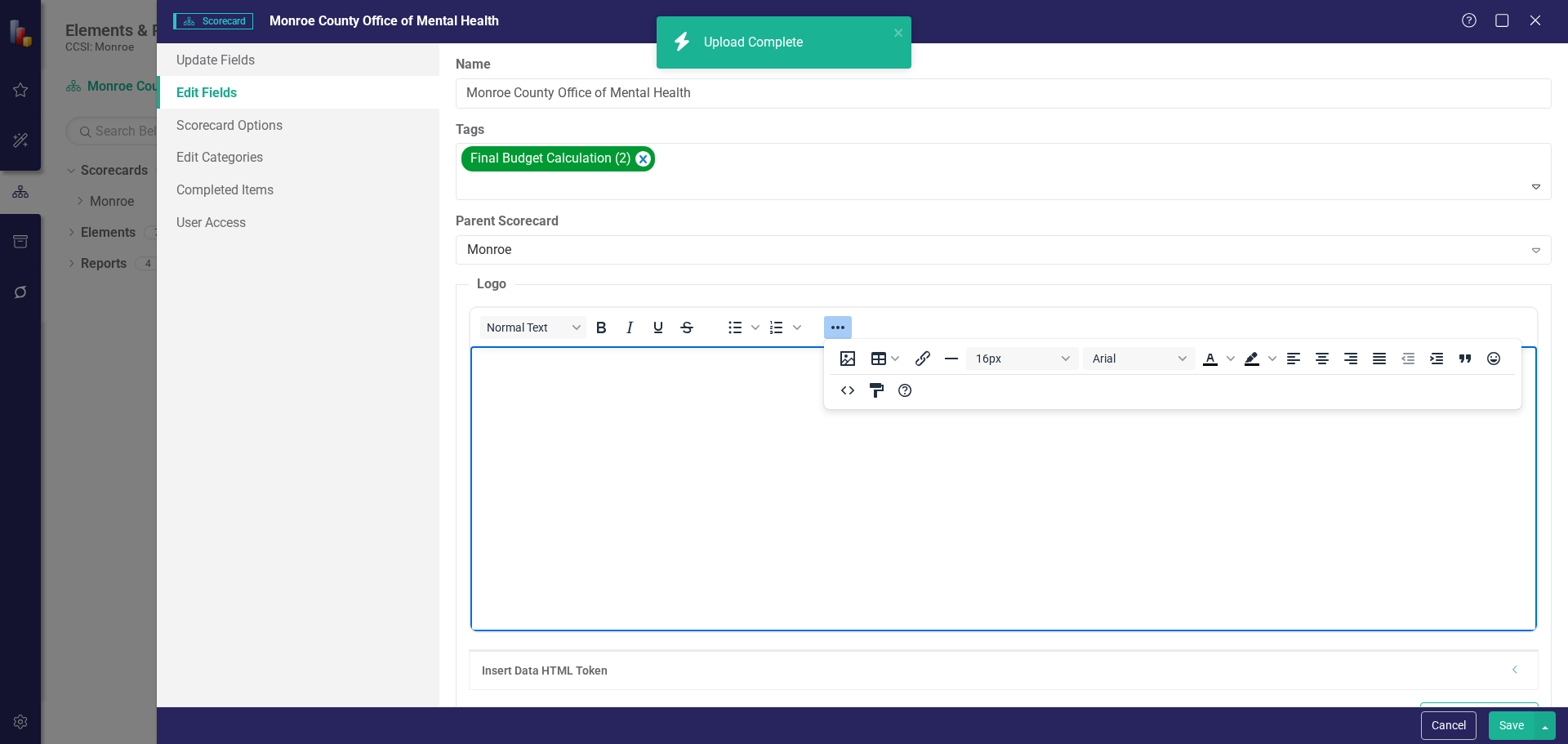
click at [474, 360] on img "Rich Text Area. Press ALT-0 for help." at bounding box center [474, 360] width 0 height 0
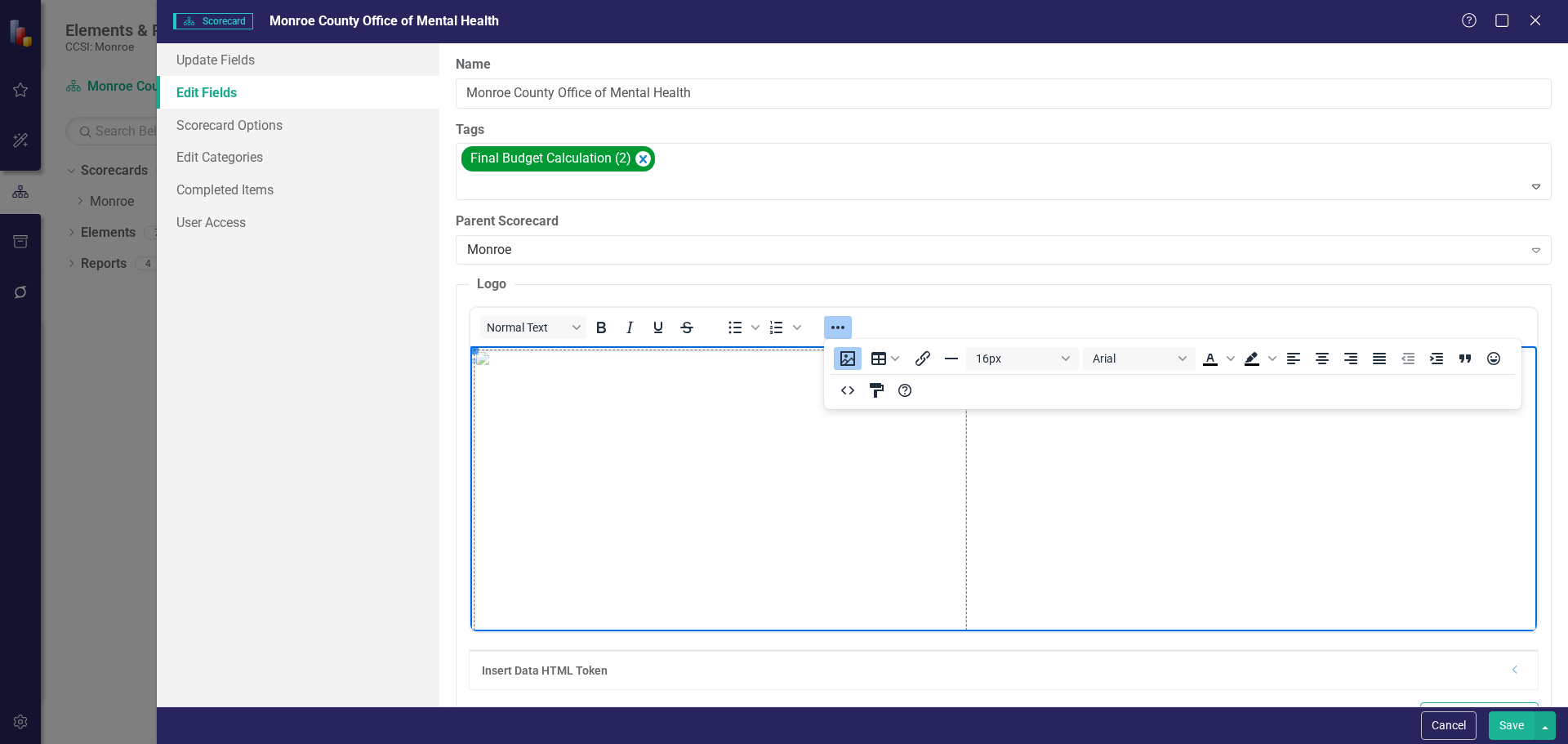
drag, startPoint x: 472, startPoint y: 351, endPoint x: 1202, endPoint y: 756, distance: 834.8
click at [1331, 366] on icon "Align center" at bounding box center [1322, 358] width 20 height 20
click at [1360, 534] on p "Rich Text Area. Press ALT-0 for help." at bounding box center [1002, 572] width 1058 height 444
click at [1513, 724] on button "Save" at bounding box center [1511, 725] width 45 height 28
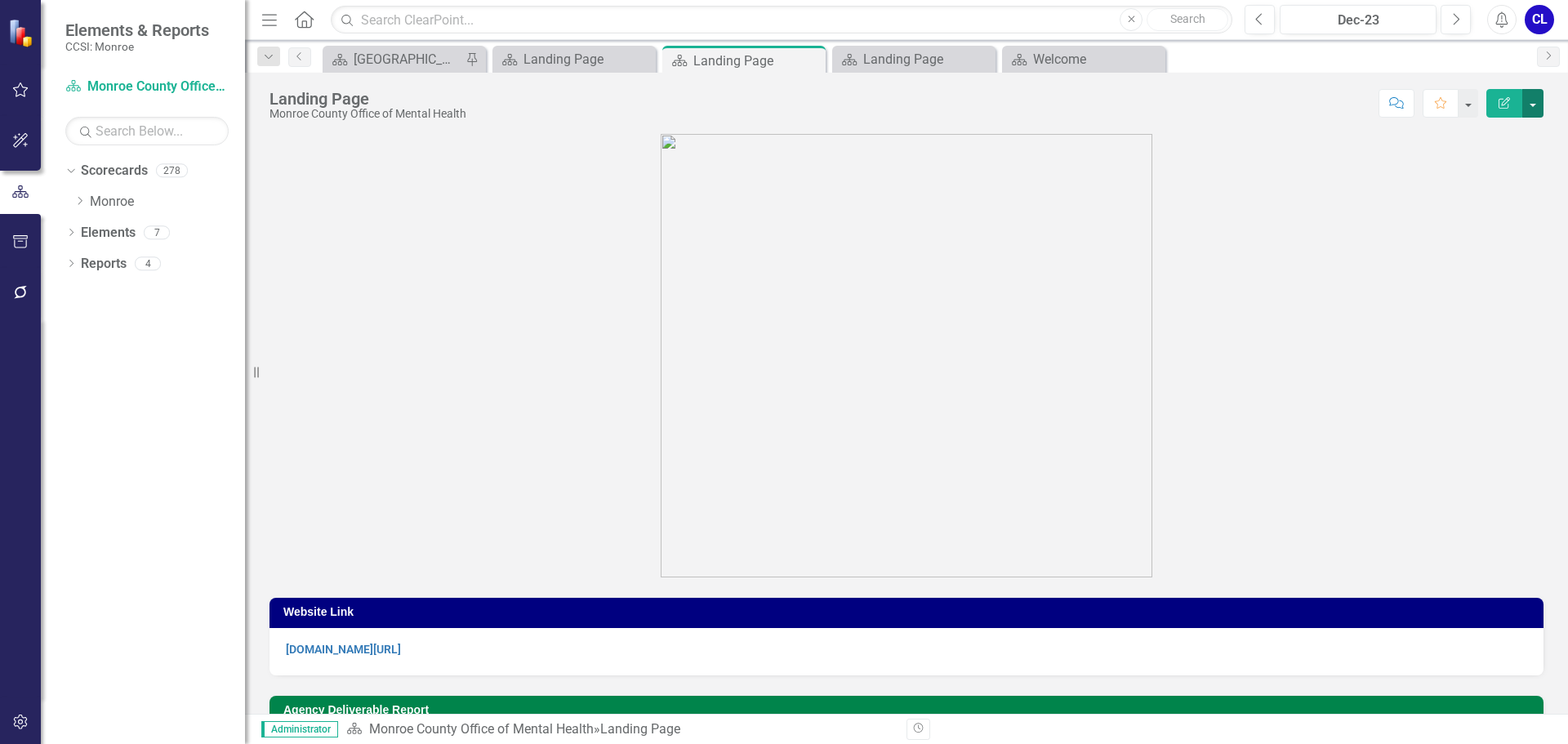
click at [1537, 100] on button "button" at bounding box center [1533, 103] width 21 height 28
click at [1508, 137] on link "Edit Edit Scorecard" at bounding box center [1476, 133] width 132 height 30
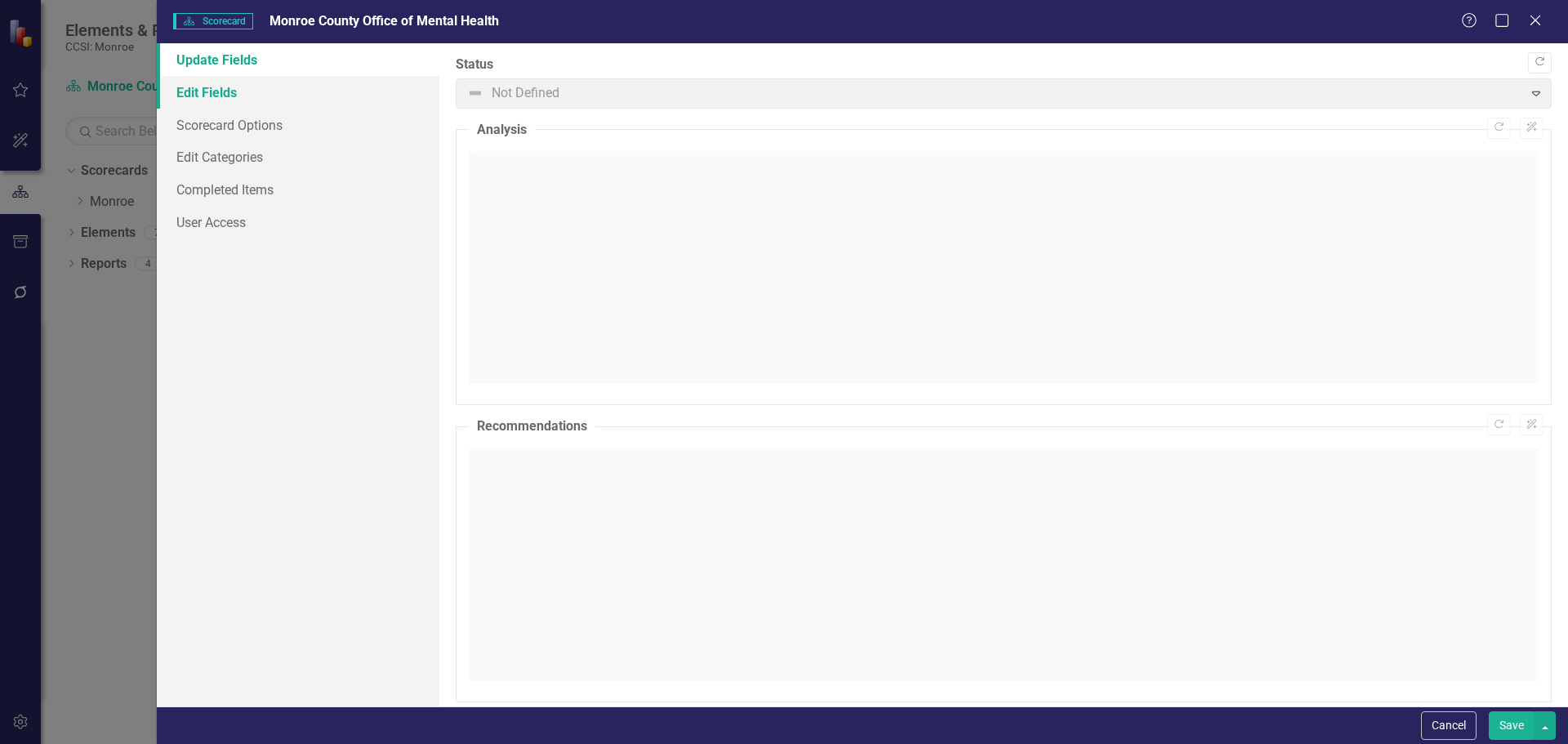
click at [187, 93] on link "Edit Fields" at bounding box center [298, 93] width 283 height 33
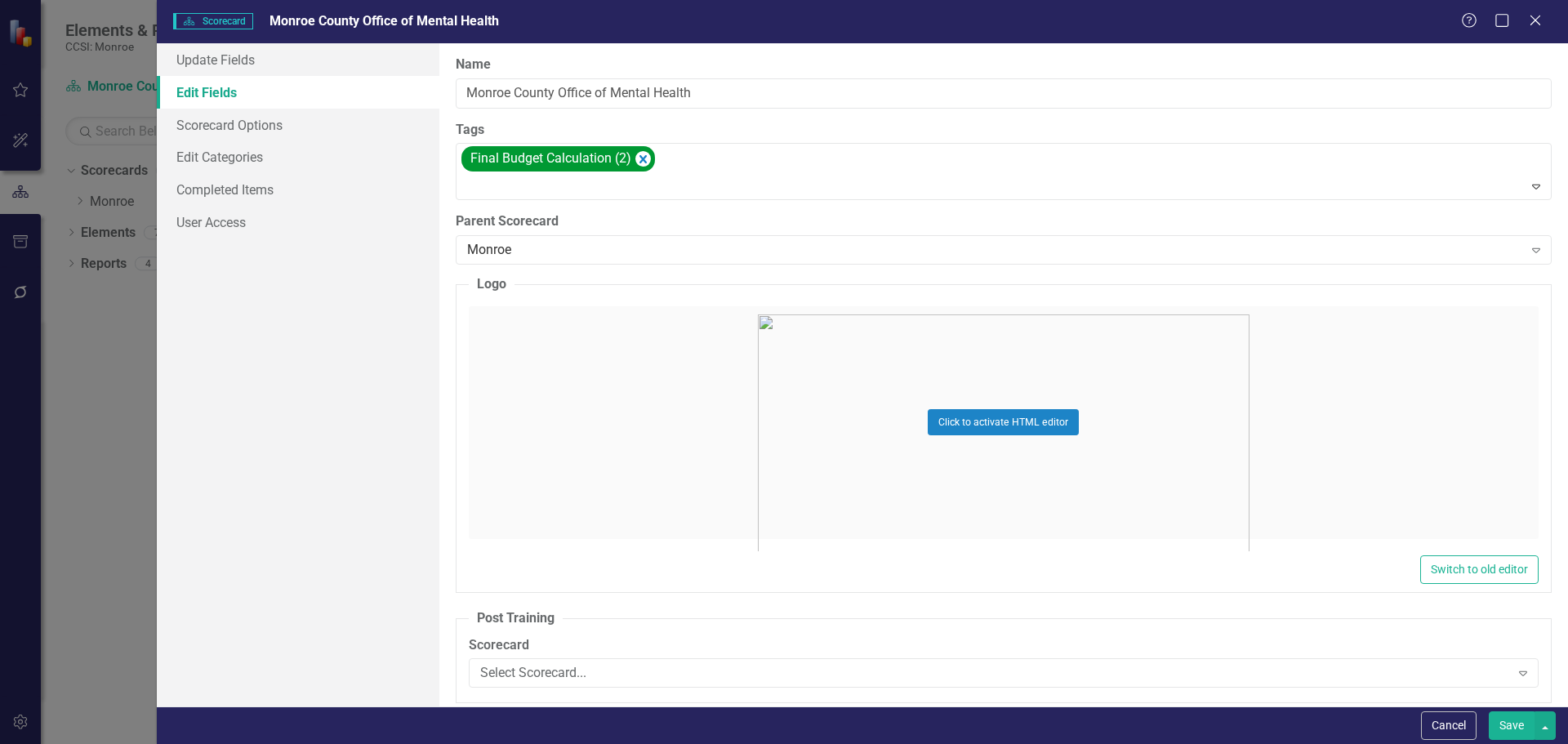
click at [912, 386] on div "Click to activate HTML editor" at bounding box center [1003, 423] width 1070 height 233
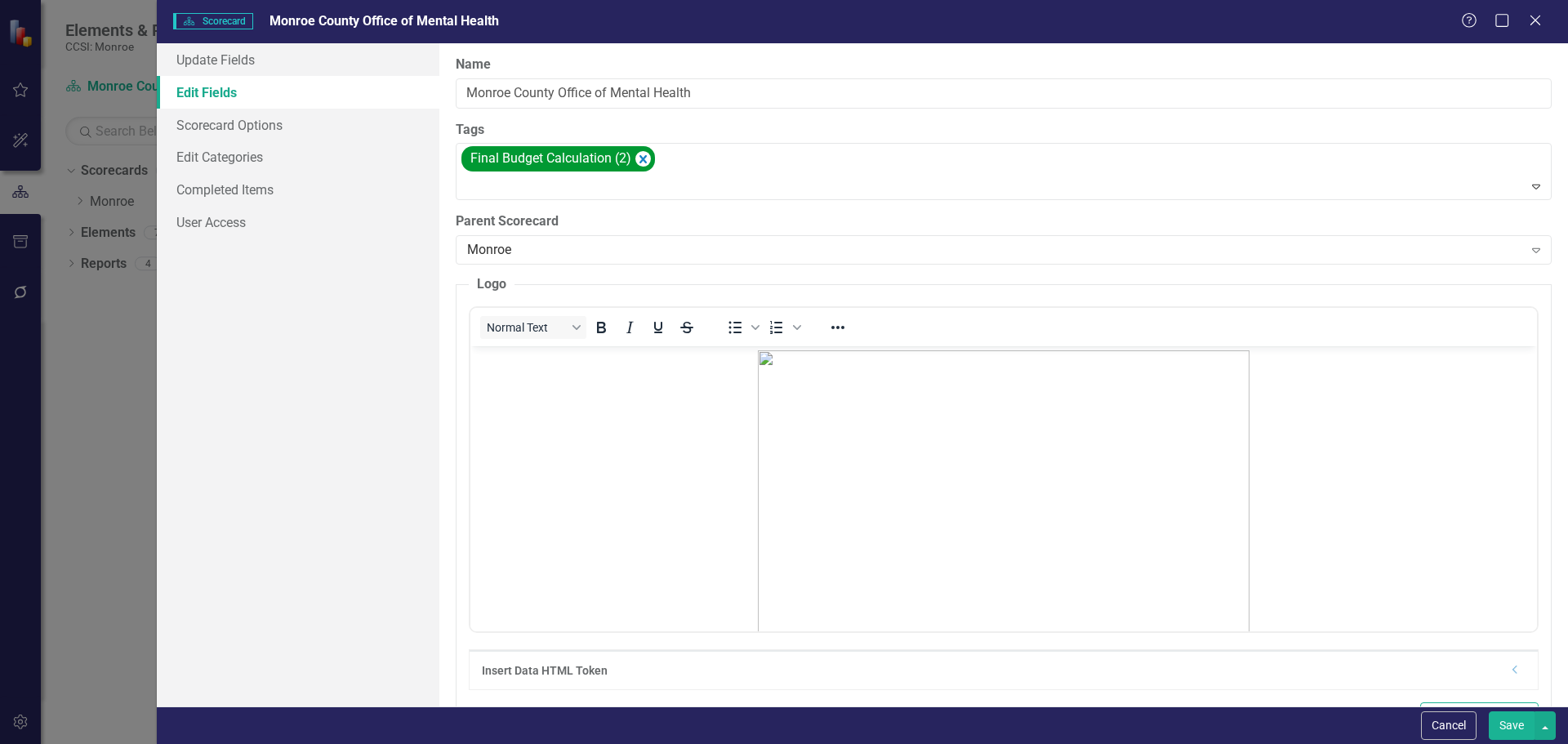
click at [931, 417] on img "Rich Text Area. Press ALT-0 for help." at bounding box center [1003, 572] width 492 height 444
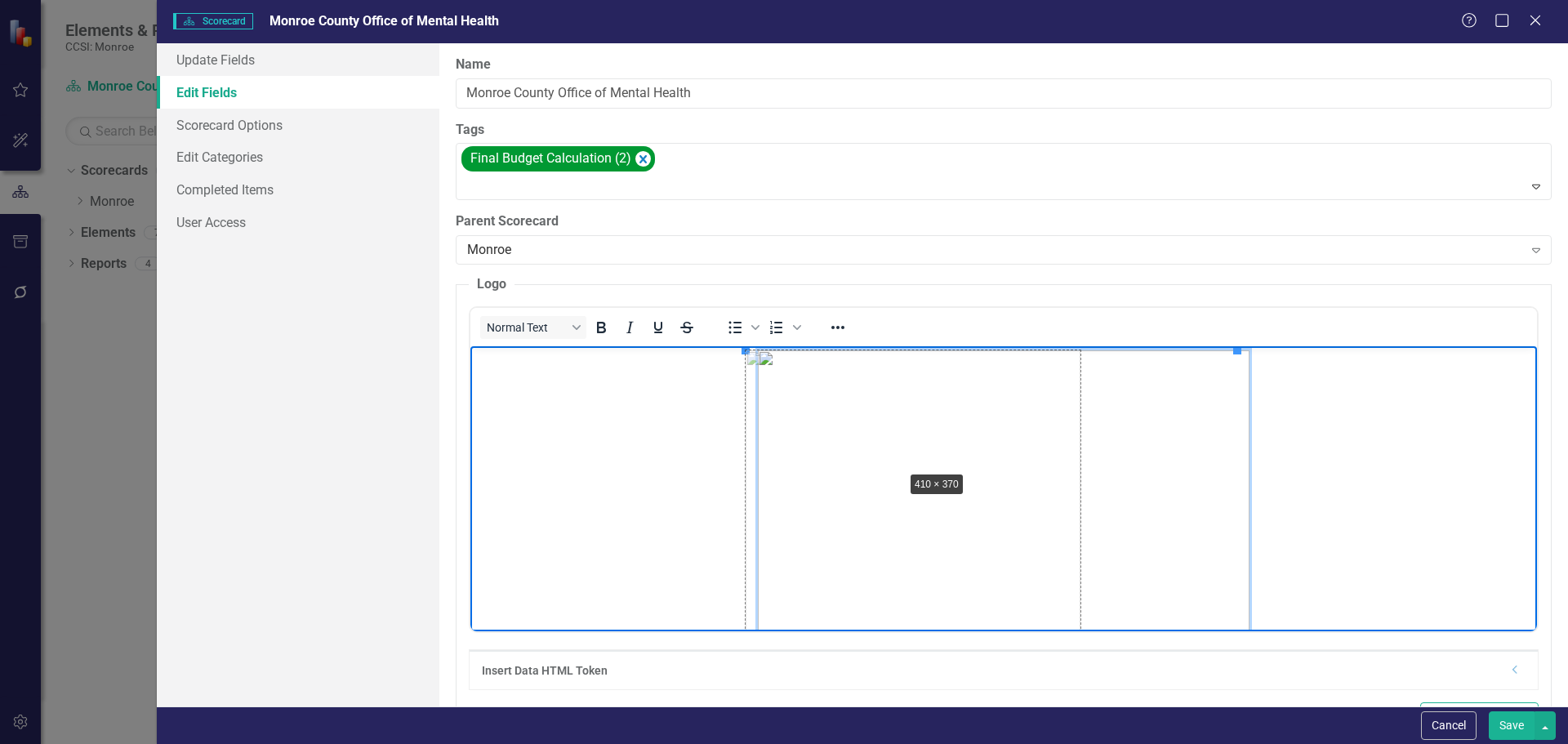
drag, startPoint x: 746, startPoint y: 351, endPoint x: 903, endPoint y: 471, distance: 197.6
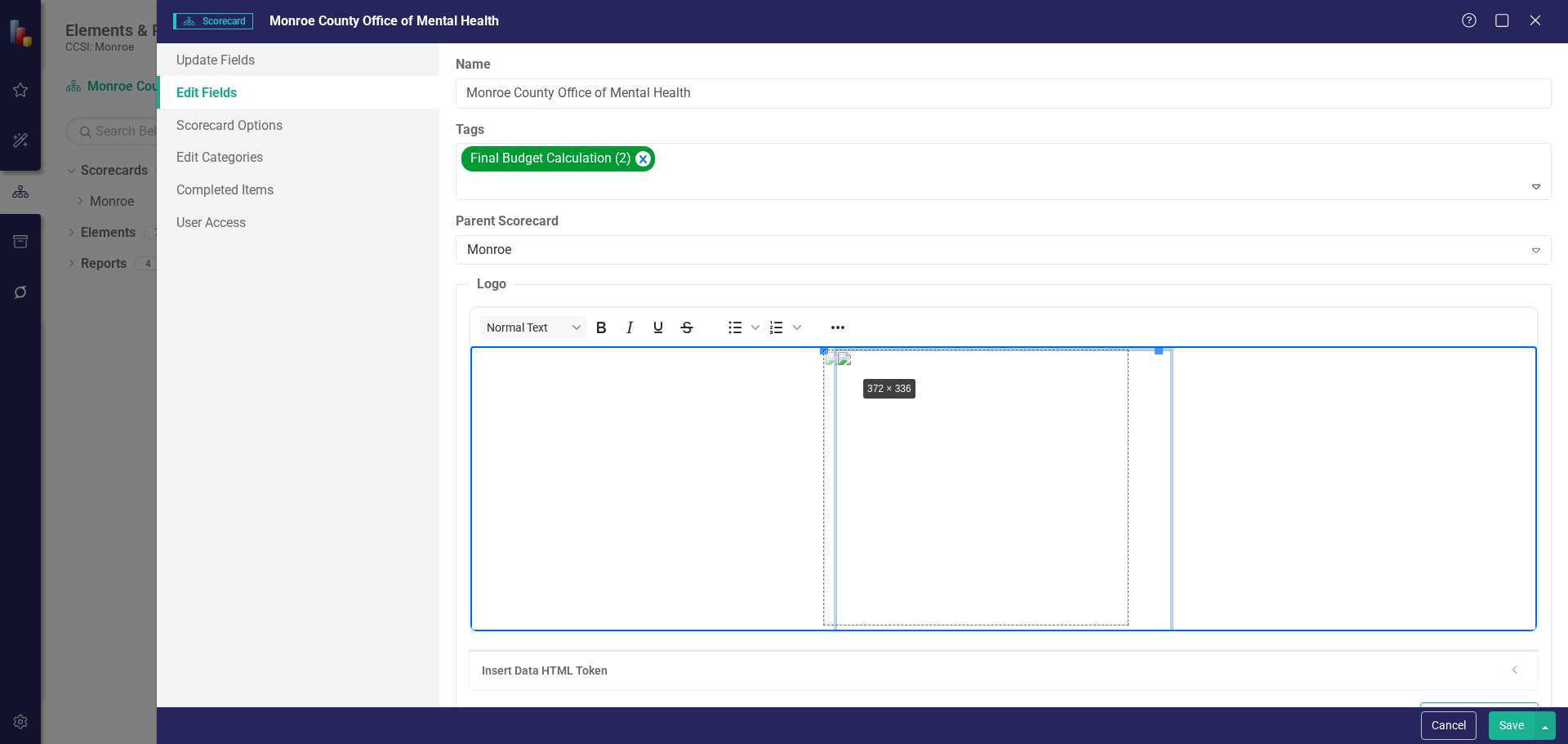
drag, startPoint x: 820, startPoint y: 351, endPoint x: 855, endPoint y: 380, distance: 45.5
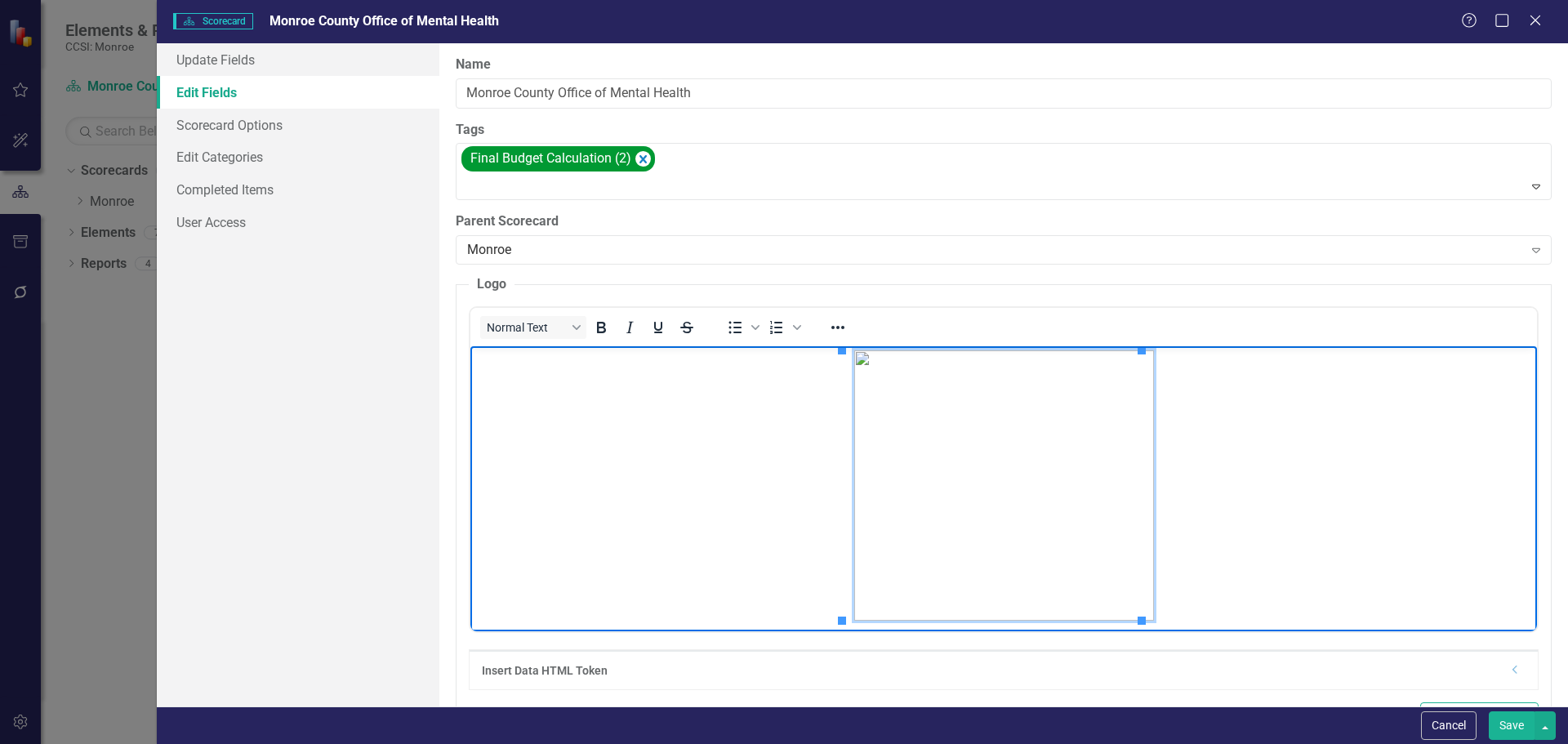
click at [1504, 722] on button "Save" at bounding box center [1511, 725] width 45 height 28
